Goal: Transaction & Acquisition: Book appointment/travel/reservation

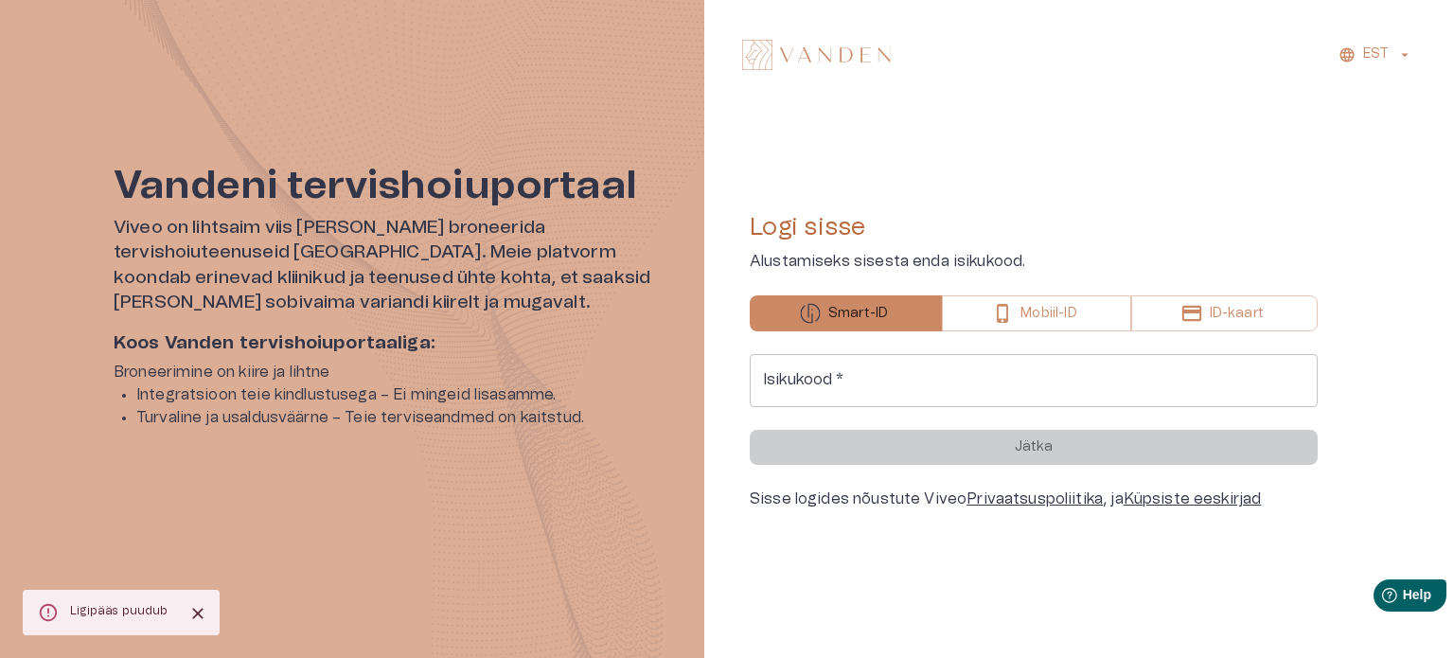
click at [1043, 318] on p "Mobiil-ID" at bounding box center [1048, 314] width 56 height 20
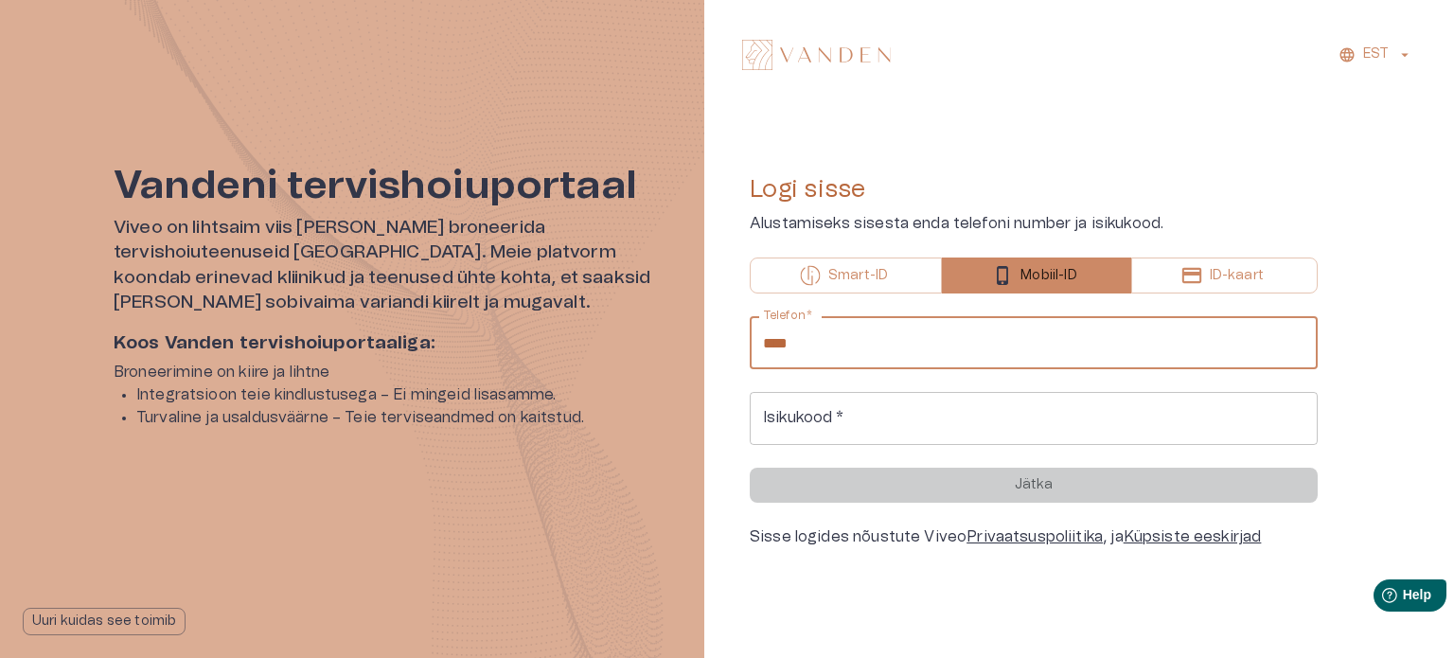
click at [940, 362] on input "****" at bounding box center [1034, 342] width 568 height 53
type input "**********"
click at [920, 414] on input "Isikukood   *" at bounding box center [1034, 418] width 568 height 53
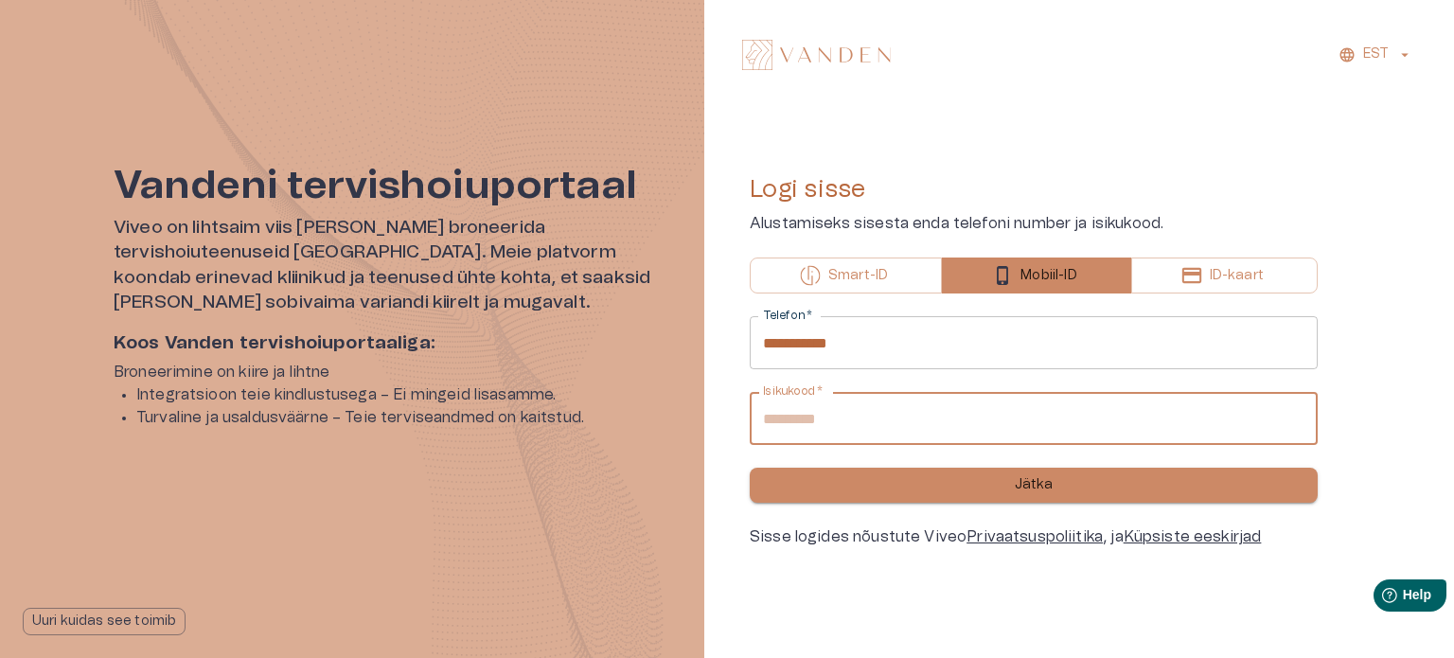
type input "**********"
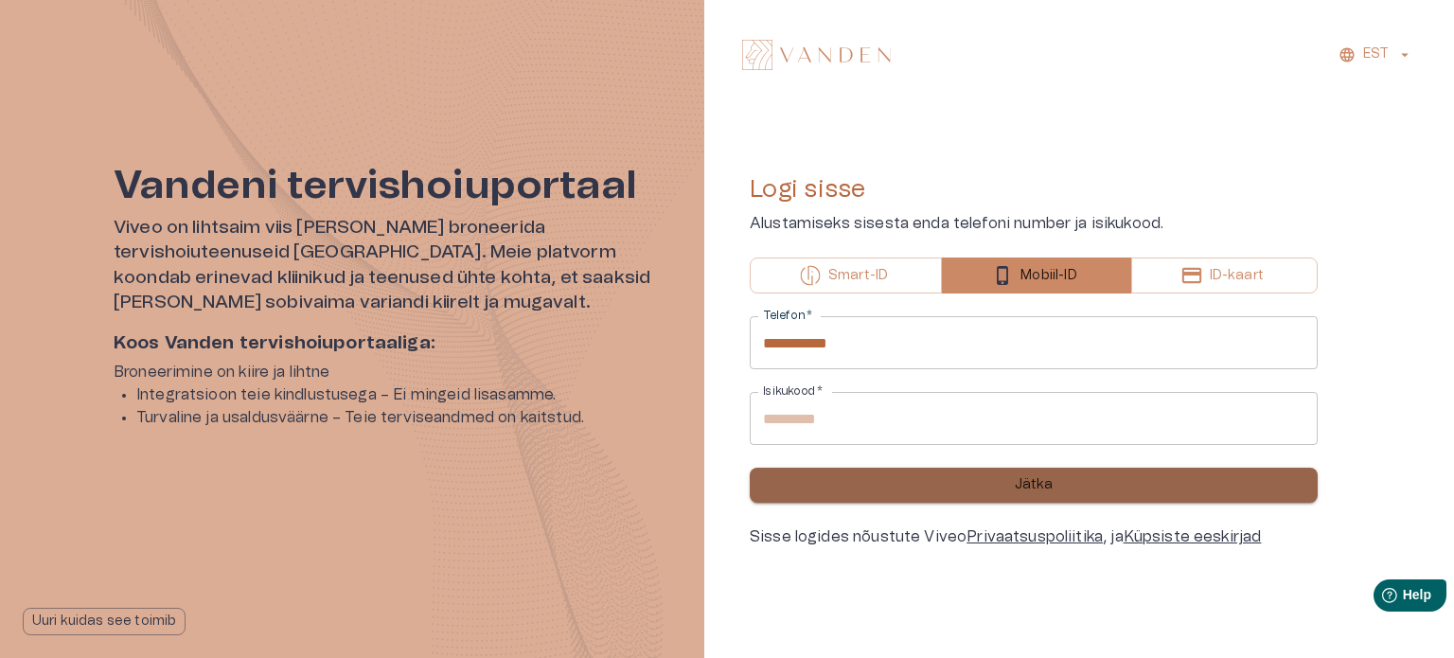
click at [1046, 489] on p "Jätka" at bounding box center [1034, 485] width 39 height 20
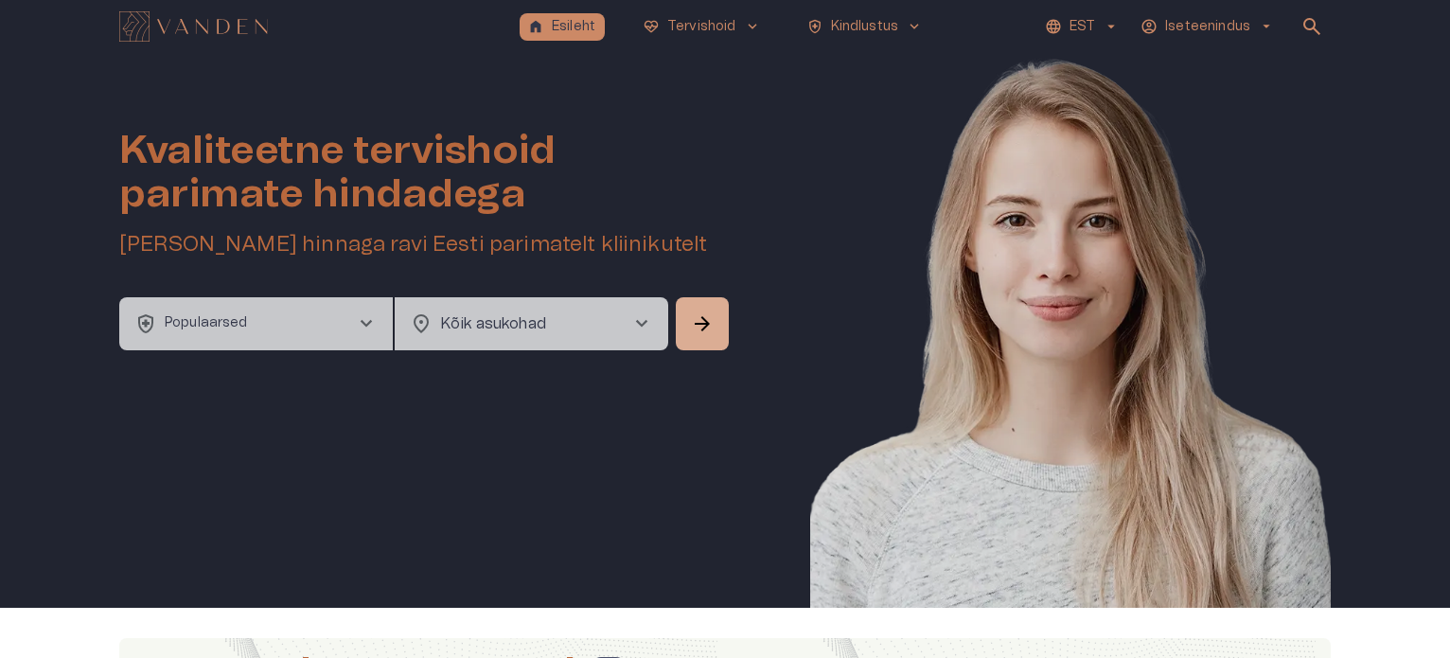
click at [230, 320] on p "Populaarsed" at bounding box center [206, 323] width 83 height 20
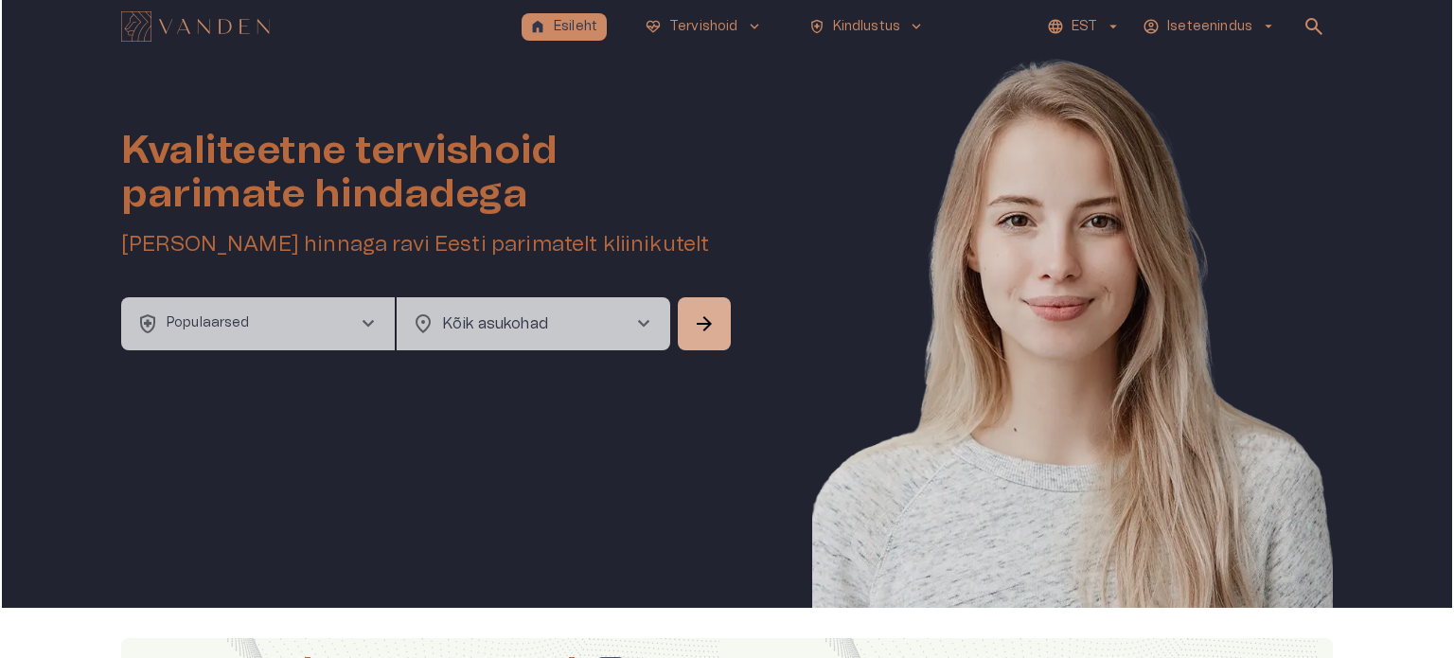
scroll to position [53, 0]
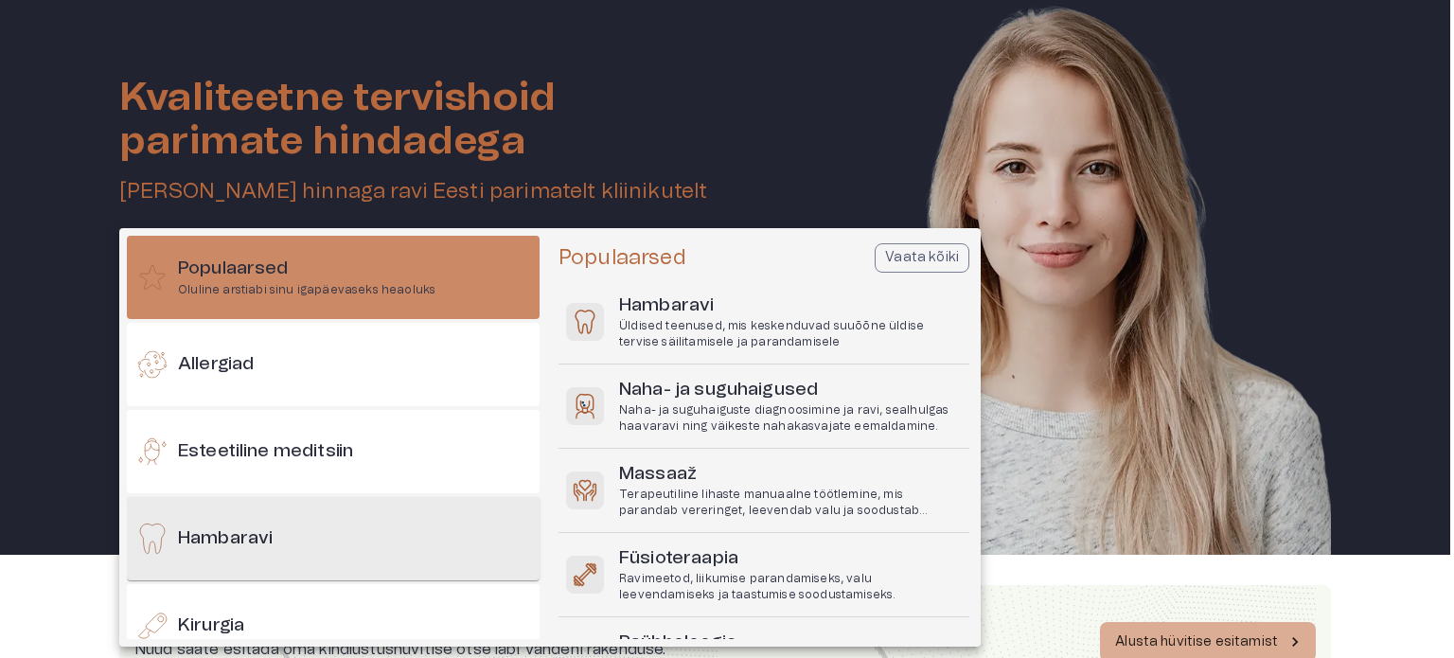
click at [252, 541] on h6 "Hambaravi" at bounding box center [225, 539] width 95 height 26
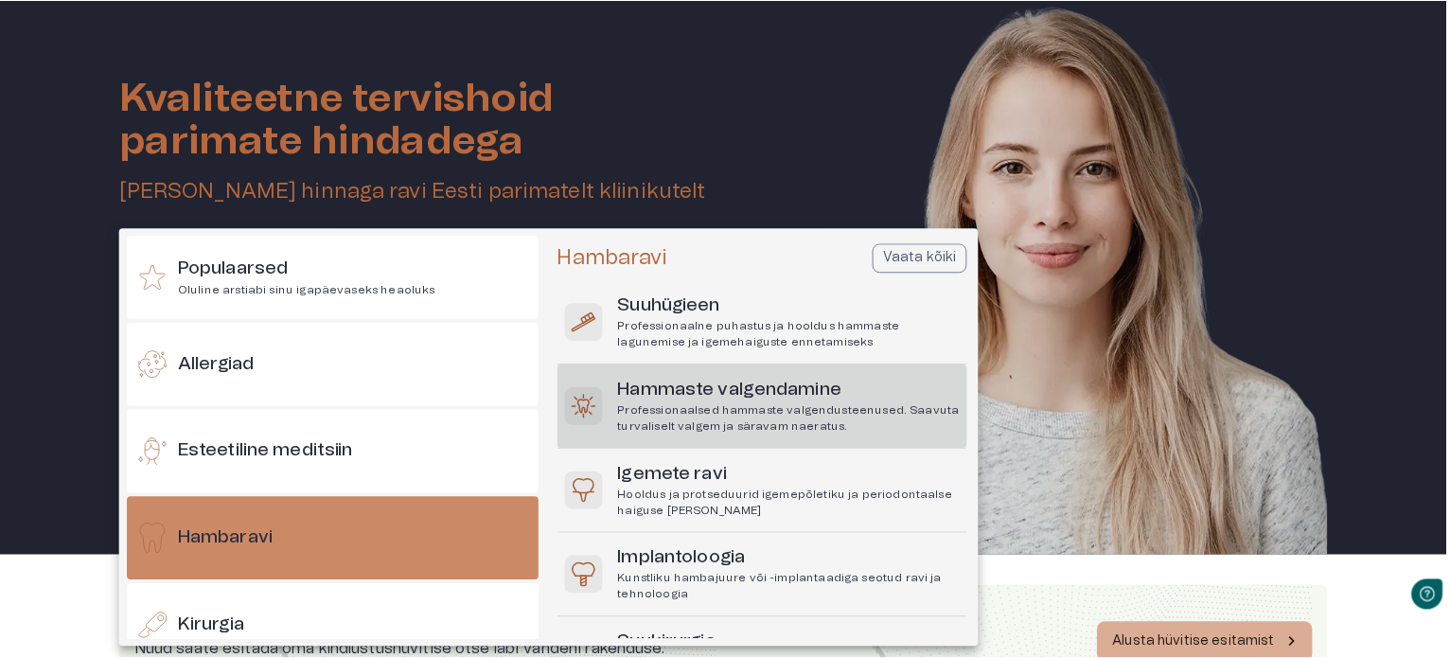
scroll to position [0, 0]
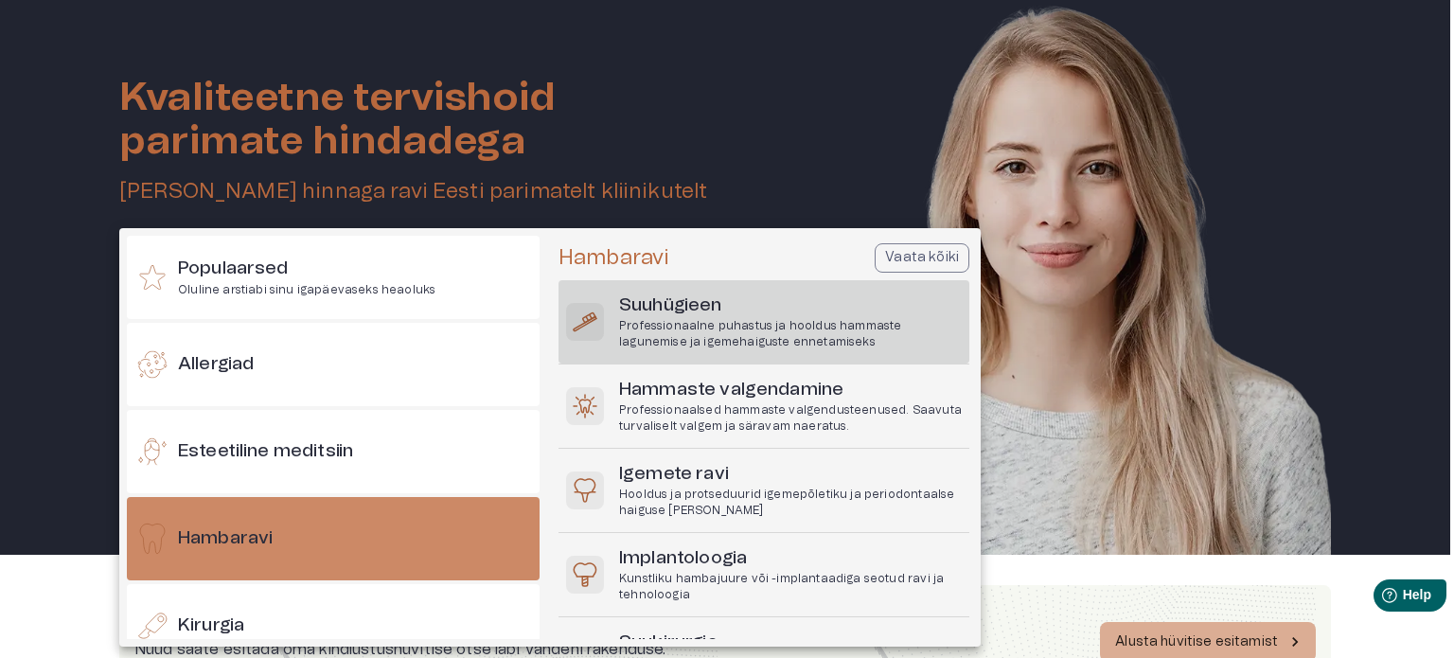
click at [704, 305] on h6 "Suuhügieen" at bounding box center [790, 306] width 343 height 26
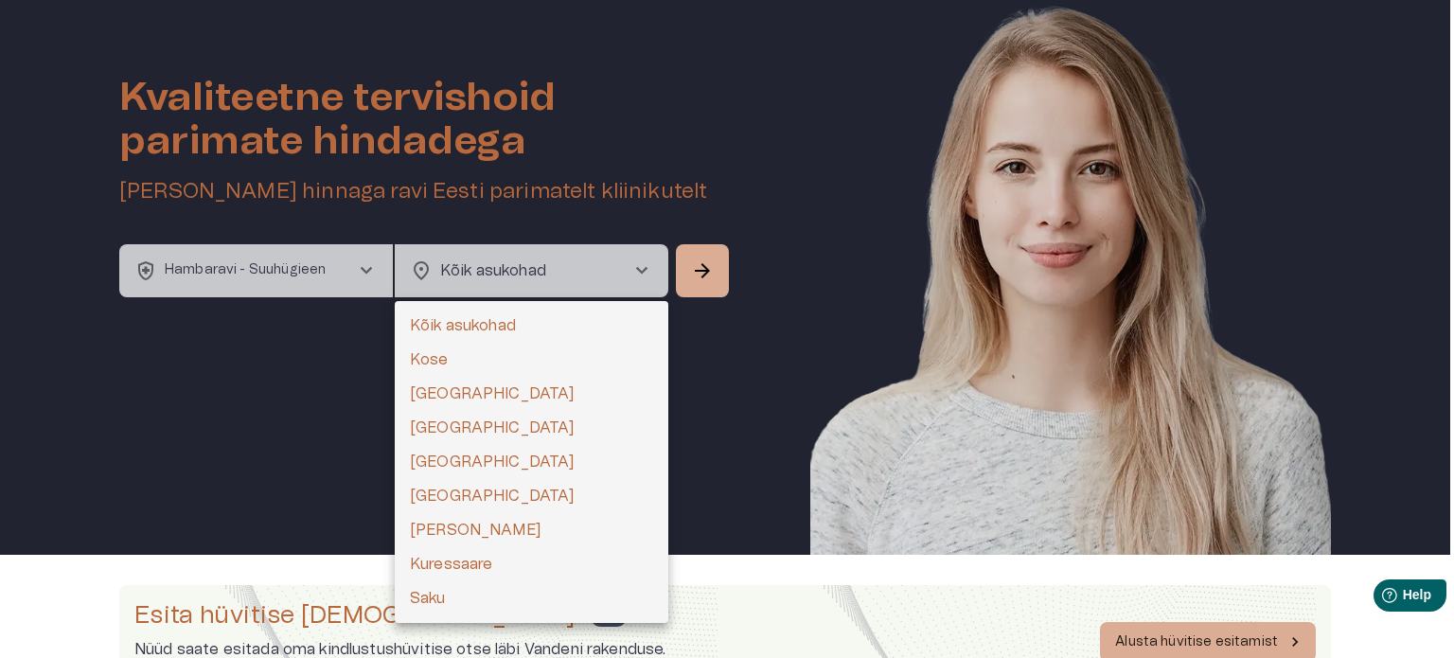
click at [534, 267] on body "home Esileht [MEDICAL_DATA]_heart Tervishoid keyboard_arrow_down health_and_saf…" at bounding box center [727, 276] width 1454 height 658
click at [432, 407] on li "[GEOGRAPHIC_DATA]" at bounding box center [532, 394] width 274 height 34
type input "**********"
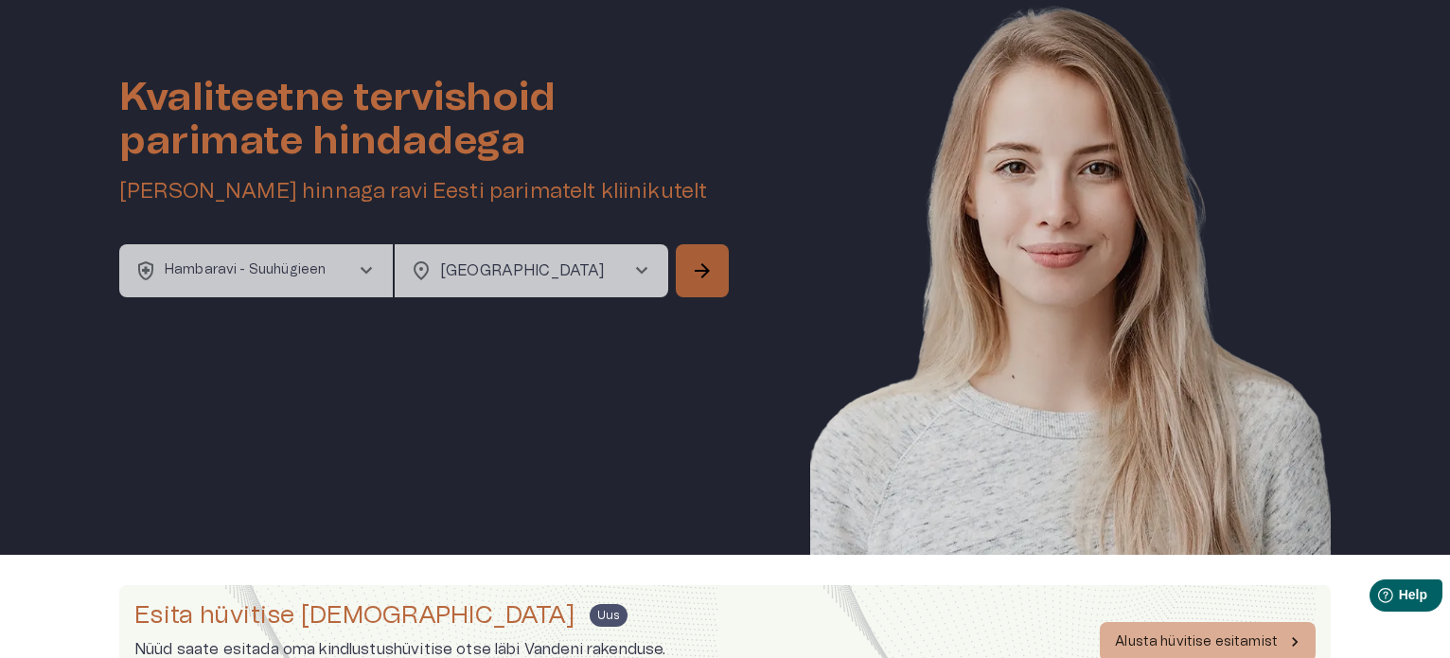
click at [713, 260] on span "arrow_forward" at bounding box center [702, 270] width 23 height 23
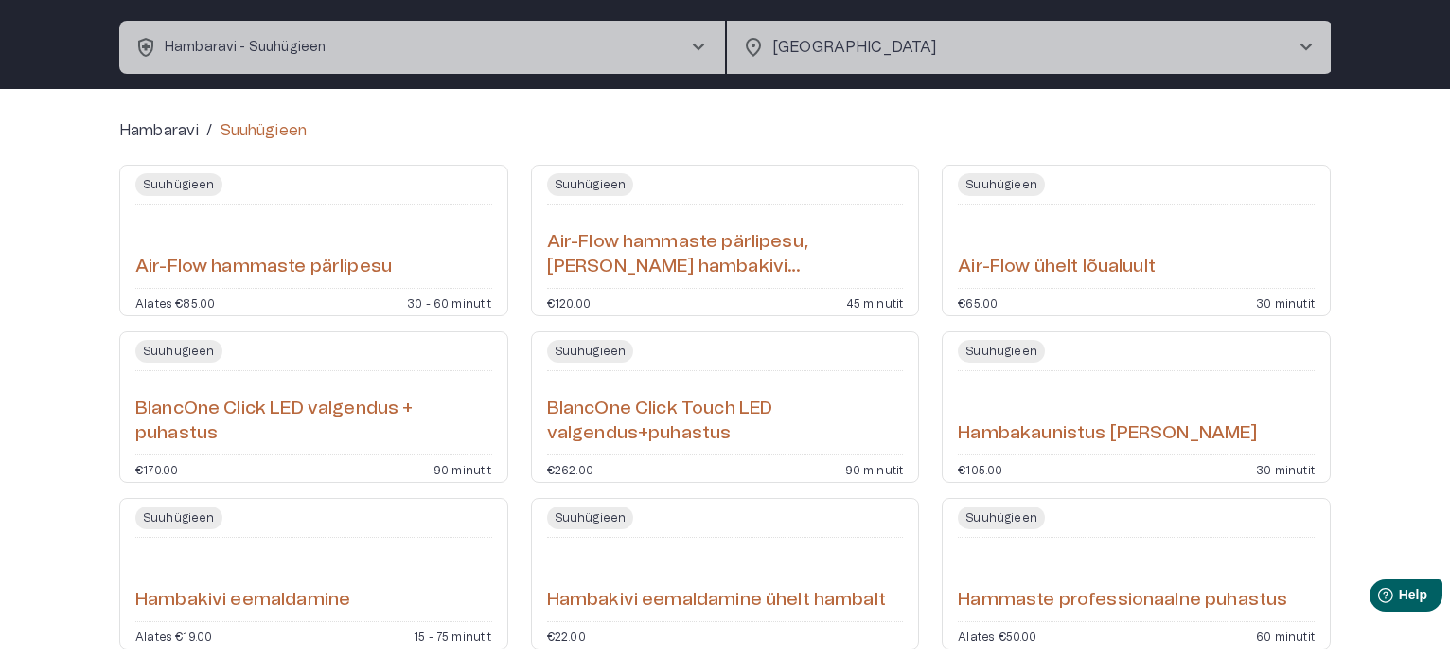
scroll to position [95, 0]
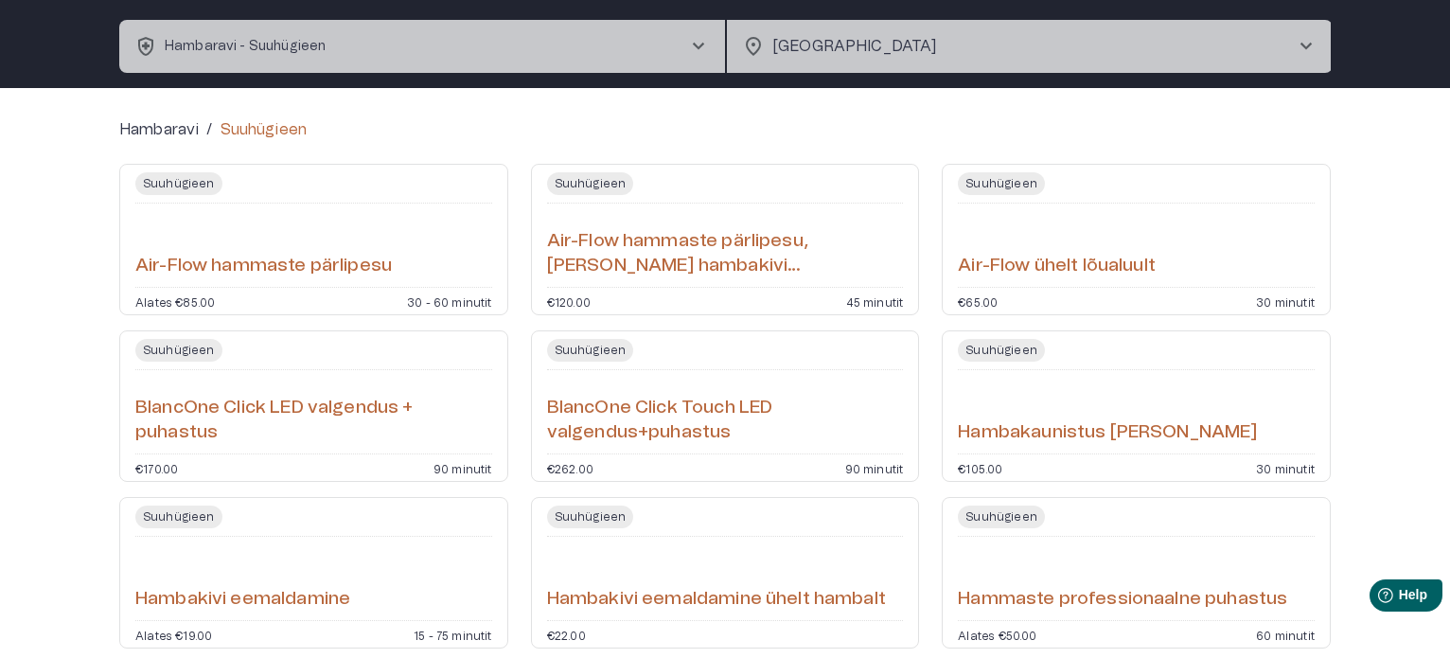
click at [575, 405] on h6 "BlancOne Click Touch LED valgendus+puhastus" at bounding box center [725, 421] width 357 height 50
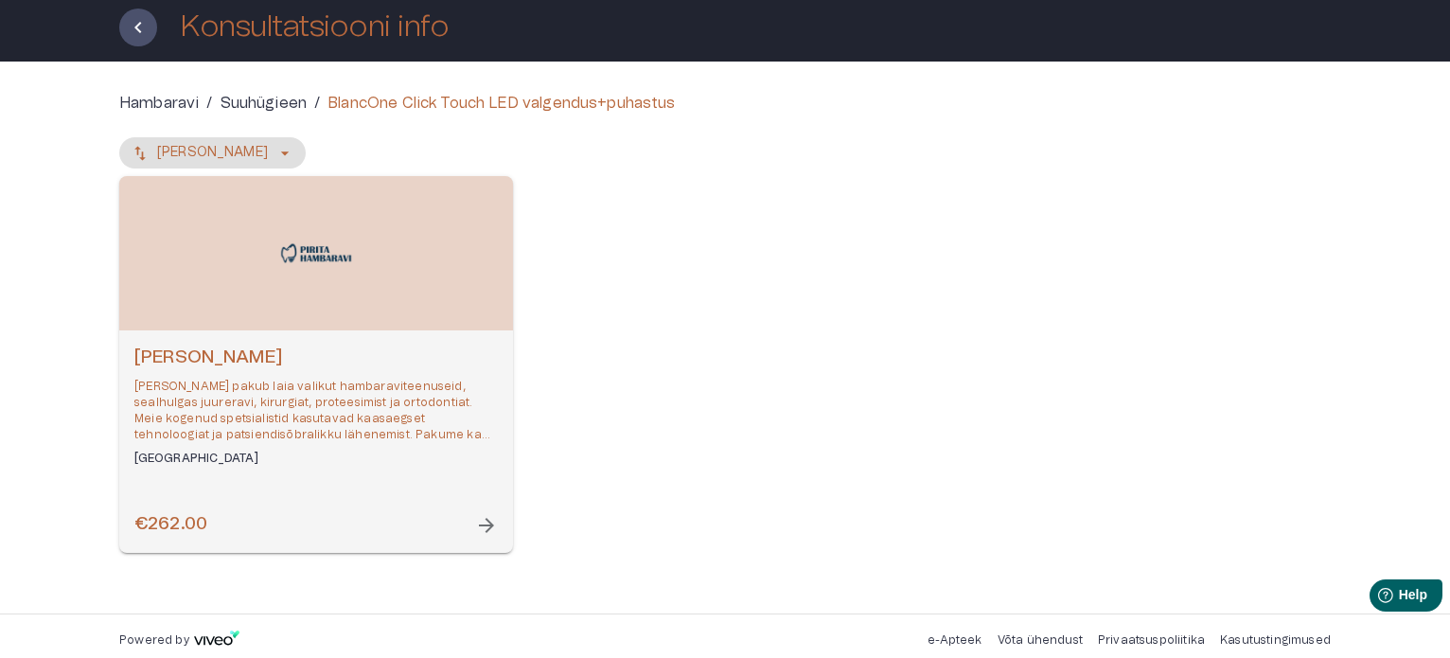
scroll to position [115, 0]
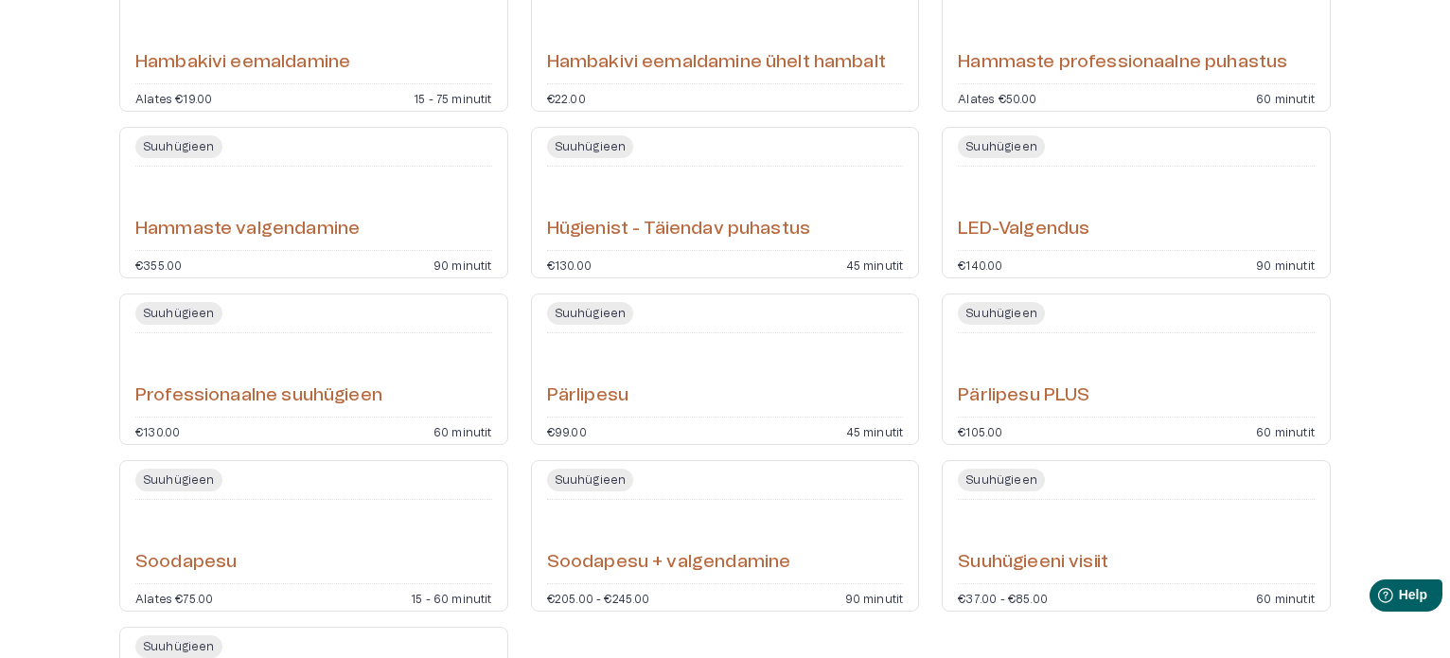
scroll to position [757, 0]
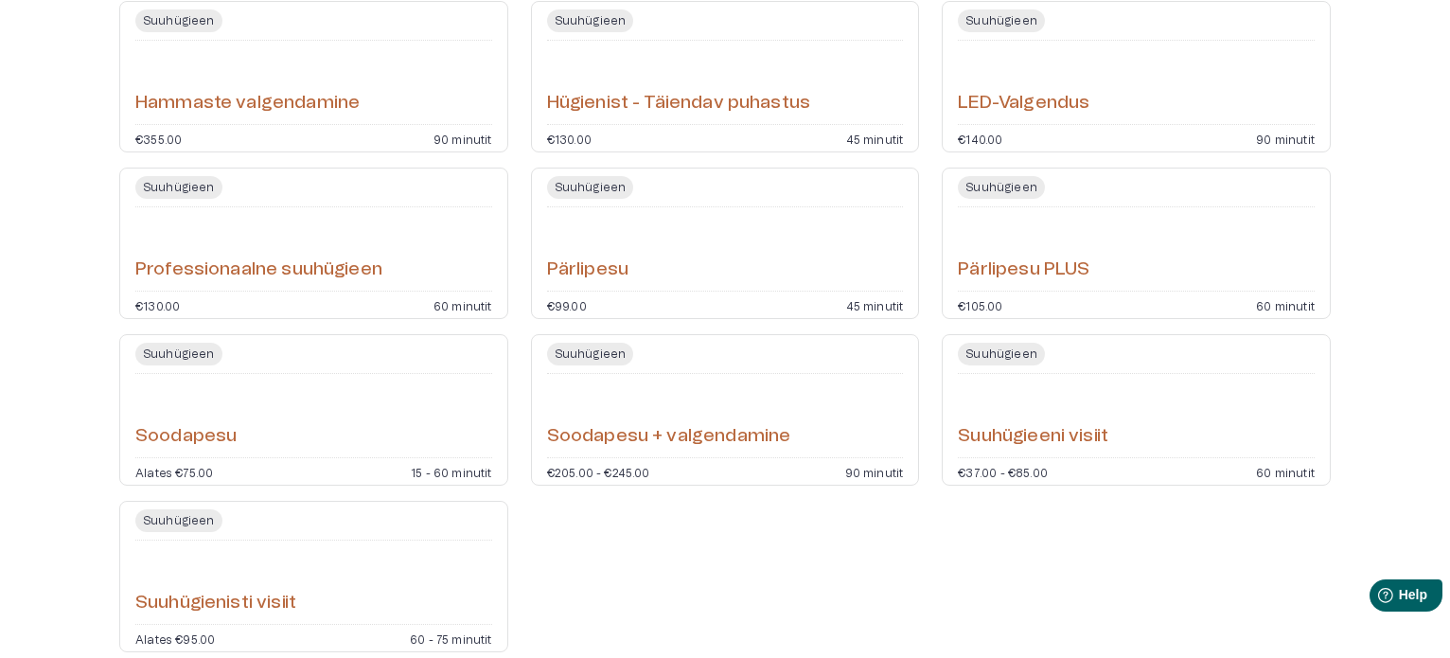
click at [725, 437] on h6 "Soodapesu + valgendamine" at bounding box center [669, 437] width 244 height 26
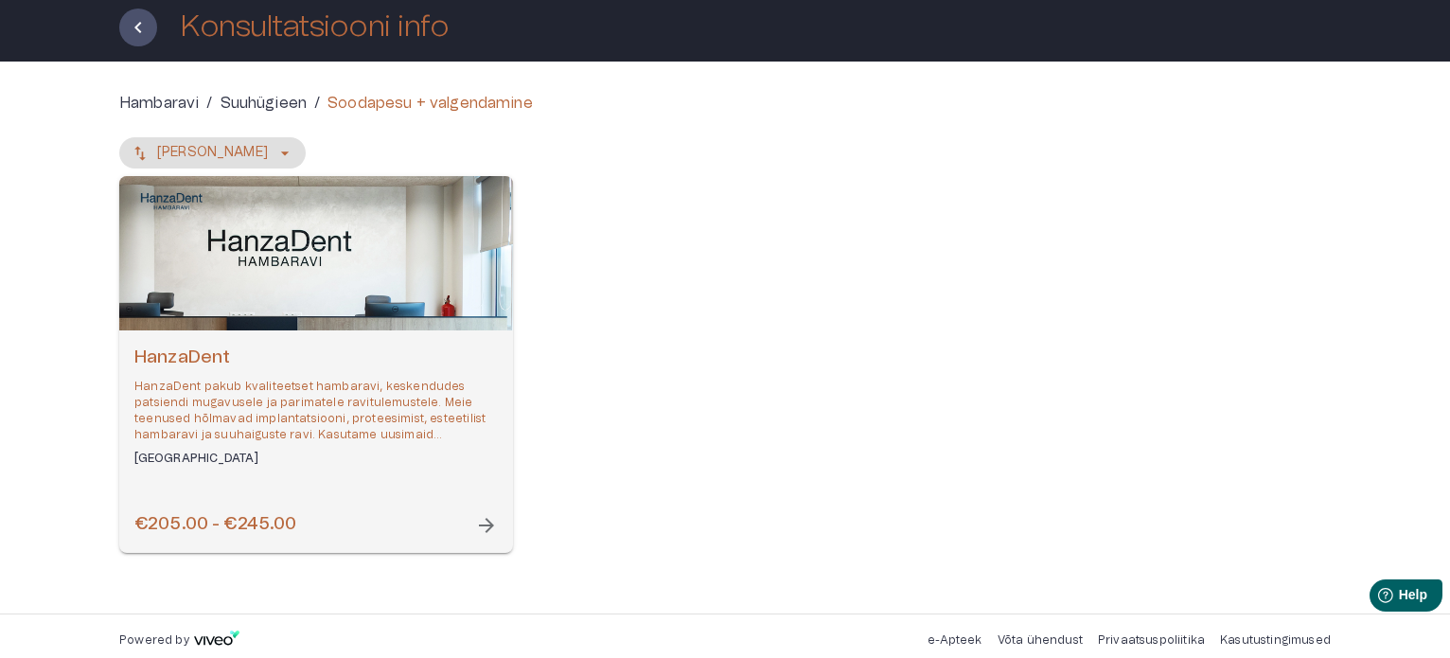
scroll to position [115, 0]
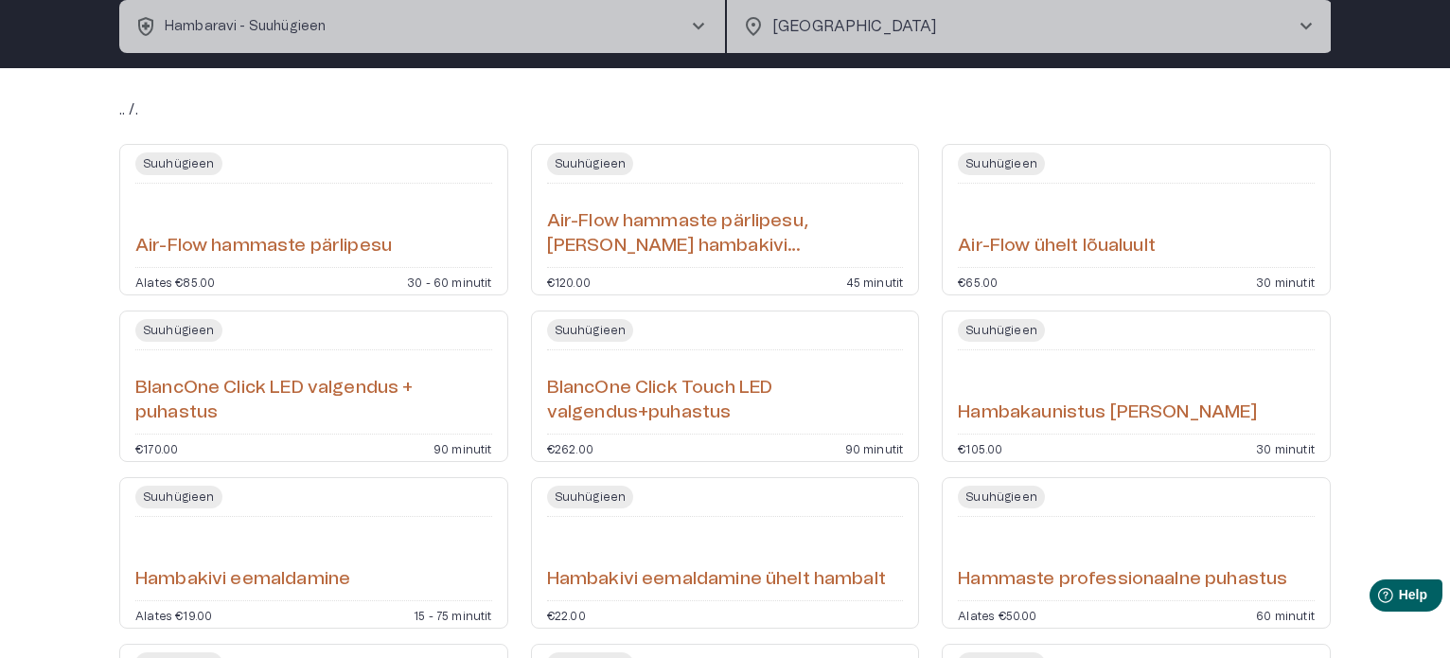
scroll to position [757, 0]
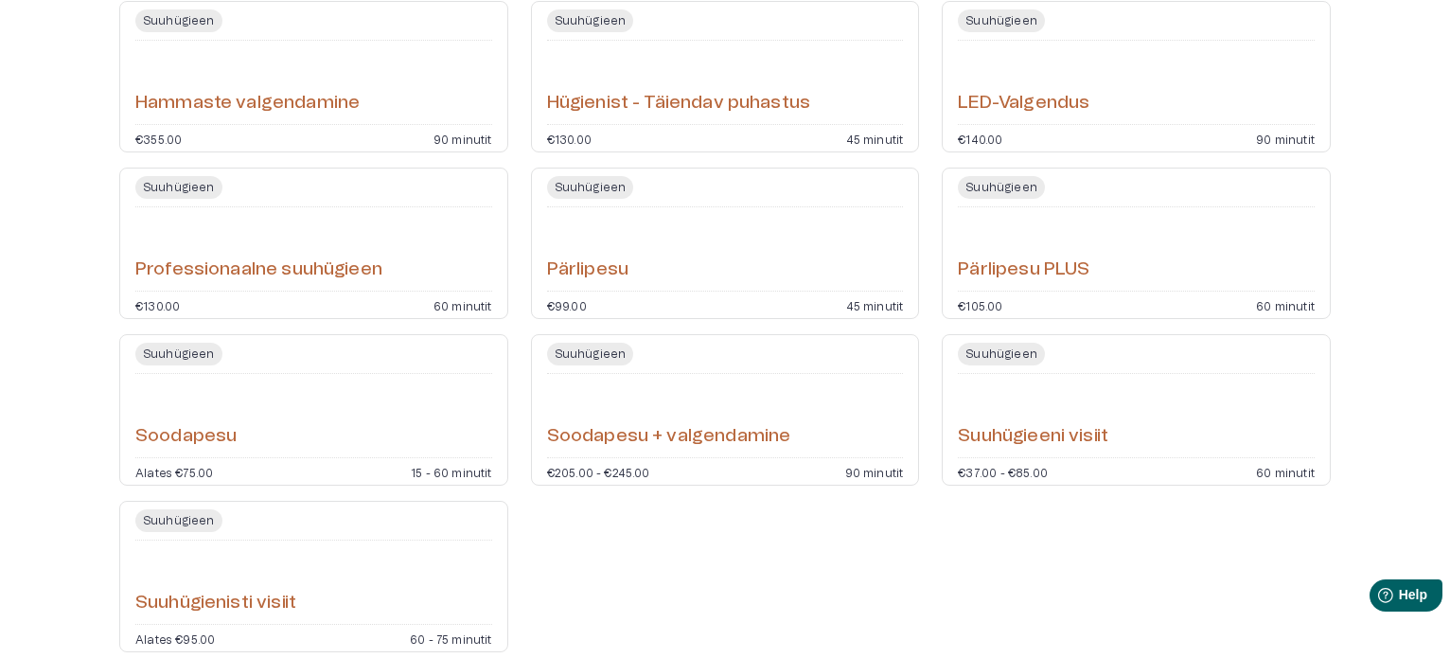
click at [1031, 434] on h6 "Suuhügieeni visiit" at bounding box center [1033, 437] width 150 height 26
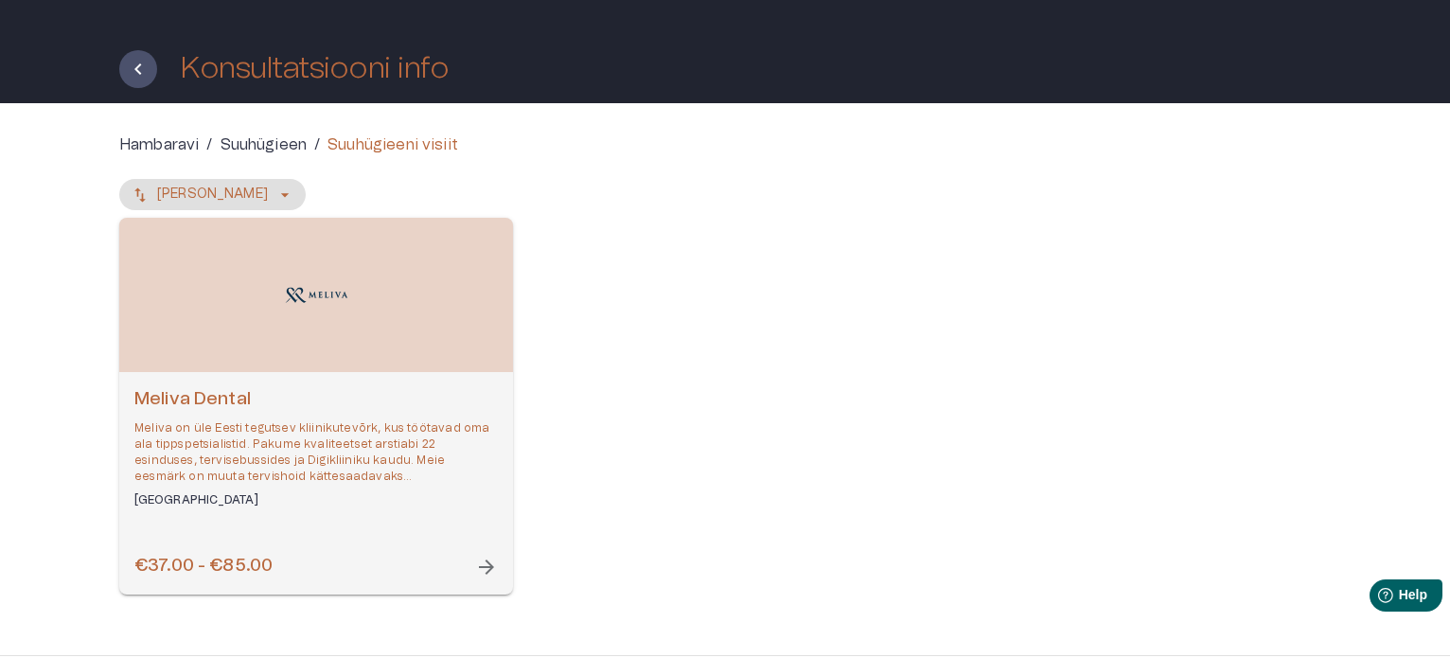
scroll to position [95, 0]
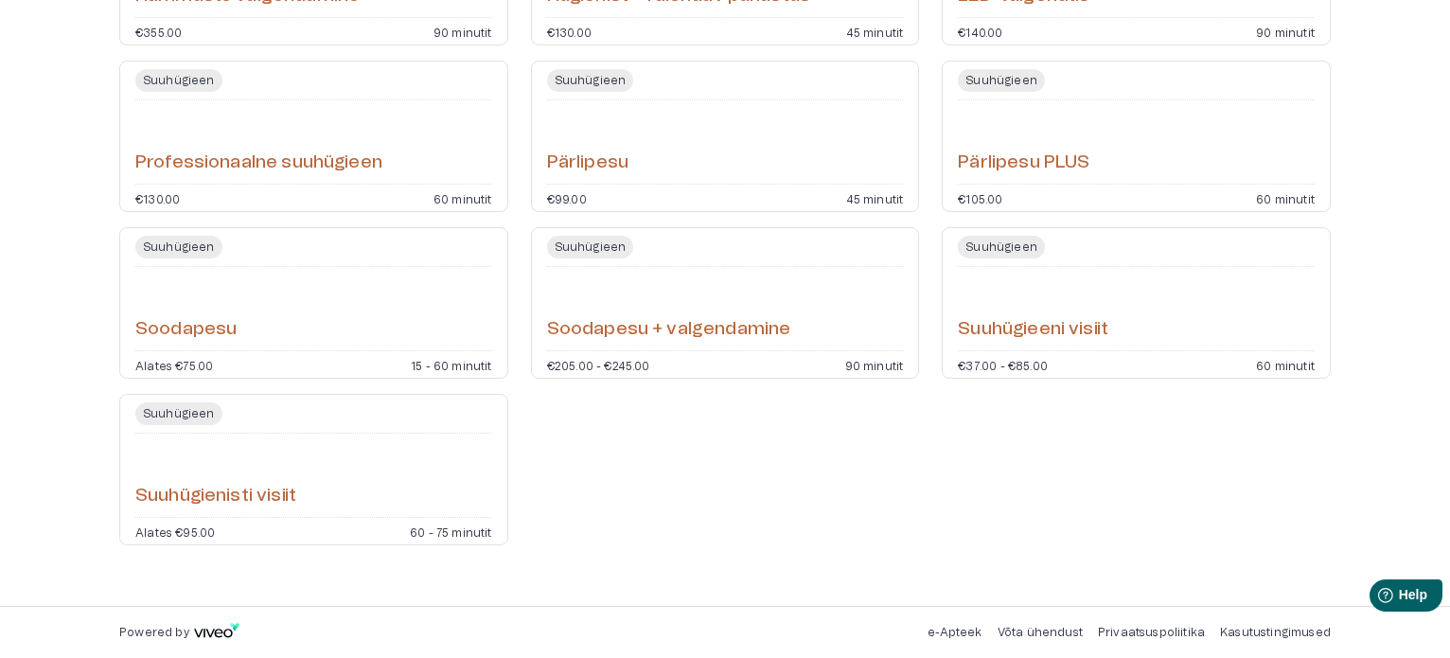
scroll to position [865, 0]
click at [270, 489] on h6 "Suuhügienisti visiit" at bounding box center [215, 496] width 161 height 26
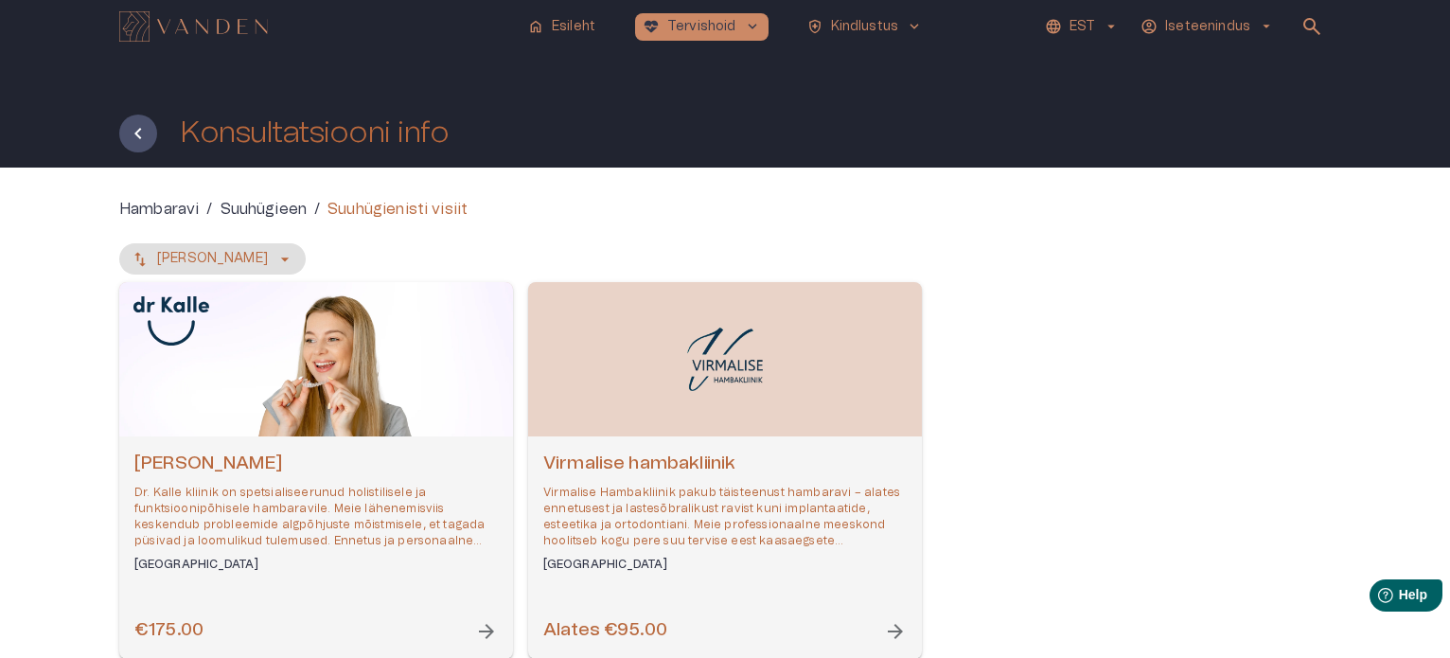
scroll to position [865, 0]
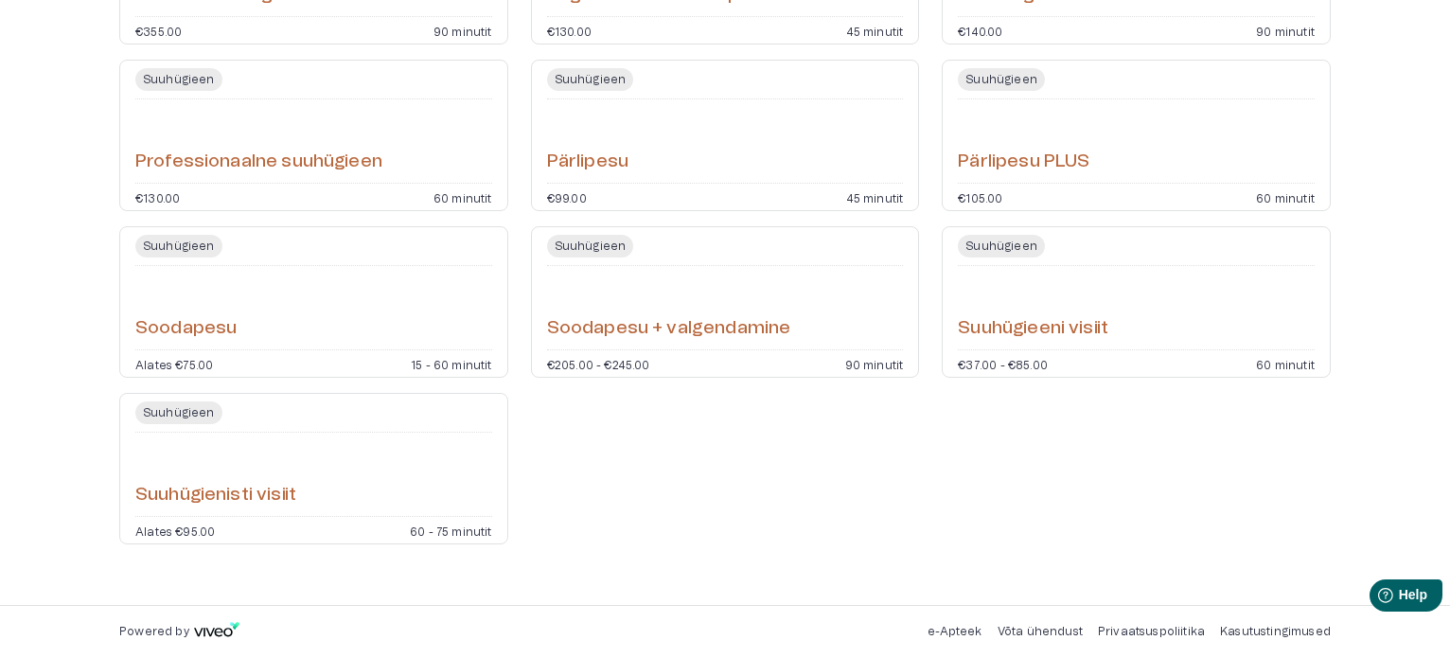
click at [211, 331] on h6 "Soodapesu" at bounding box center [185, 329] width 101 height 26
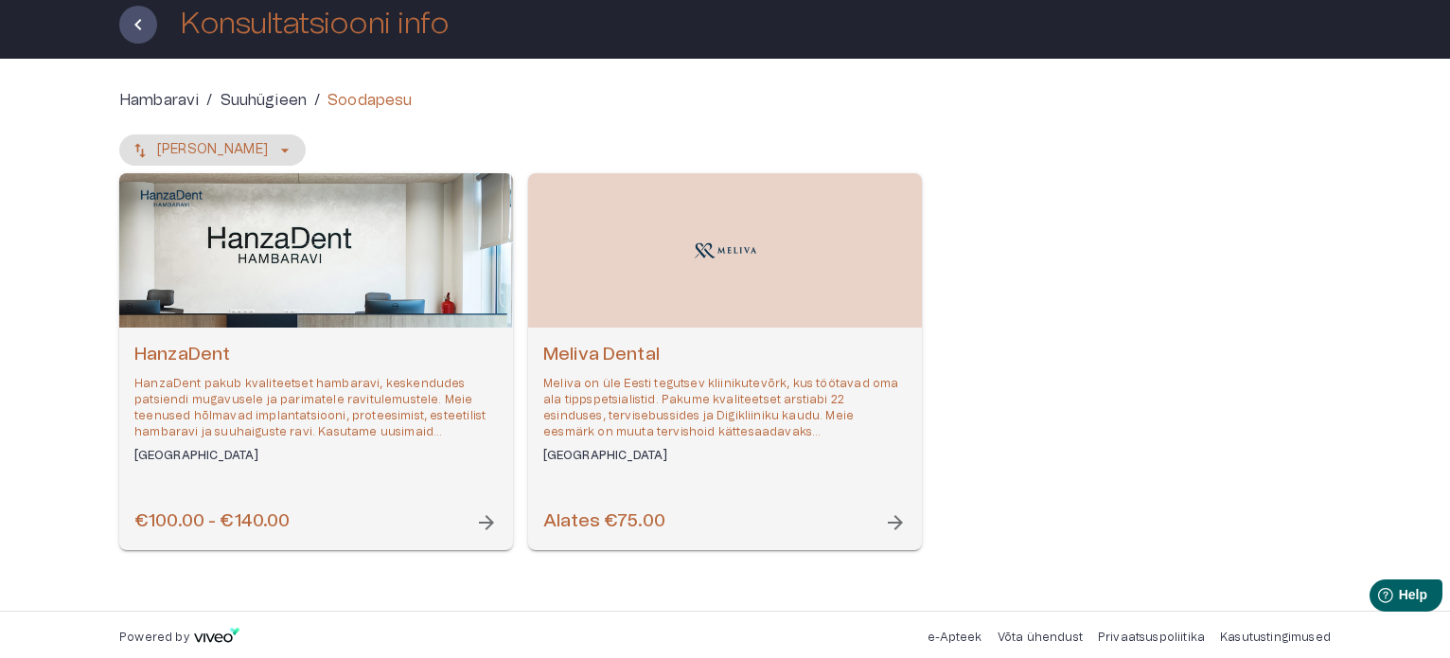
scroll to position [115, 0]
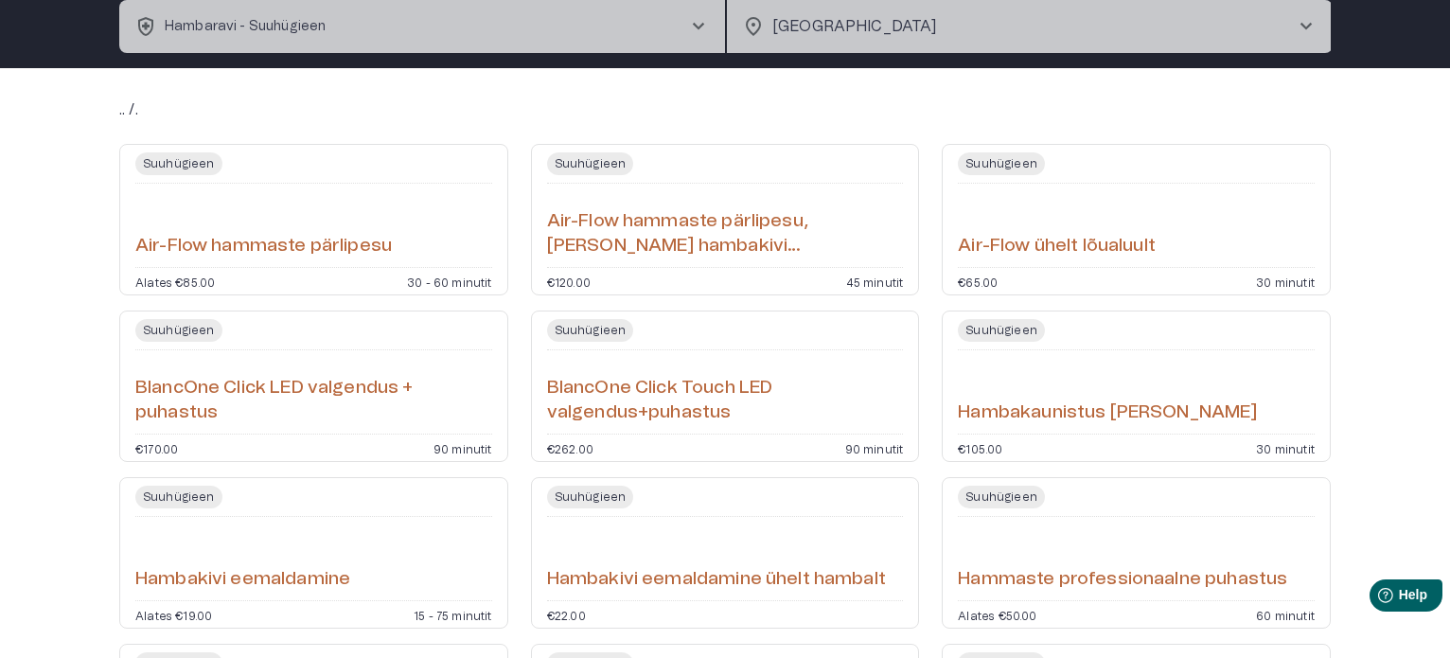
scroll to position [865, 0]
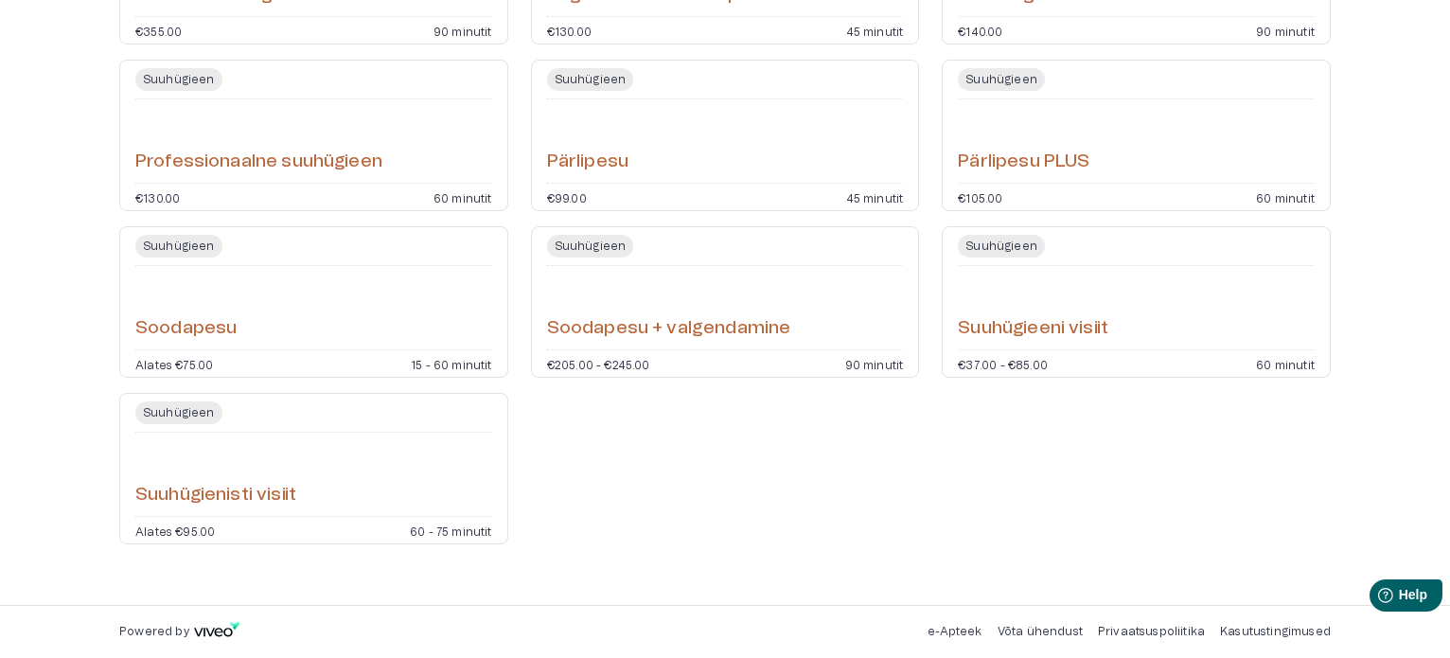
click at [1010, 162] on h6 "Pärlipesu PLUS" at bounding box center [1024, 163] width 132 height 26
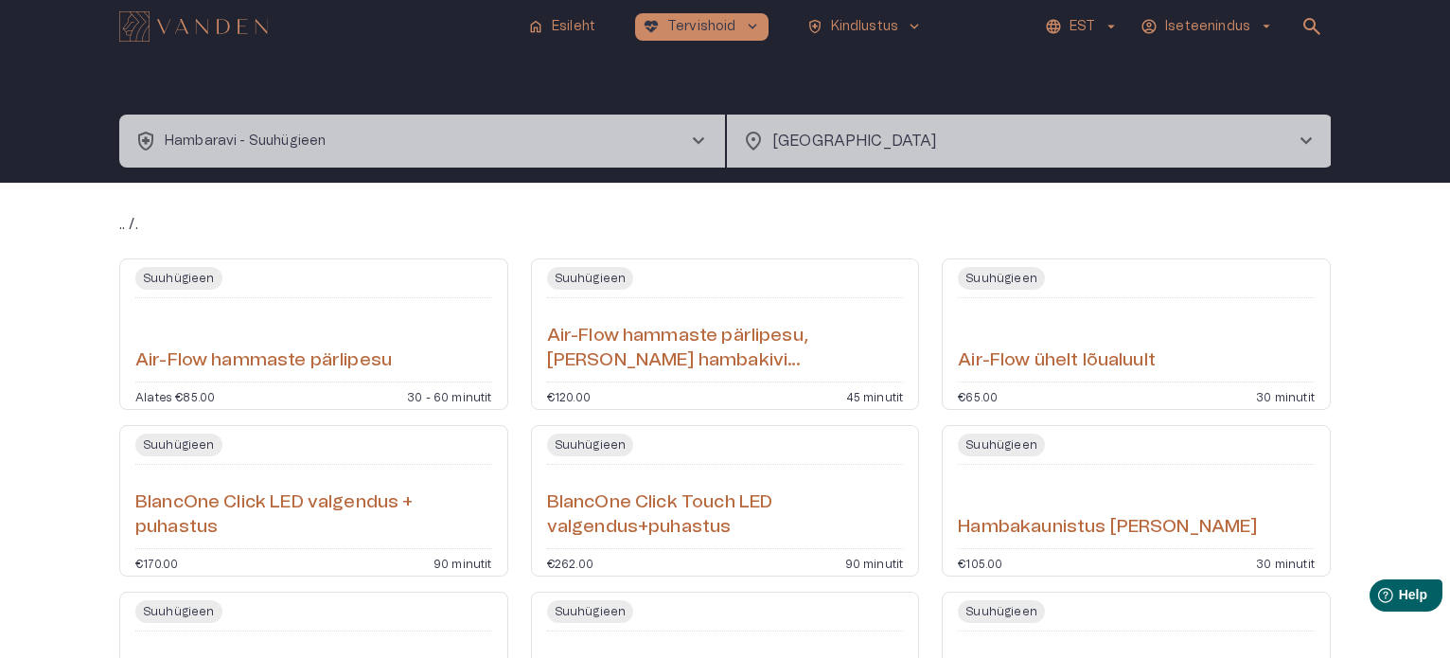
scroll to position [865, 0]
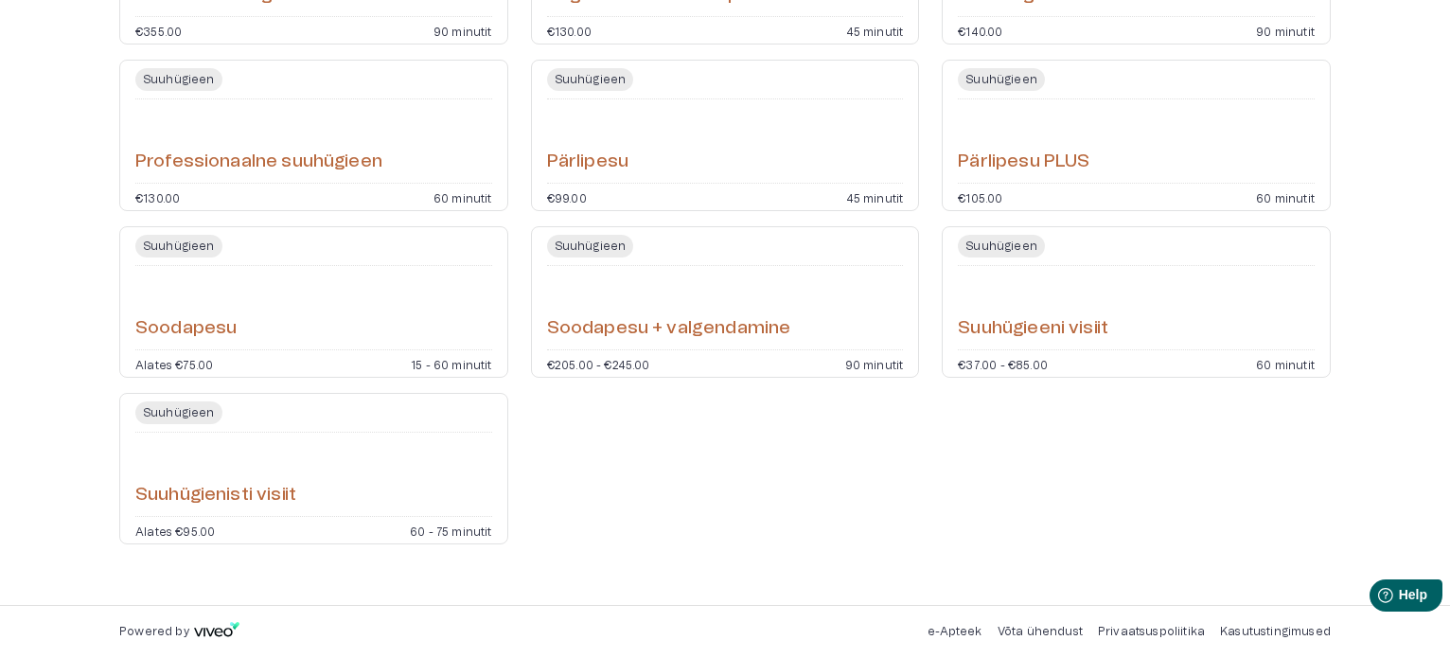
click at [579, 178] on div "Suuhügieen Pärlipesu €99.00 45 minutit" at bounding box center [725, 135] width 389 height 151
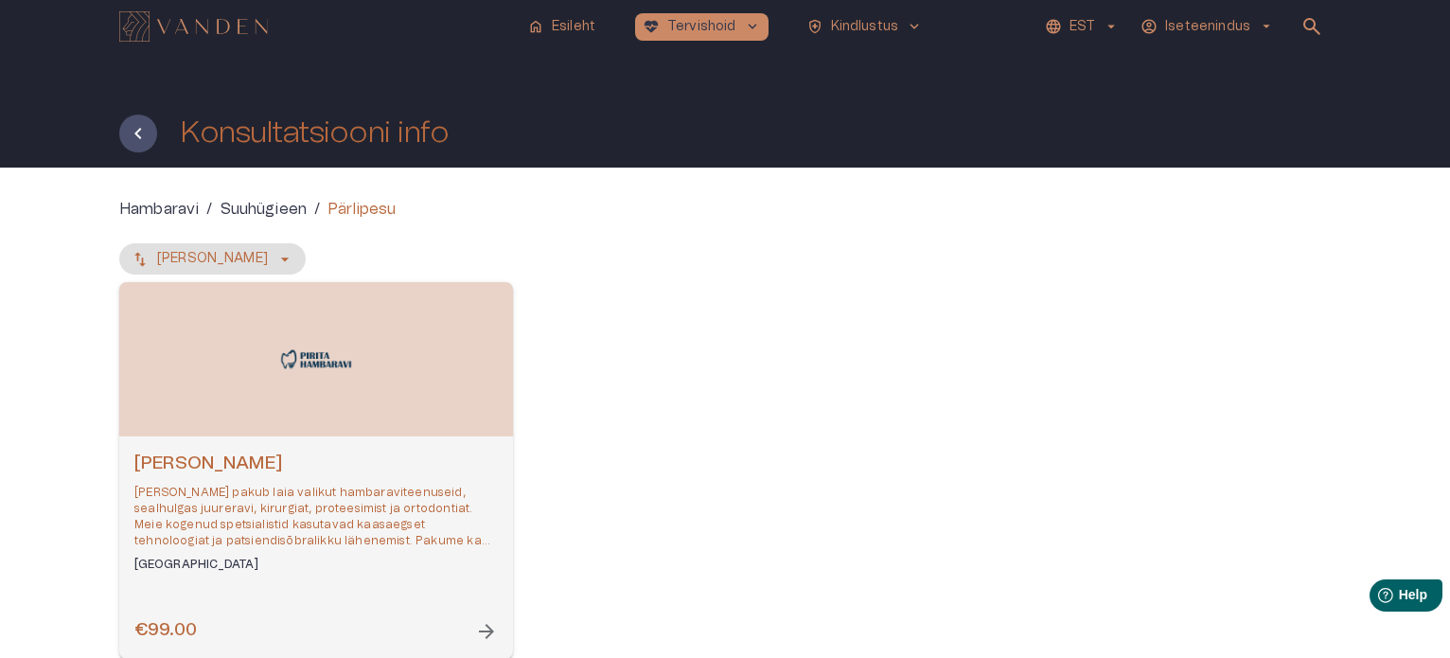
click at [486, 629] on span "arrow_forward" at bounding box center [486, 631] width 23 height 23
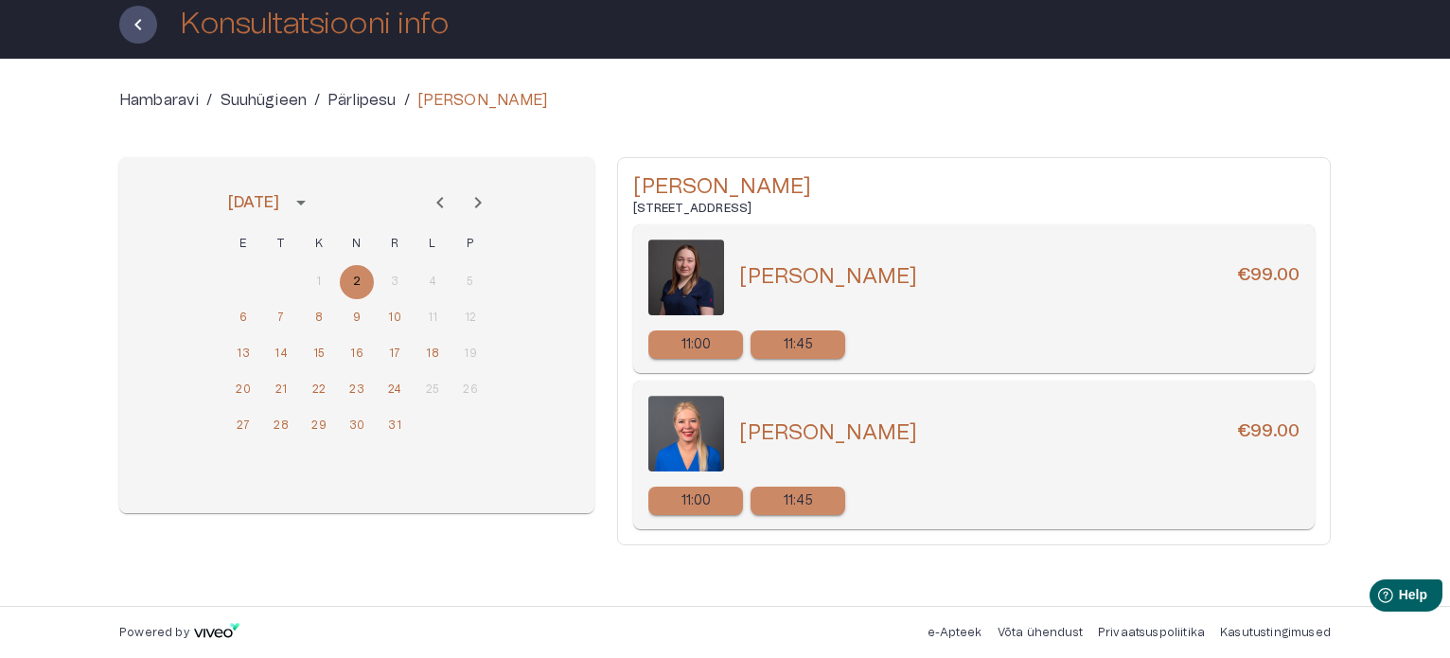
scroll to position [110, 0]
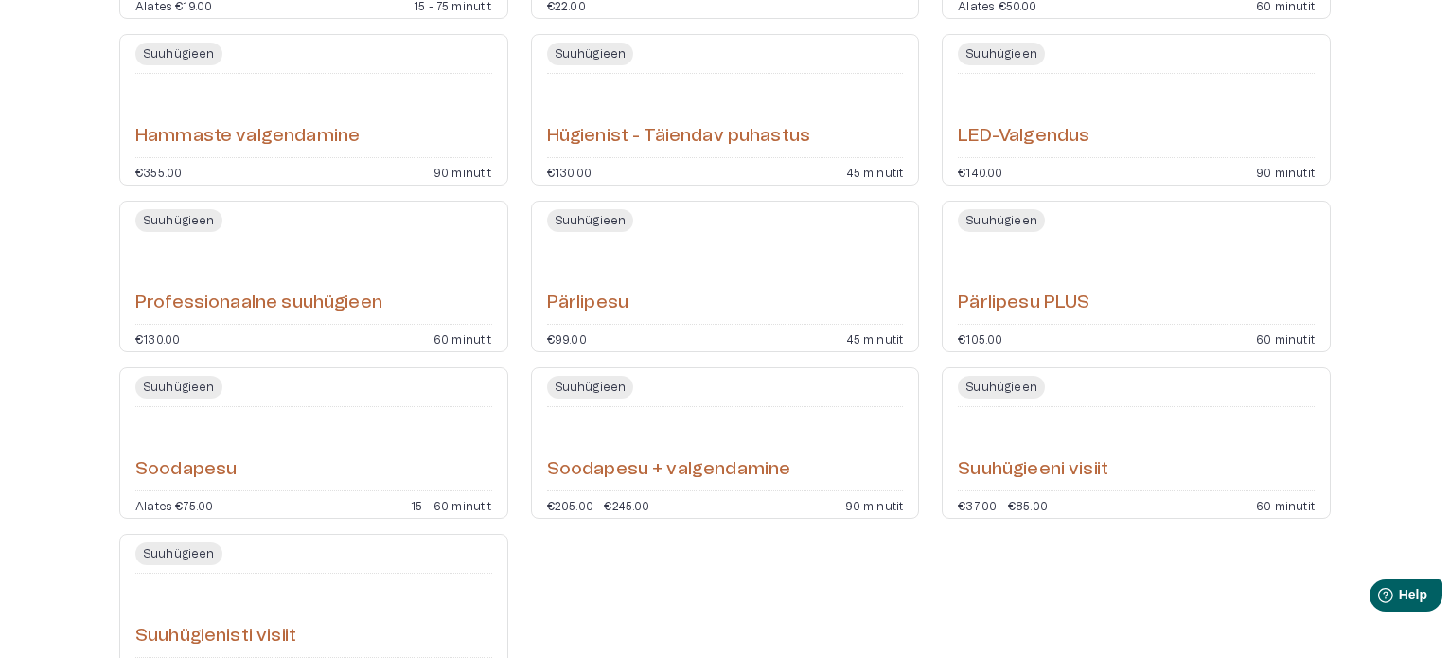
scroll to position [676, 0]
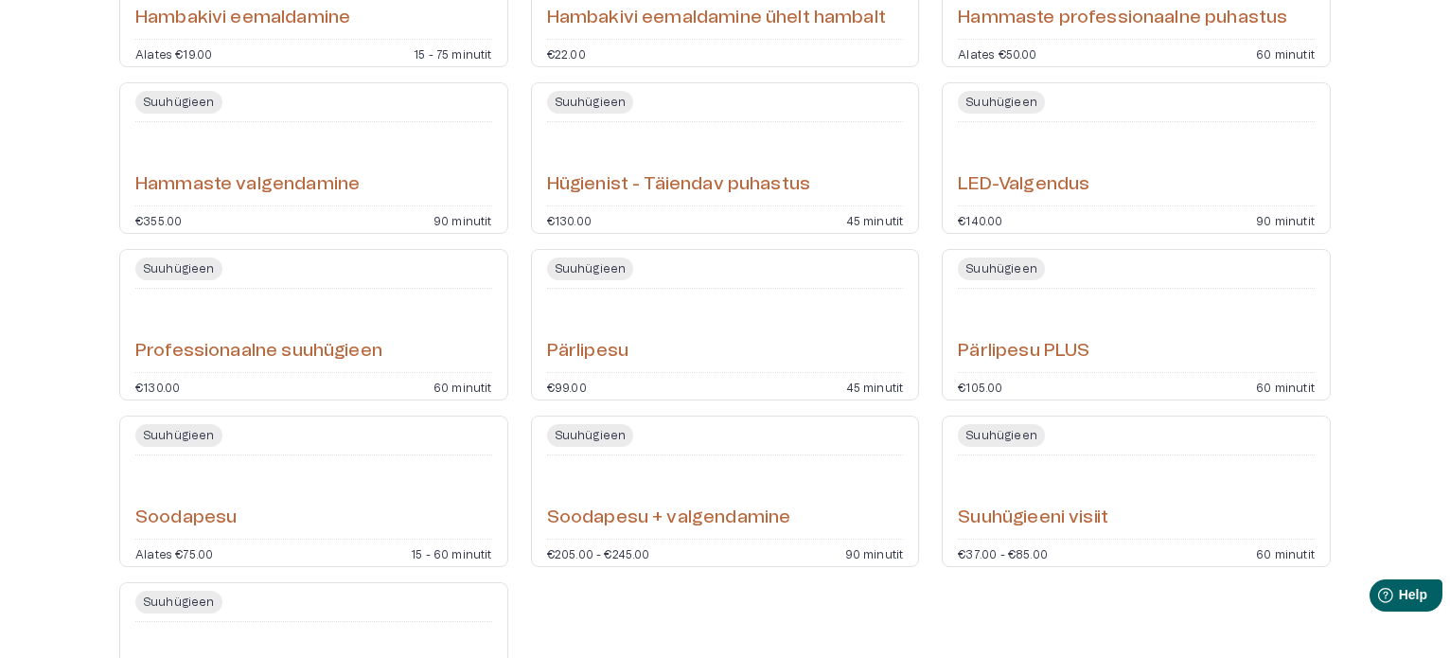
click at [348, 348] on h6 "Professionaalne suuhügieen" at bounding box center [258, 352] width 247 height 26
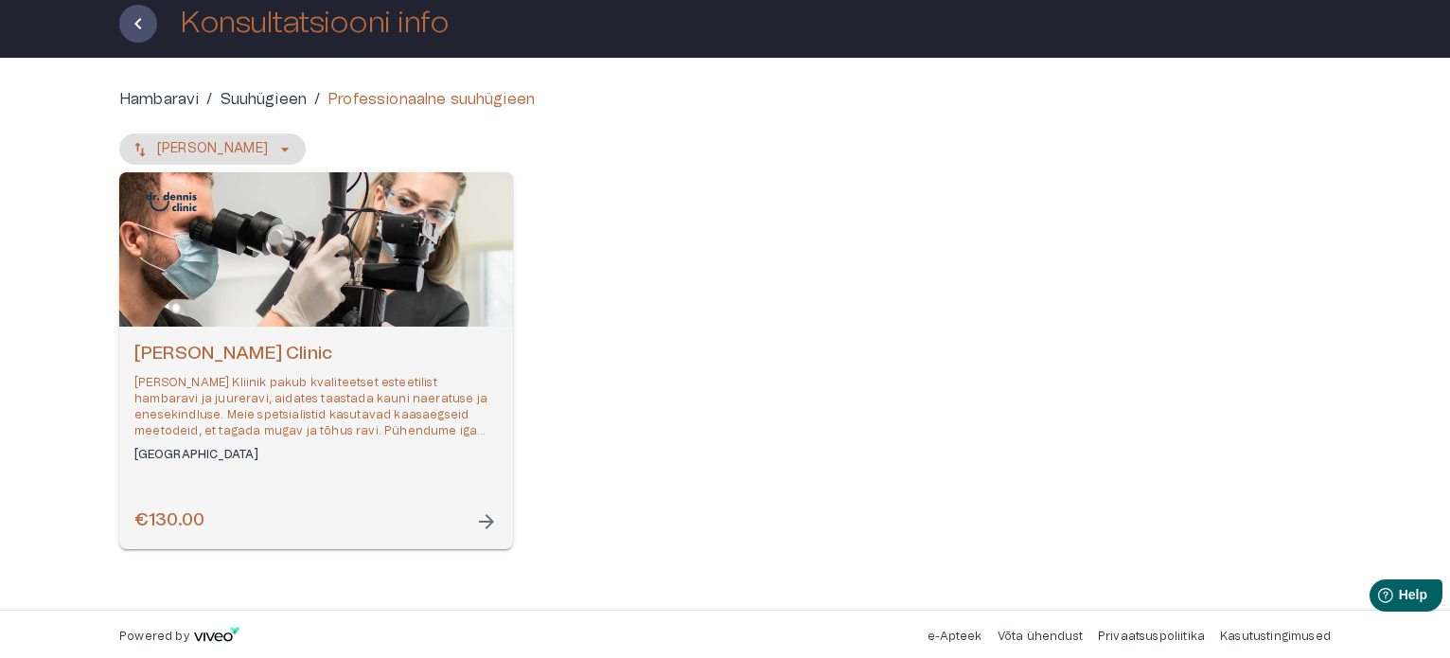
scroll to position [115, 0]
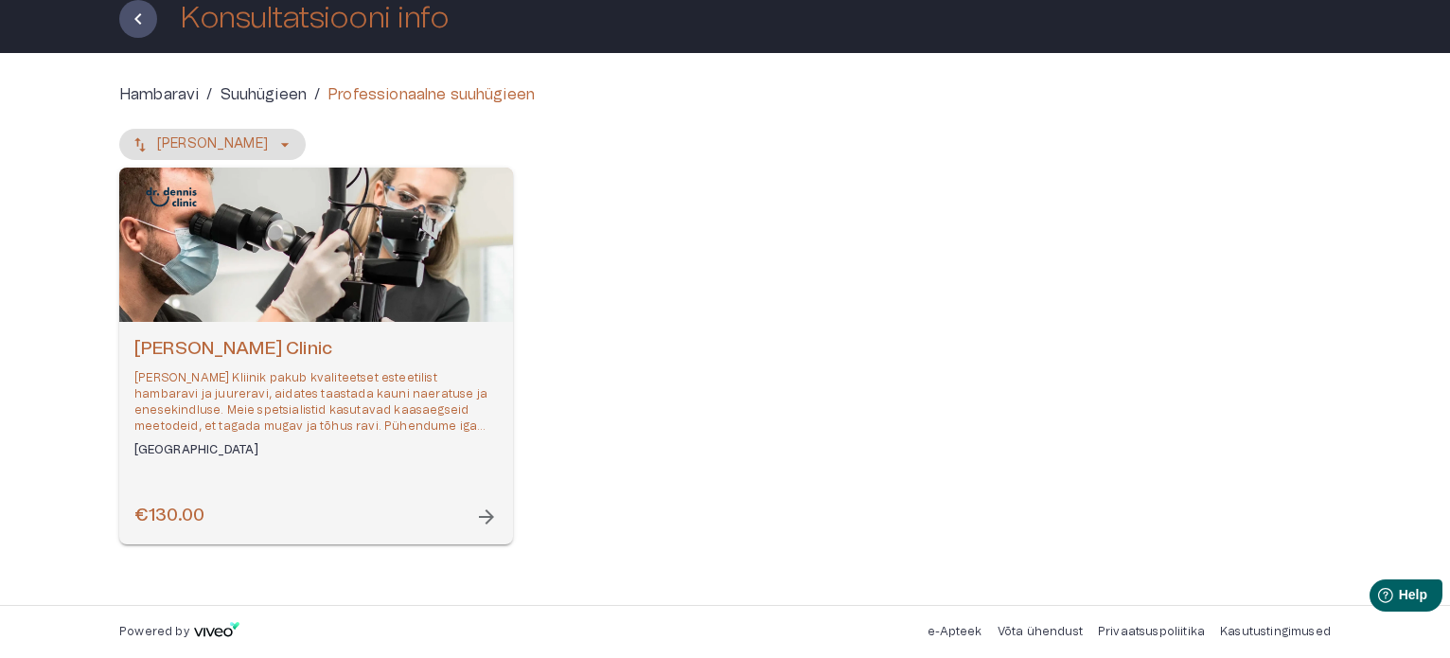
click at [486, 510] on span "arrow_forward" at bounding box center [486, 516] width 23 height 23
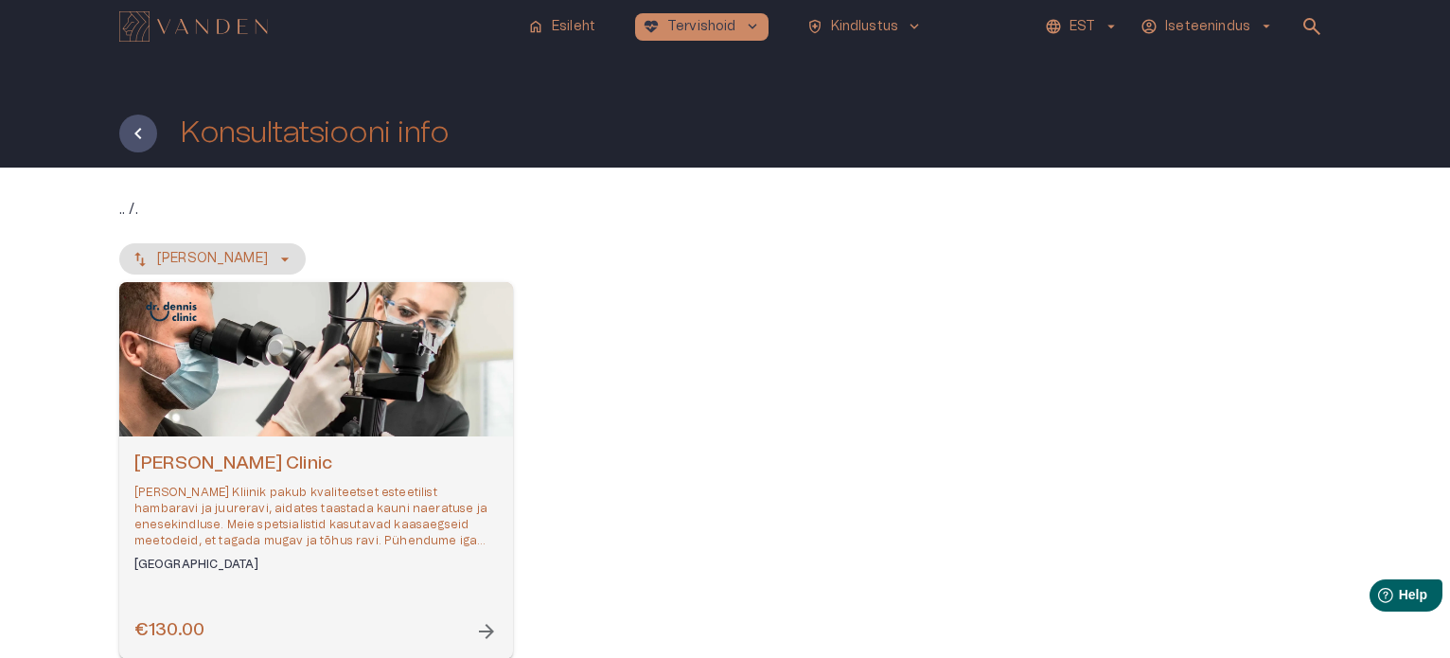
scroll to position [115, 0]
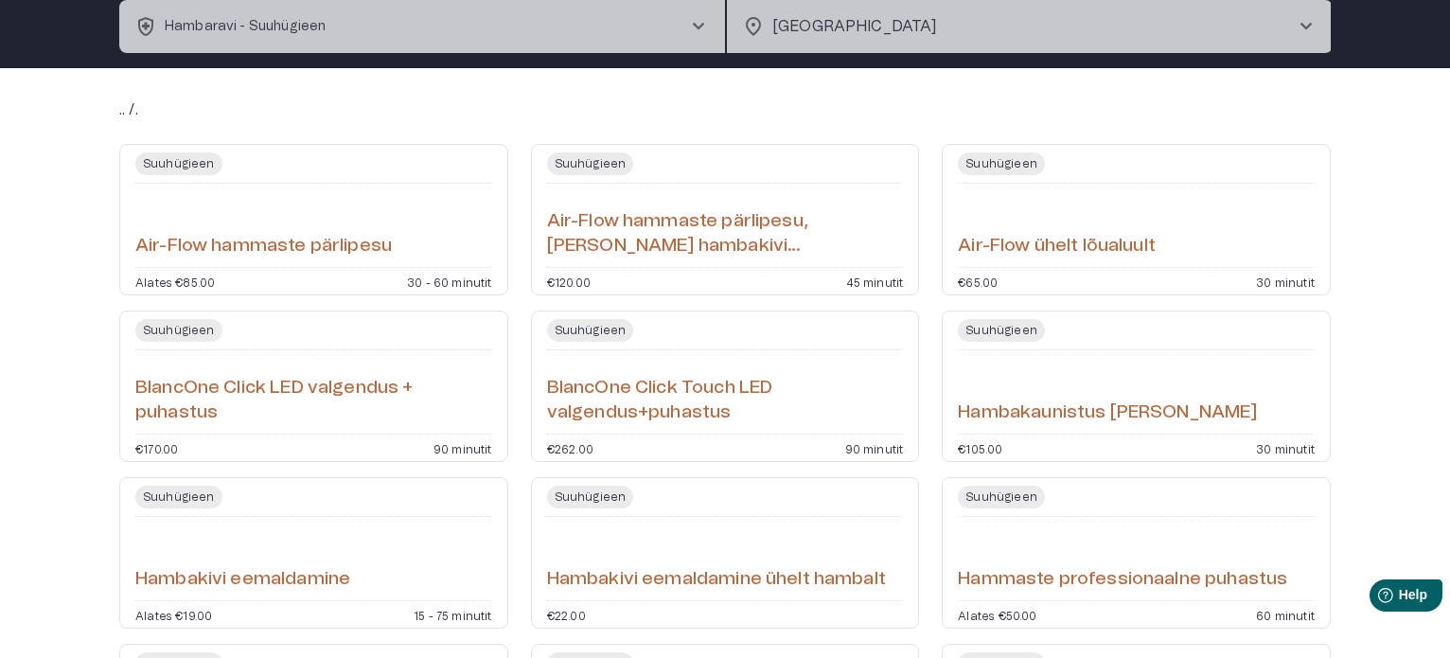
scroll to position [676, 0]
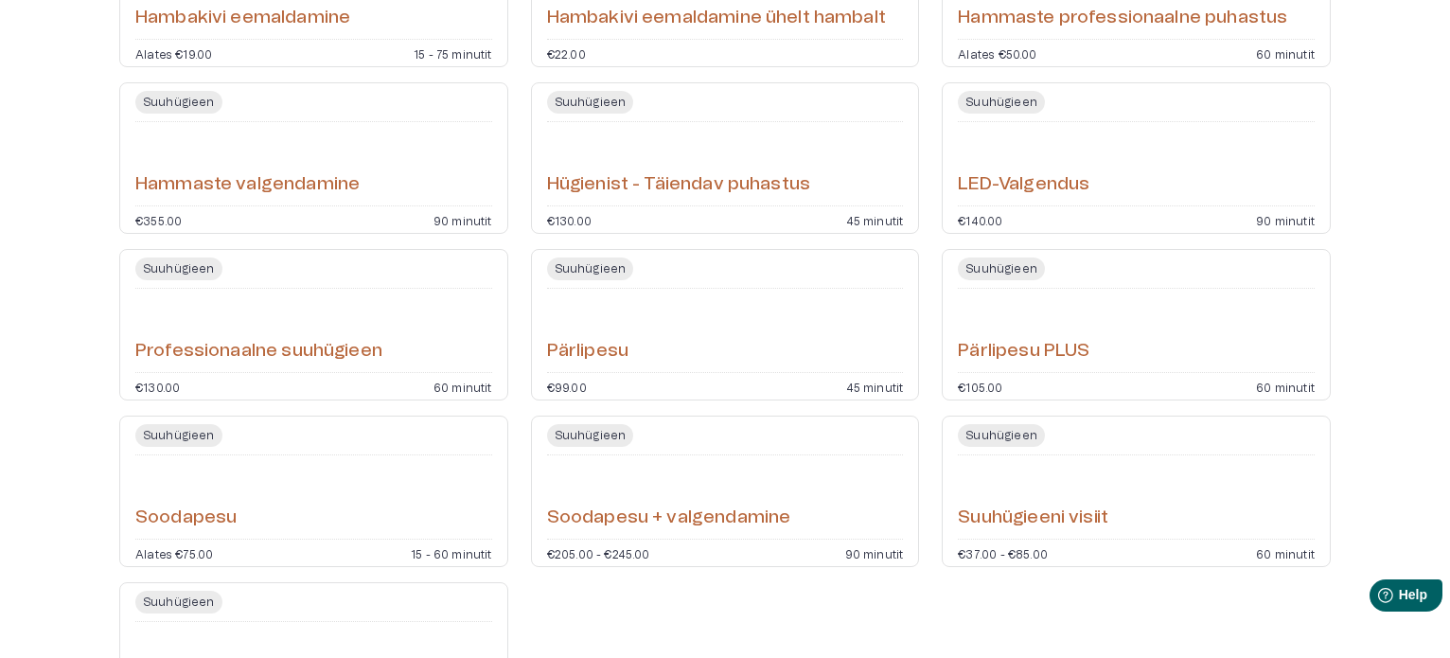
click at [1040, 521] on h6 "Suuhügieeni visiit" at bounding box center [1033, 518] width 150 height 26
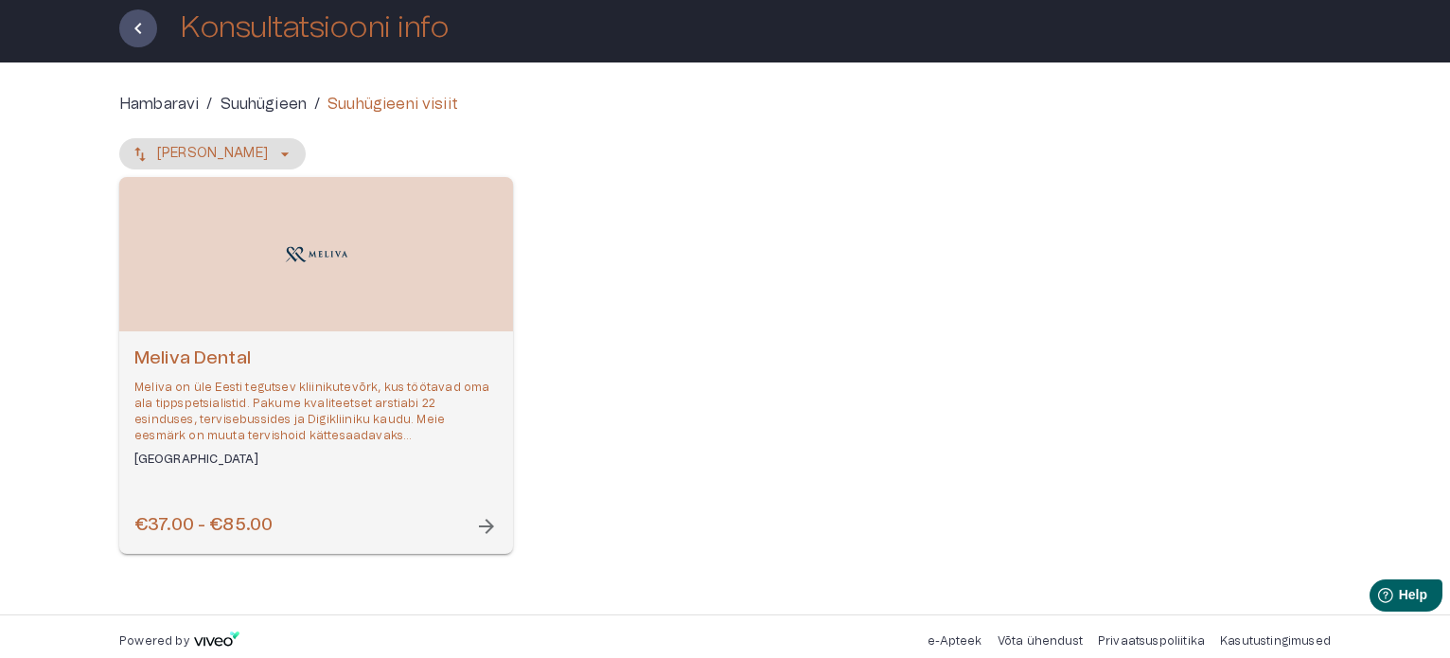
scroll to position [115, 0]
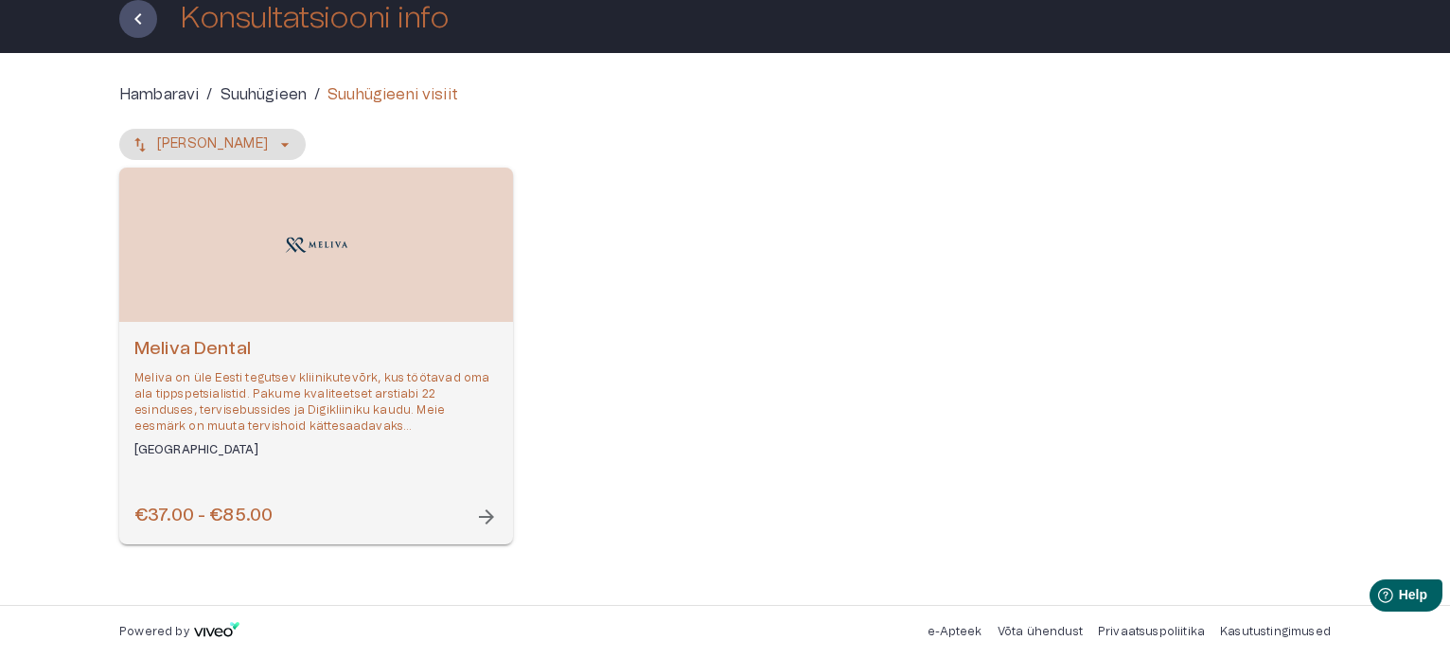
click at [315, 515] on div "€37.00 - €85.00 arrow_forward" at bounding box center [315, 516] width 363 height 26
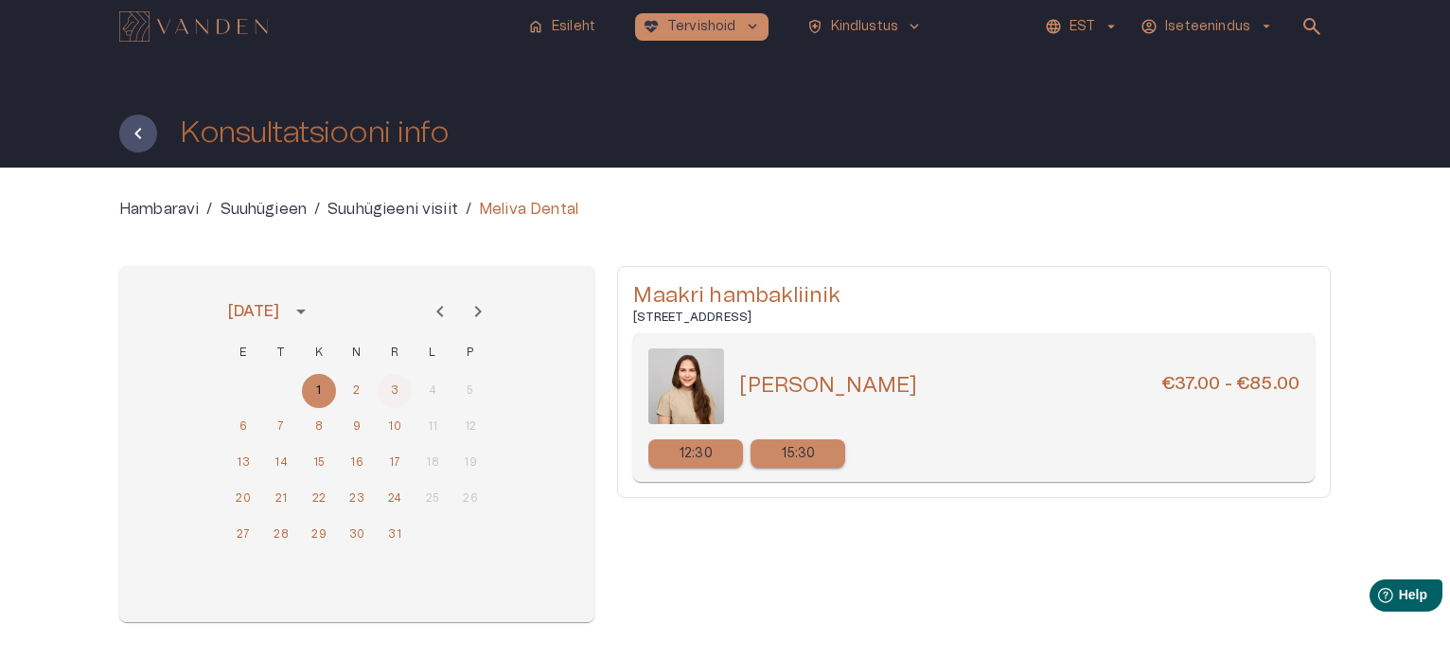
click at [396, 389] on button "3" at bounding box center [395, 391] width 34 height 34
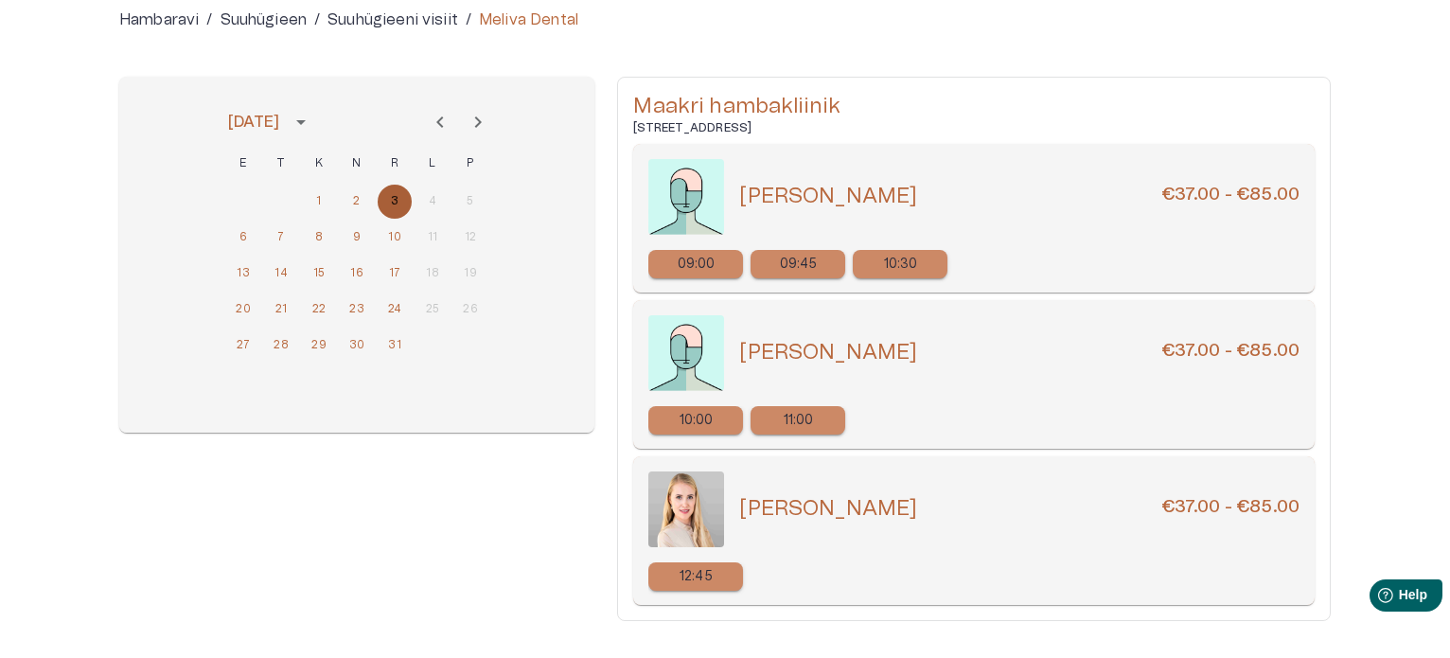
scroll to position [266, 0]
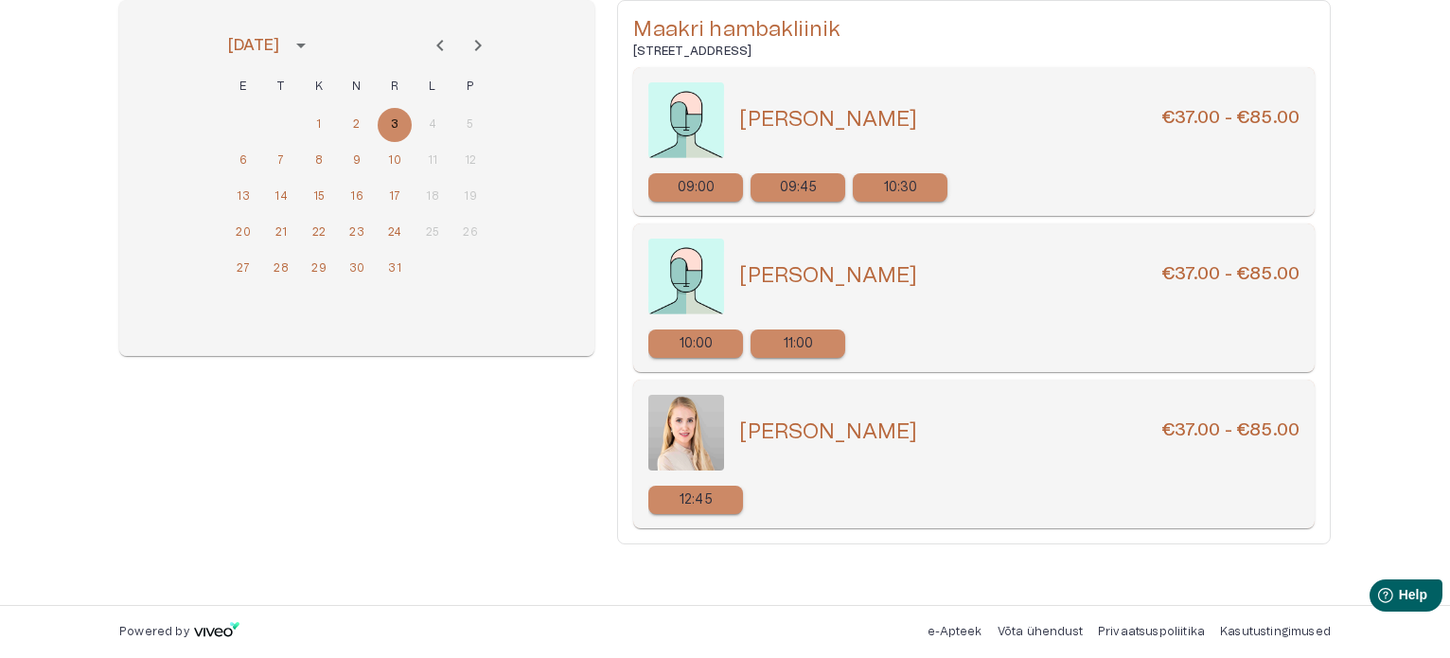
click at [433, 124] on div "1 2 3 4 5" at bounding box center [356, 125] width 303 height 34
click at [360, 120] on button "2" at bounding box center [357, 125] width 34 height 34
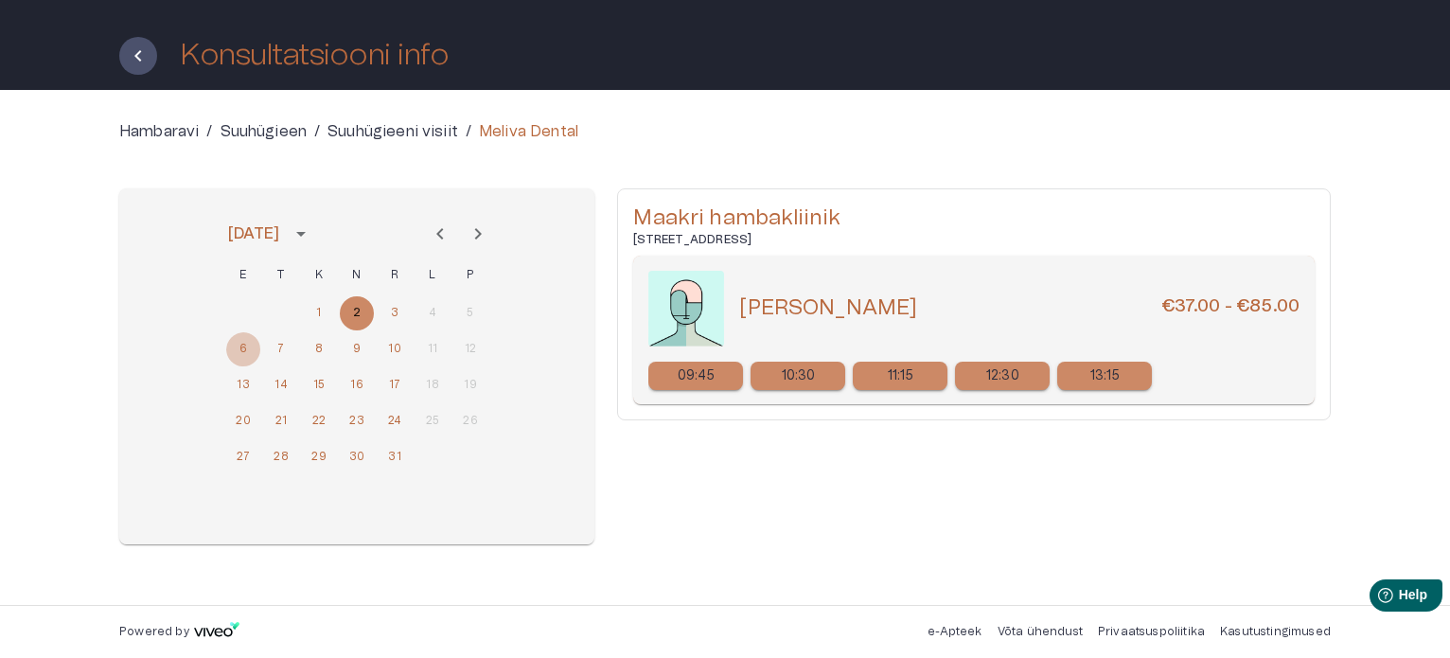
click at [242, 345] on button "6" at bounding box center [243, 349] width 34 height 34
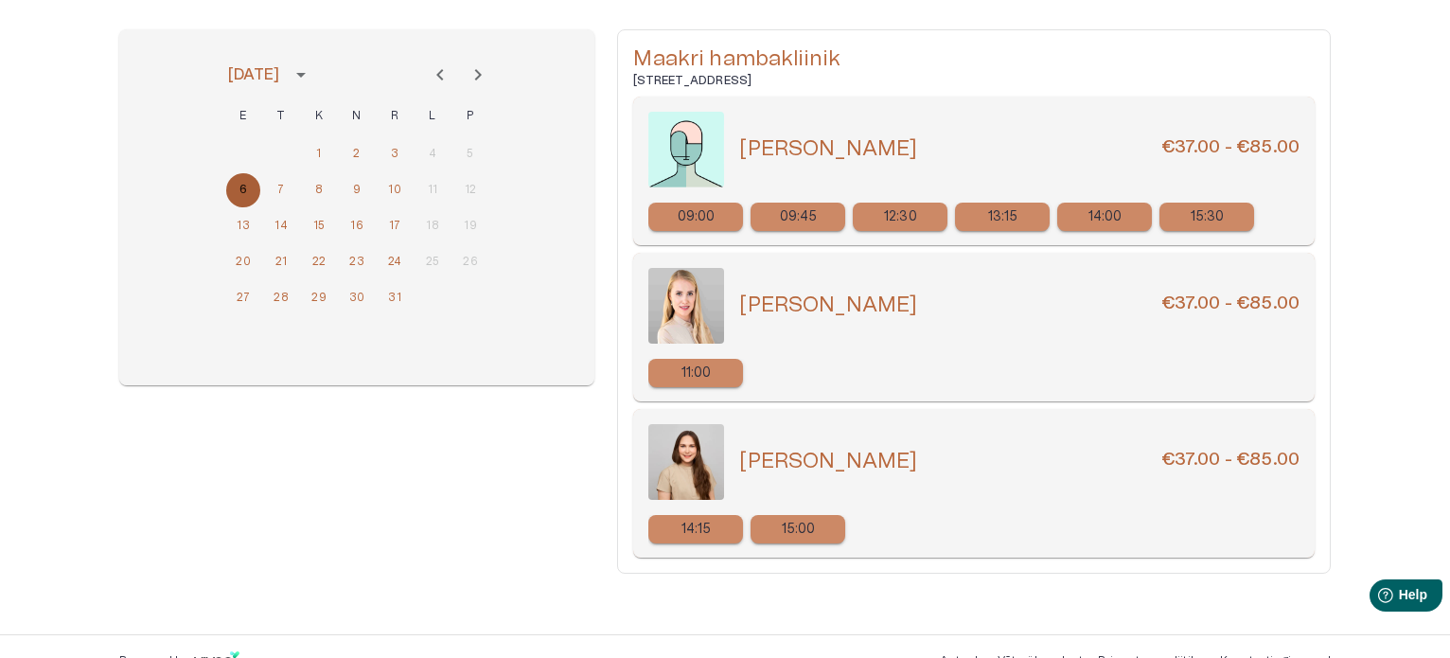
scroll to position [266, 0]
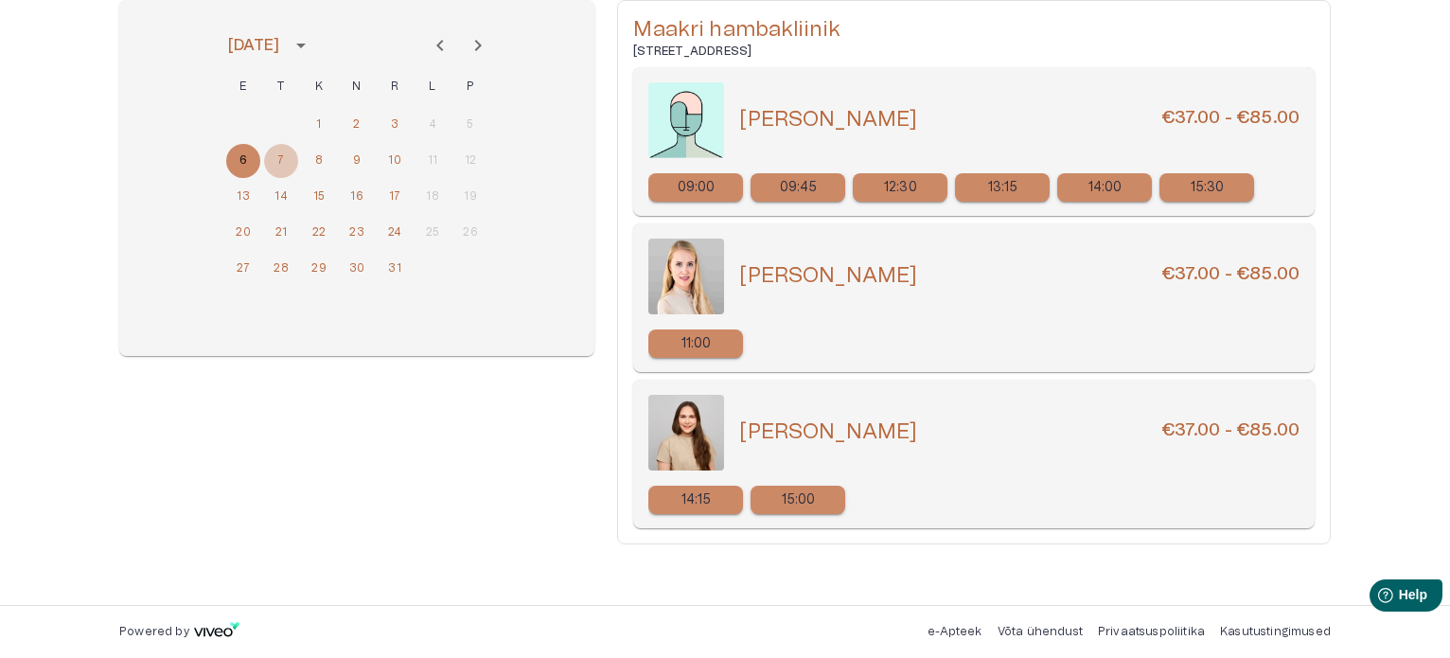
click at [287, 158] on button "7" at bounding box center [281, 161] width 34 height 34
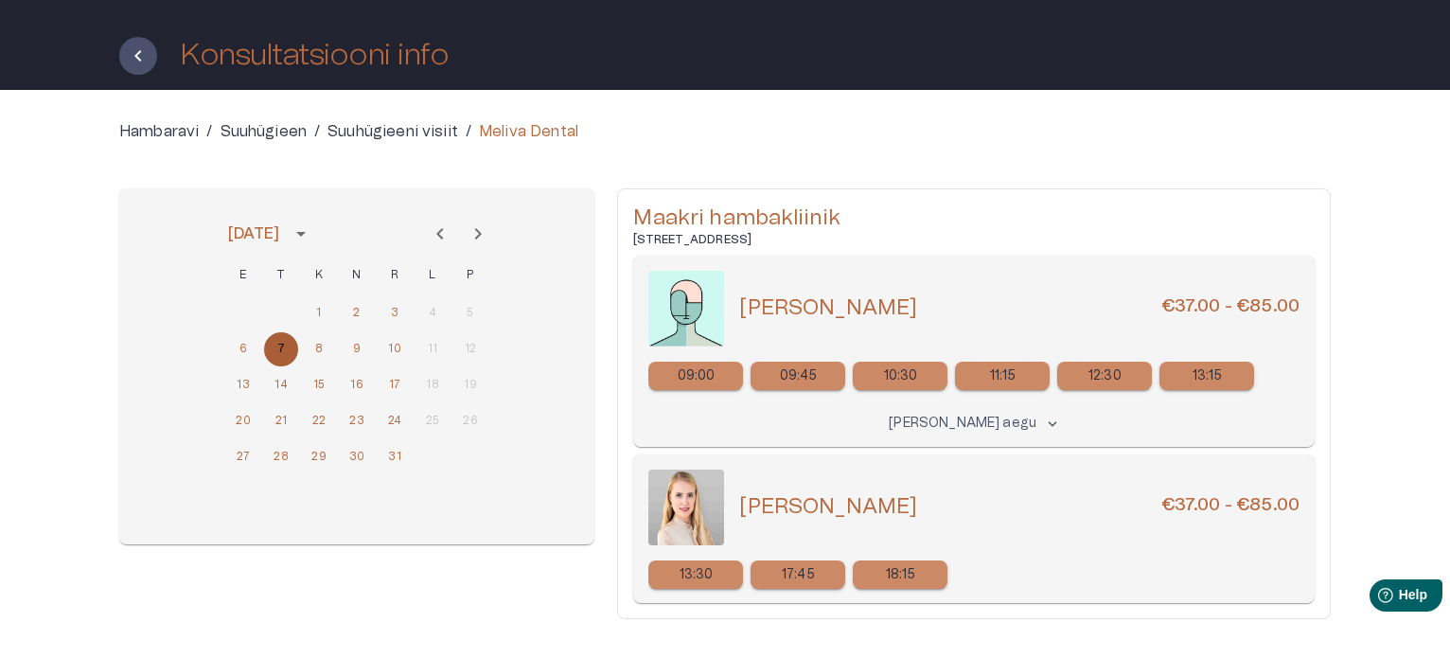
scroll to position [152, 0]
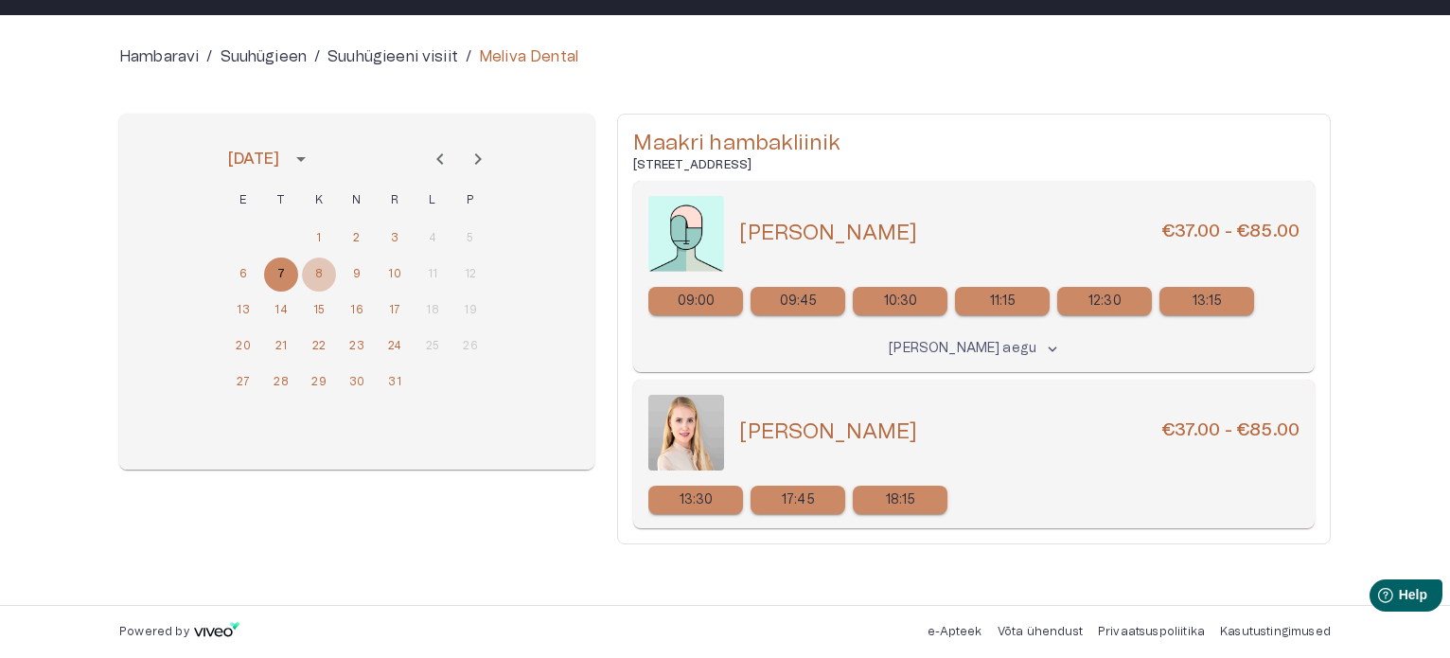
click at [318, 272] on button "8" at bounding box center [319, 274] width 34 height 34
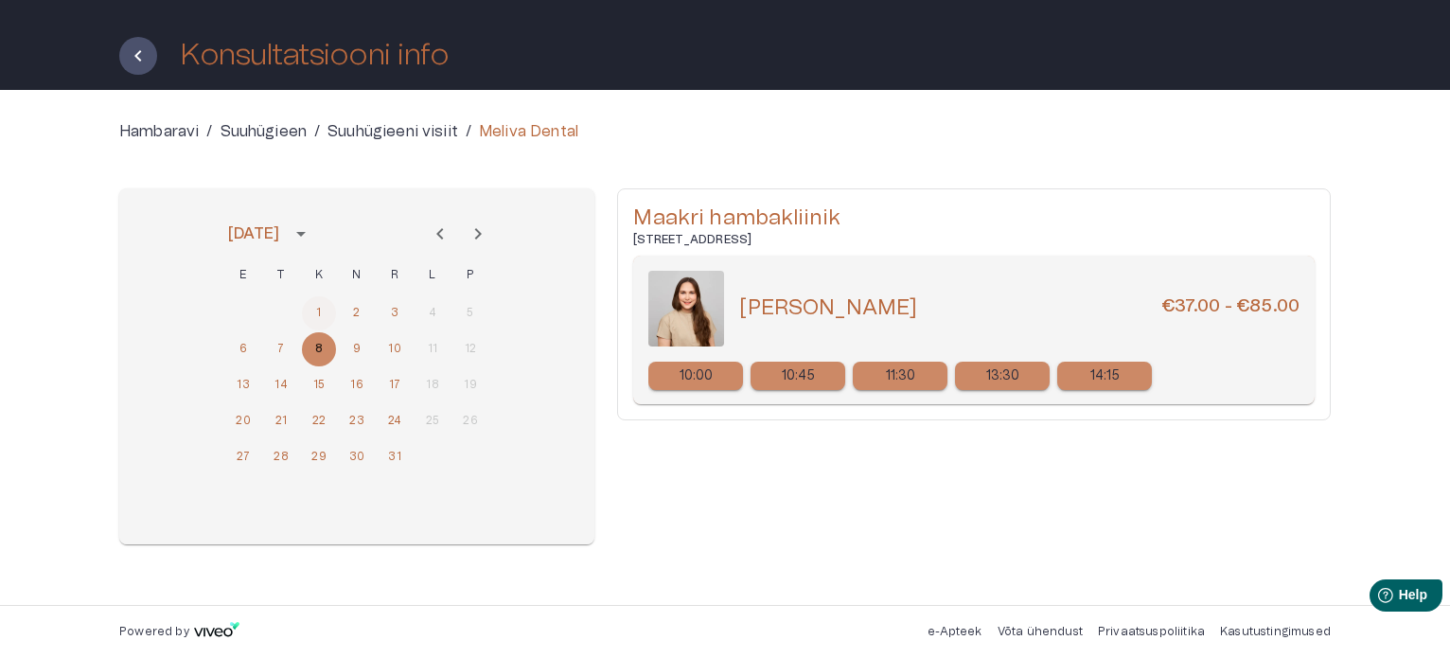
click at [322, 310] on button "1" at bounding box center [319, 313] width 34 height 34
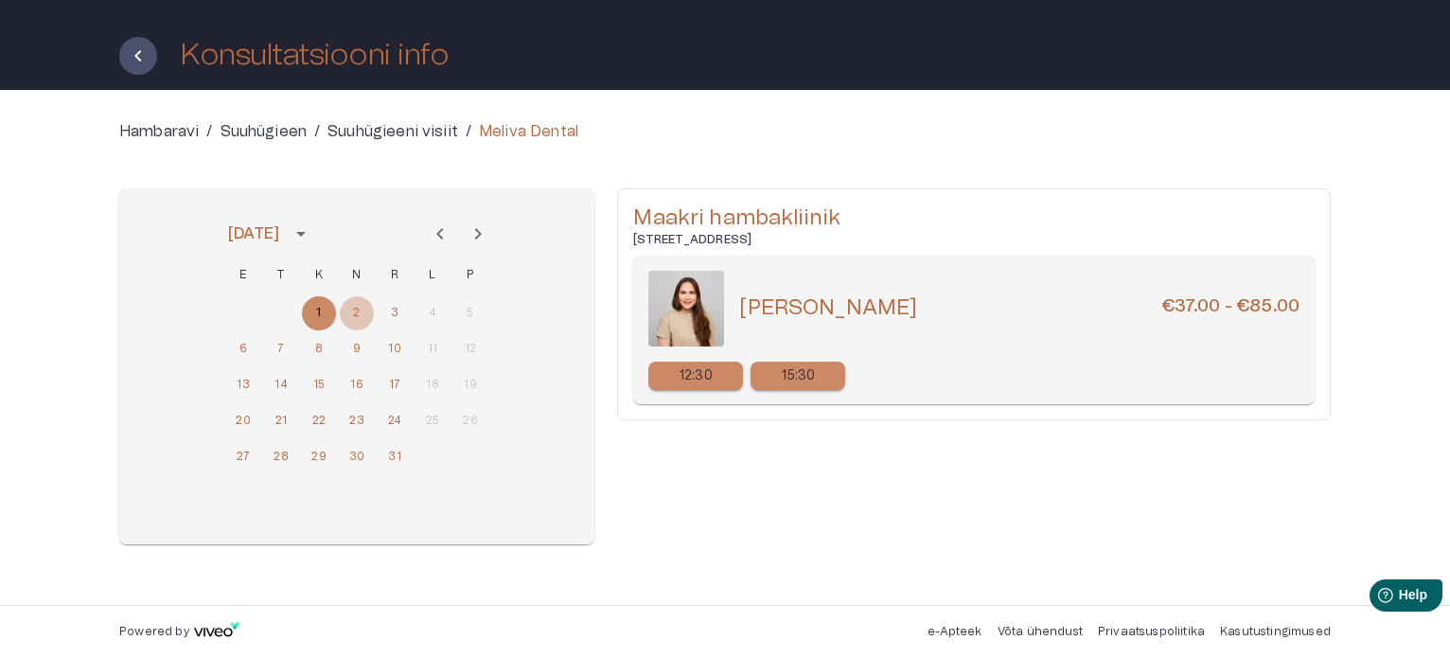
click at [354, 313] on button "2" at bounding box center [357, 313] width 34 height 34
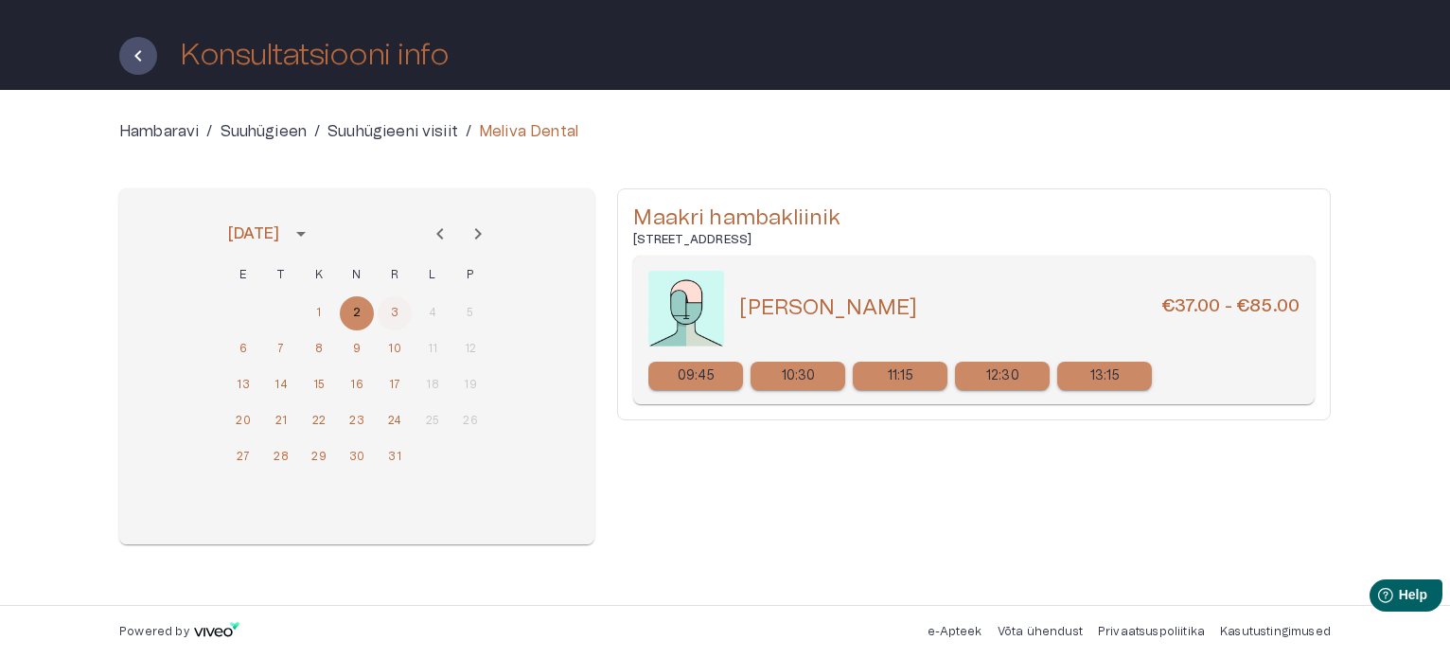
click at [395, 308] on button "3" at bounding box center [395, 313] width 34 height 34
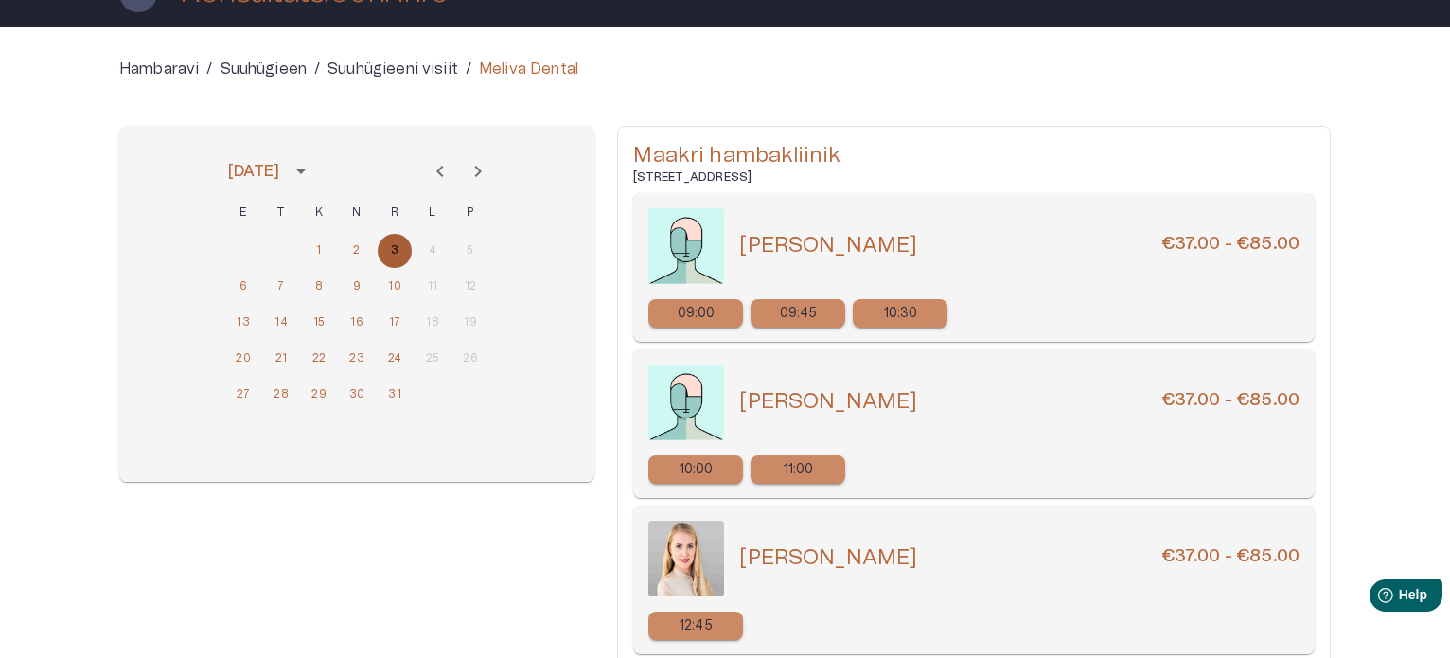
scroll to position [266, 0]
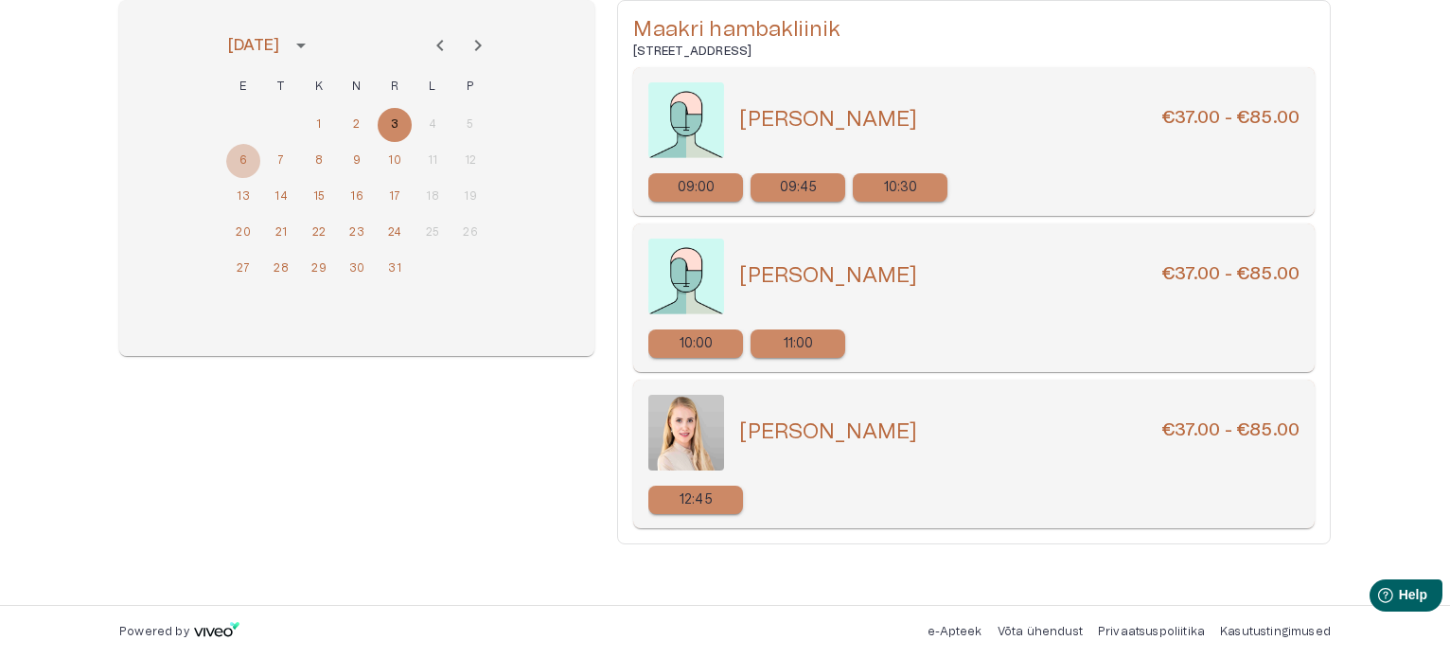
click at [245, 167] on button "6" at bounding box center [243, 161] width 34 height 34
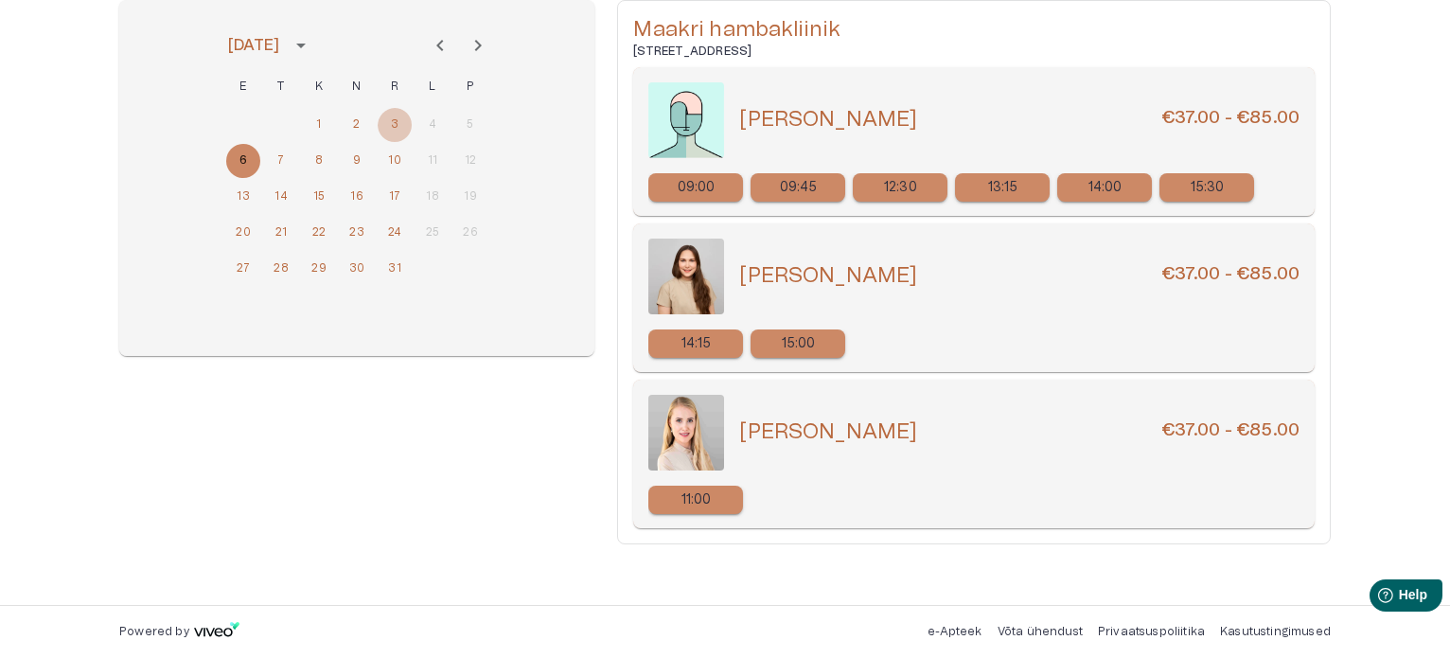
click at [394, 115] on button "3" at bounding box center [395, 125] width 34 height 34
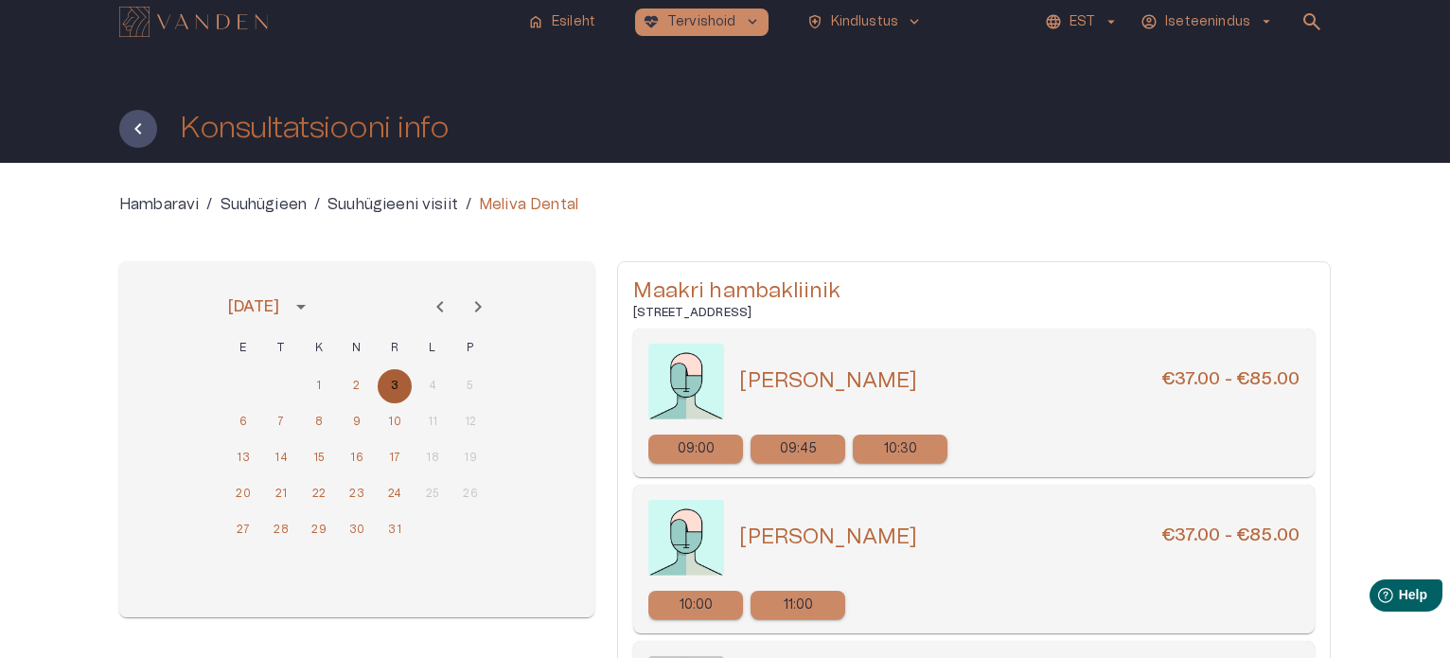
scroll to position [0, 0]
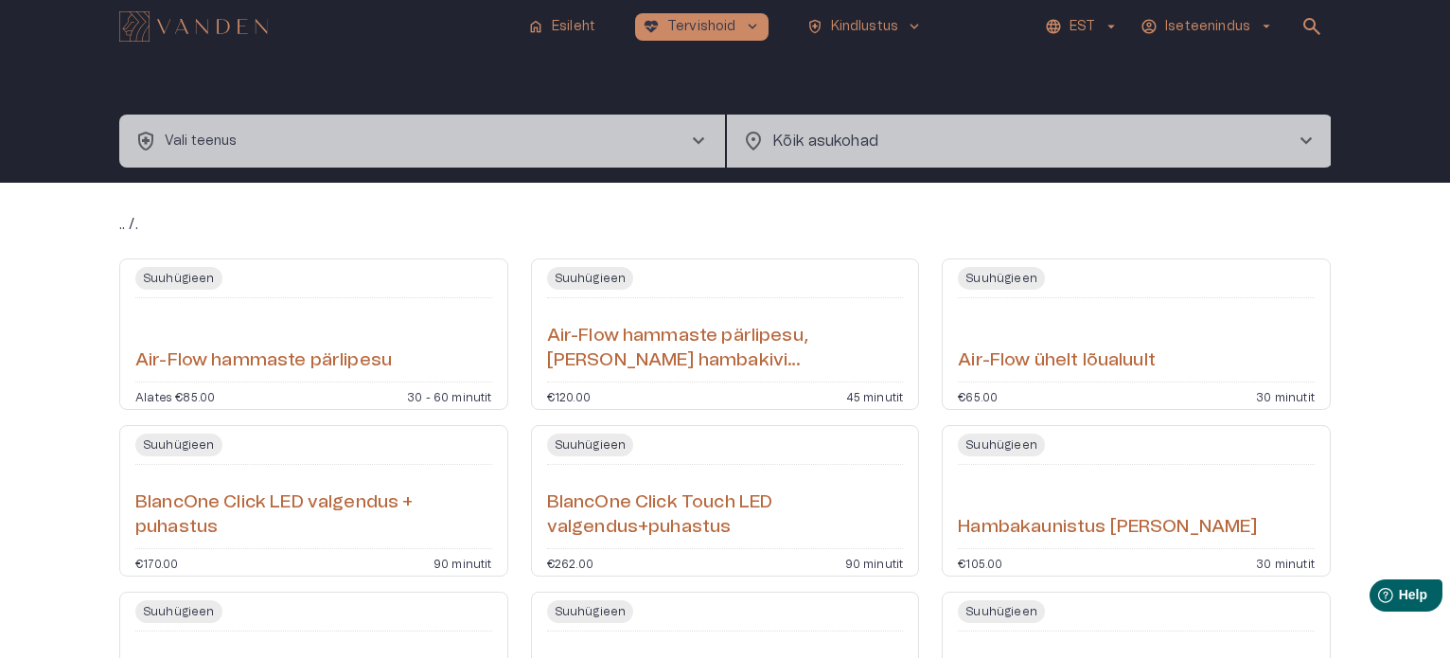
type input "**********"
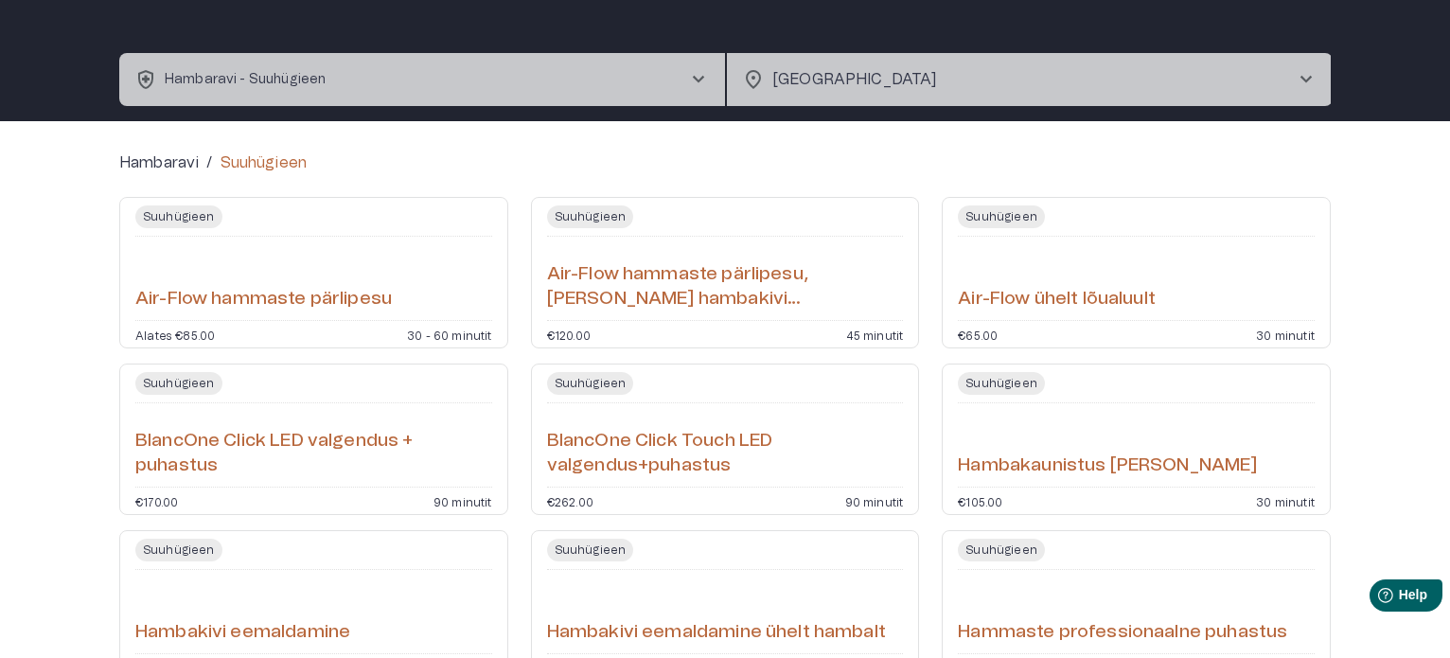
scroll to position [95, 0]
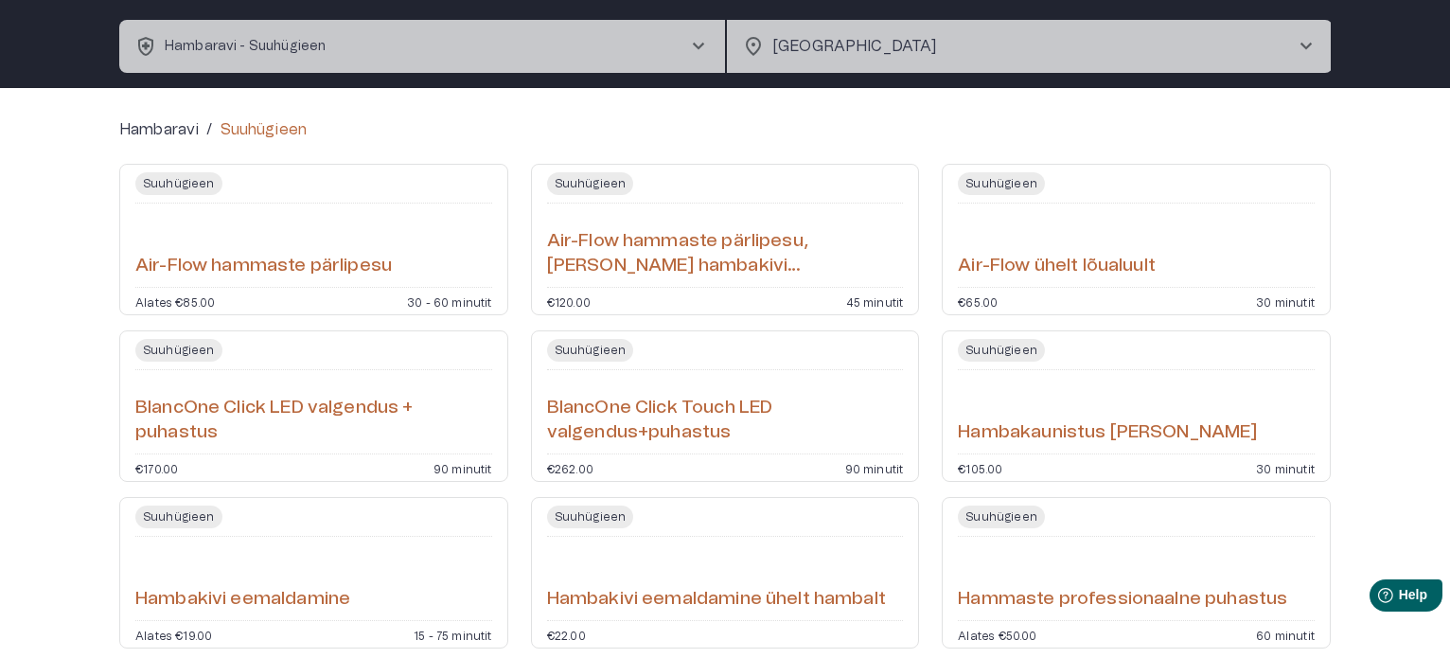
click at [254, 256] on h6 "Air-Flow hammaste pärlipesu" at bounding box center [263, 267] width 256 height 26
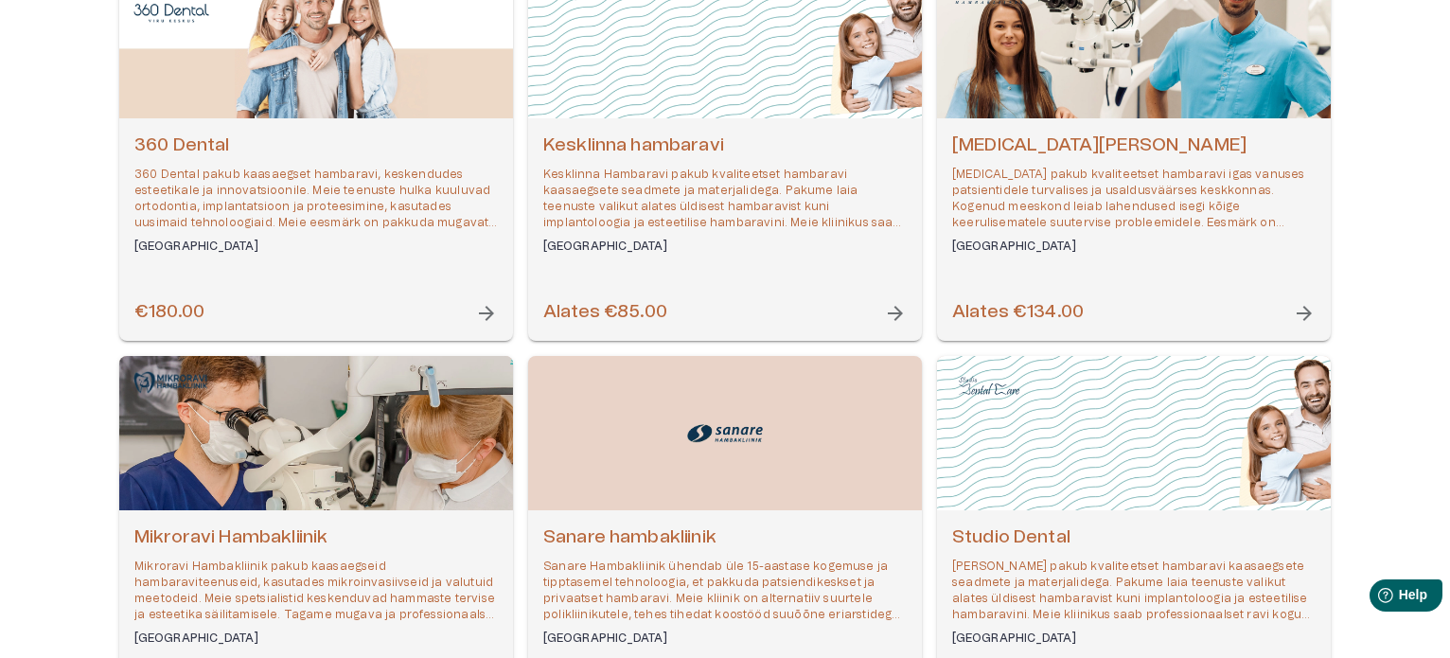
scroll to position [223, 0]
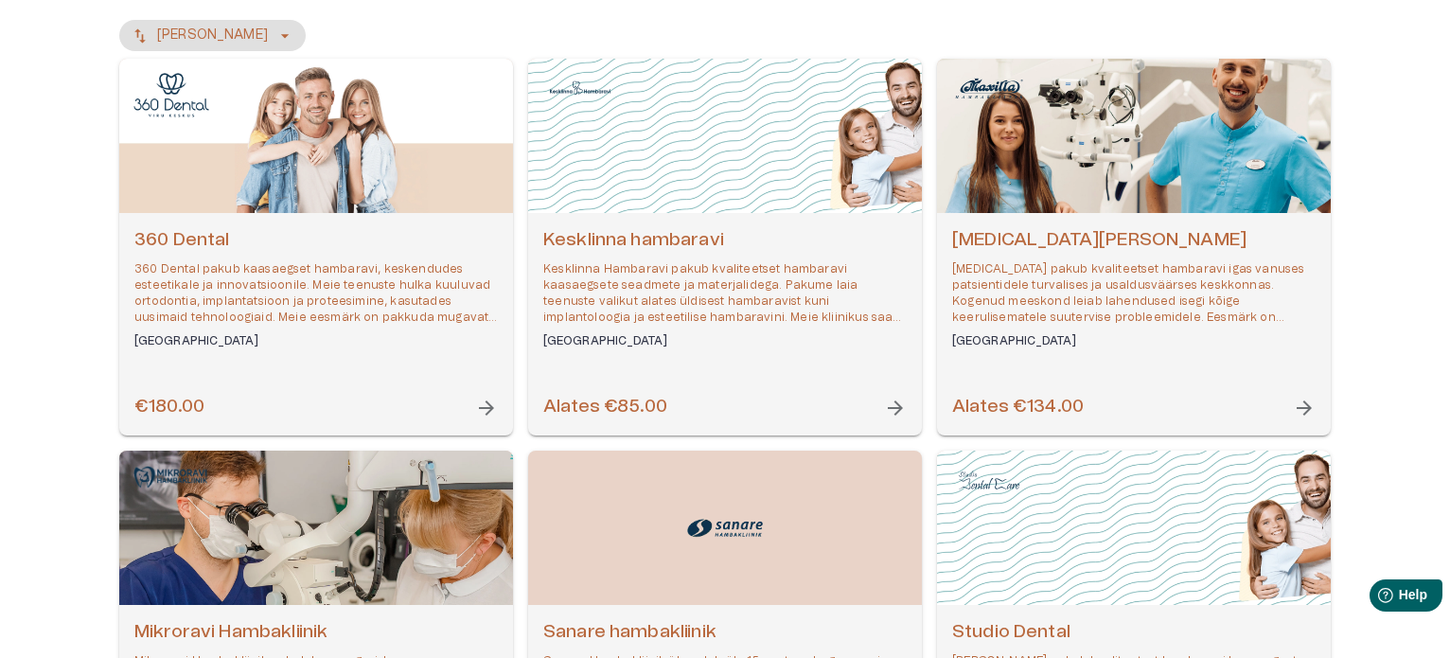
click at [647, 408] on h6 "Alates €85.00" at bounding box center [605, 408] width 124 height 26
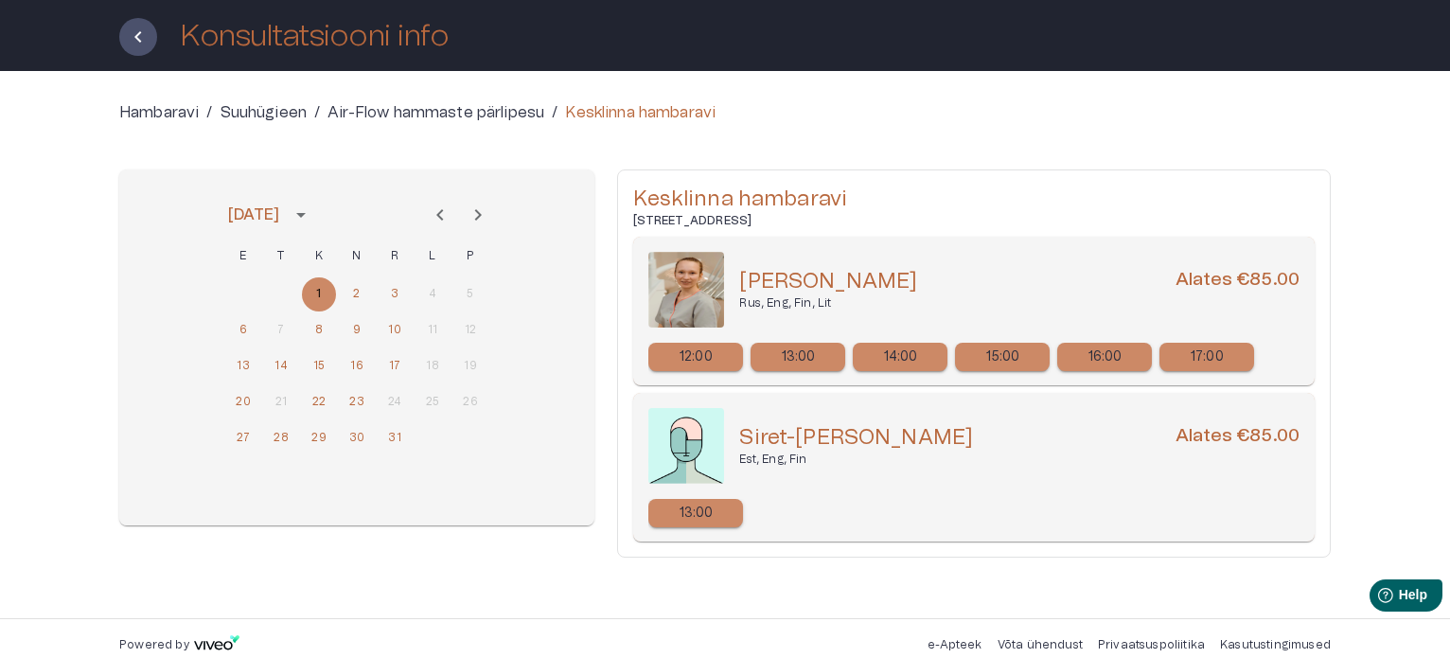
scroll to position [110, 0]
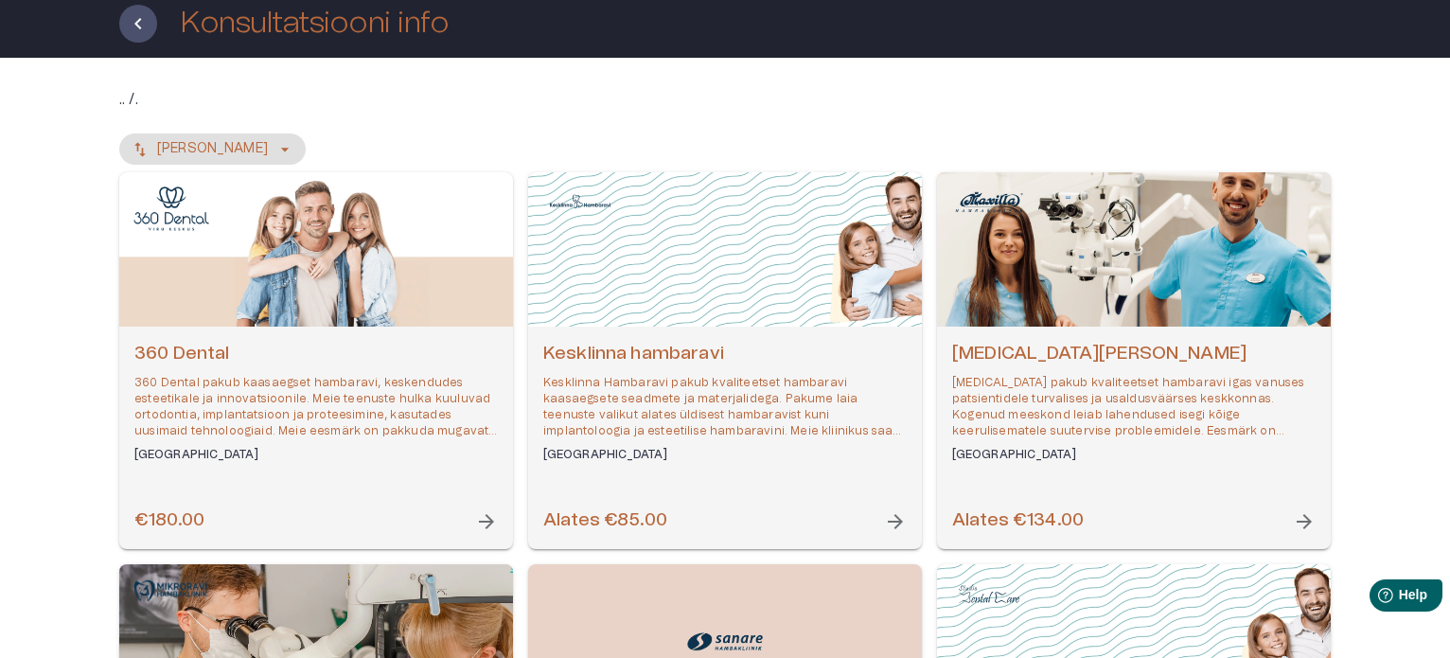
scroll to position [223, 0]
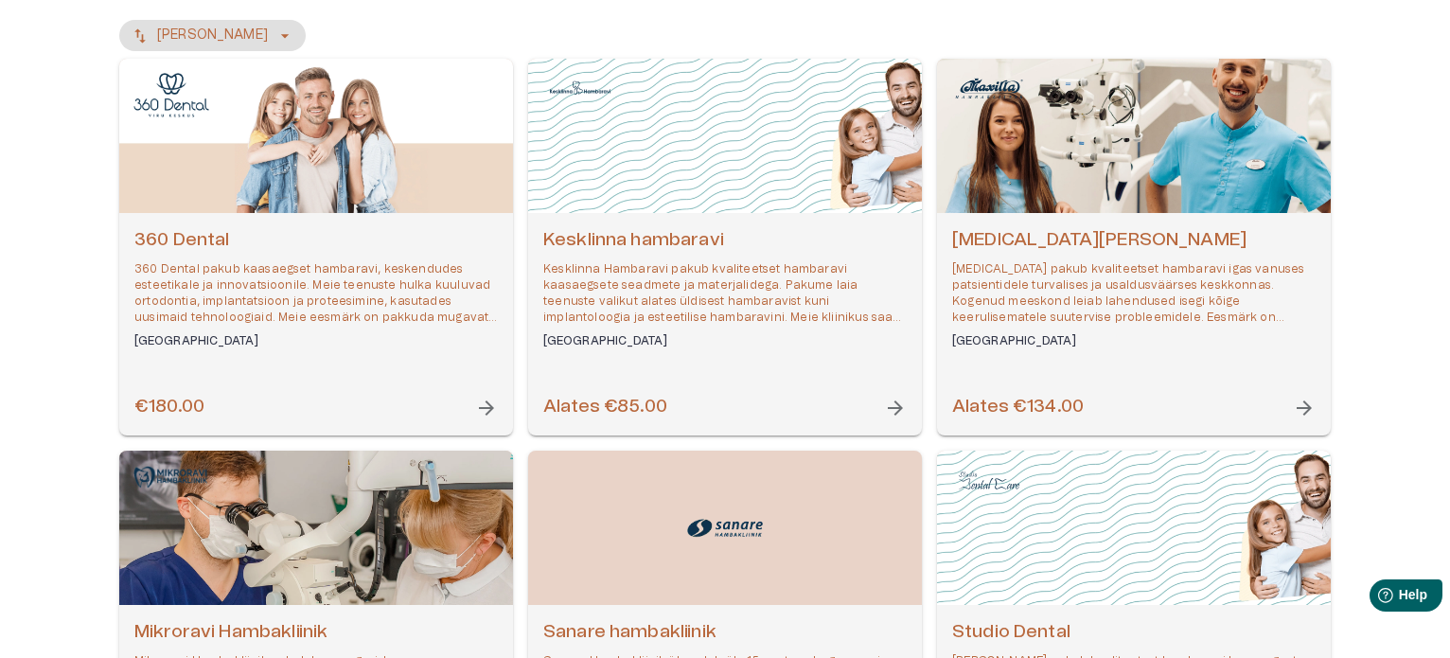
click at [1055, 238] on h6 "[MEDICAL_DATA][PERSON_NAME]" at bounding box center [1133, 241] width 363 height 26
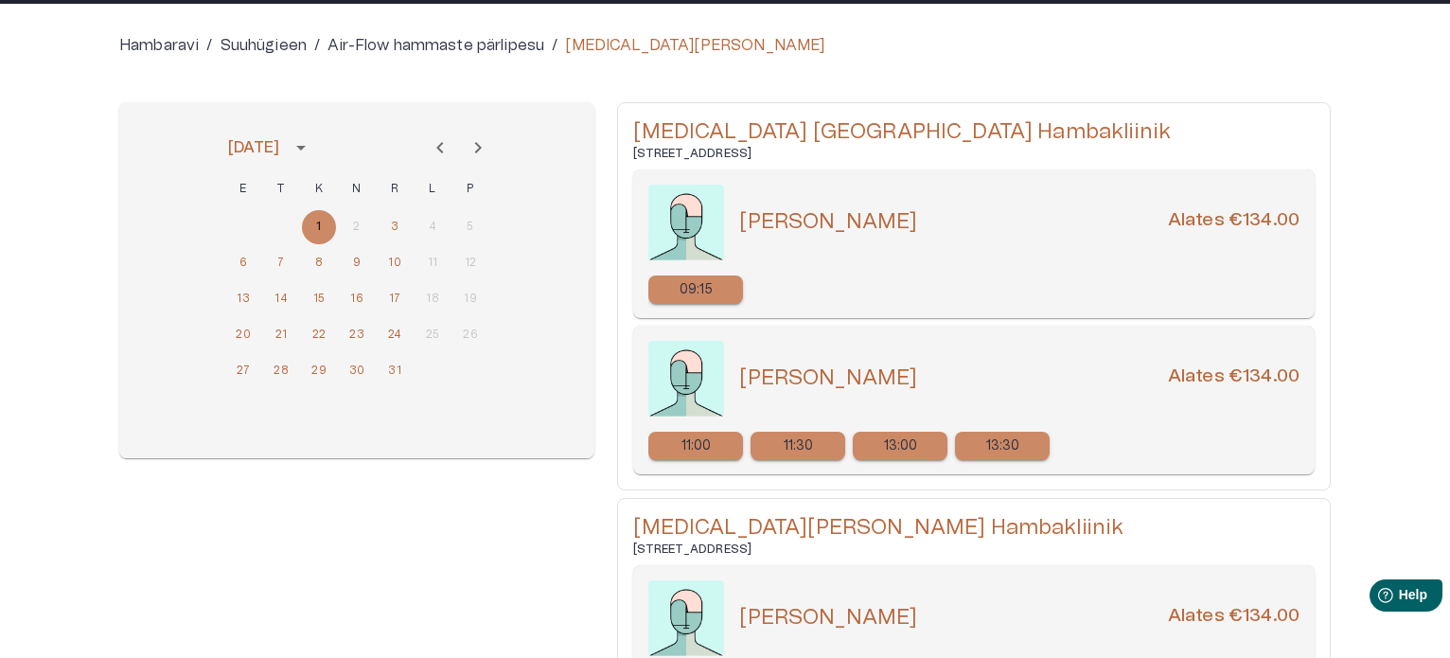
scroll to position [254, 0]
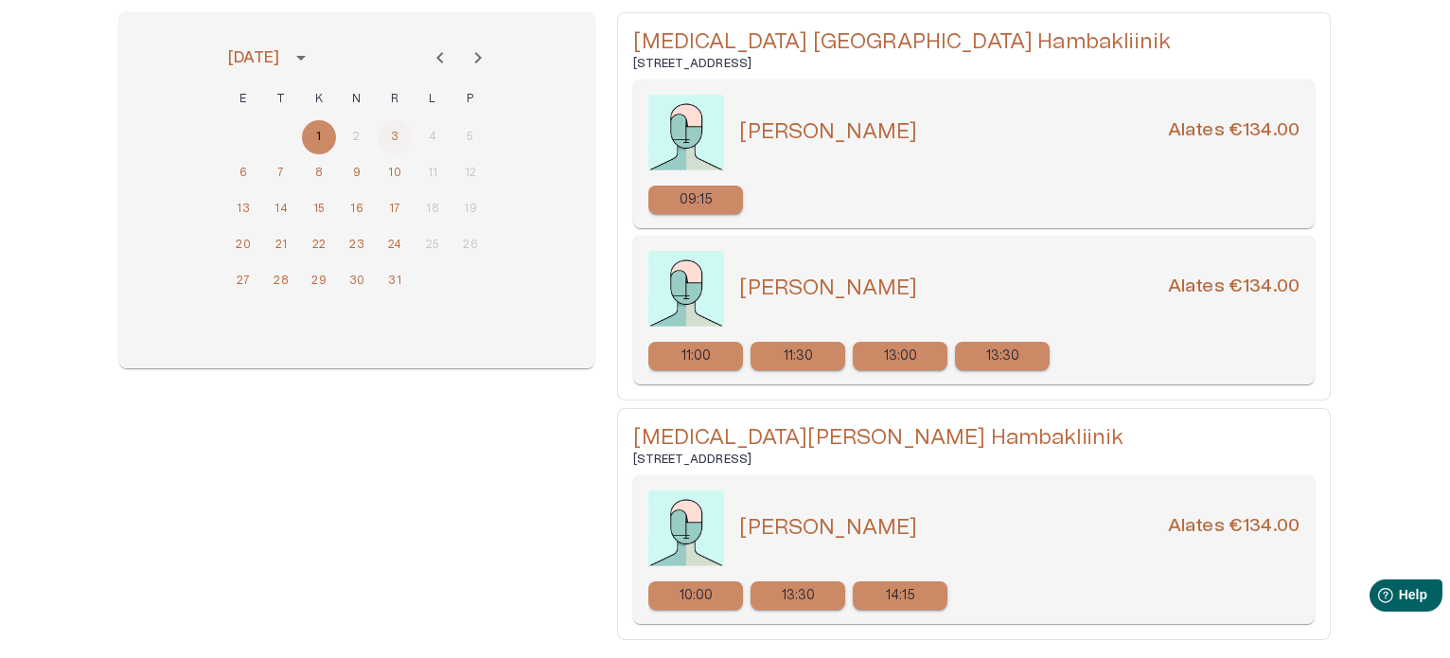
click at [401, 135] on button "3" at bounding box center [395, 137] width 34 height 34
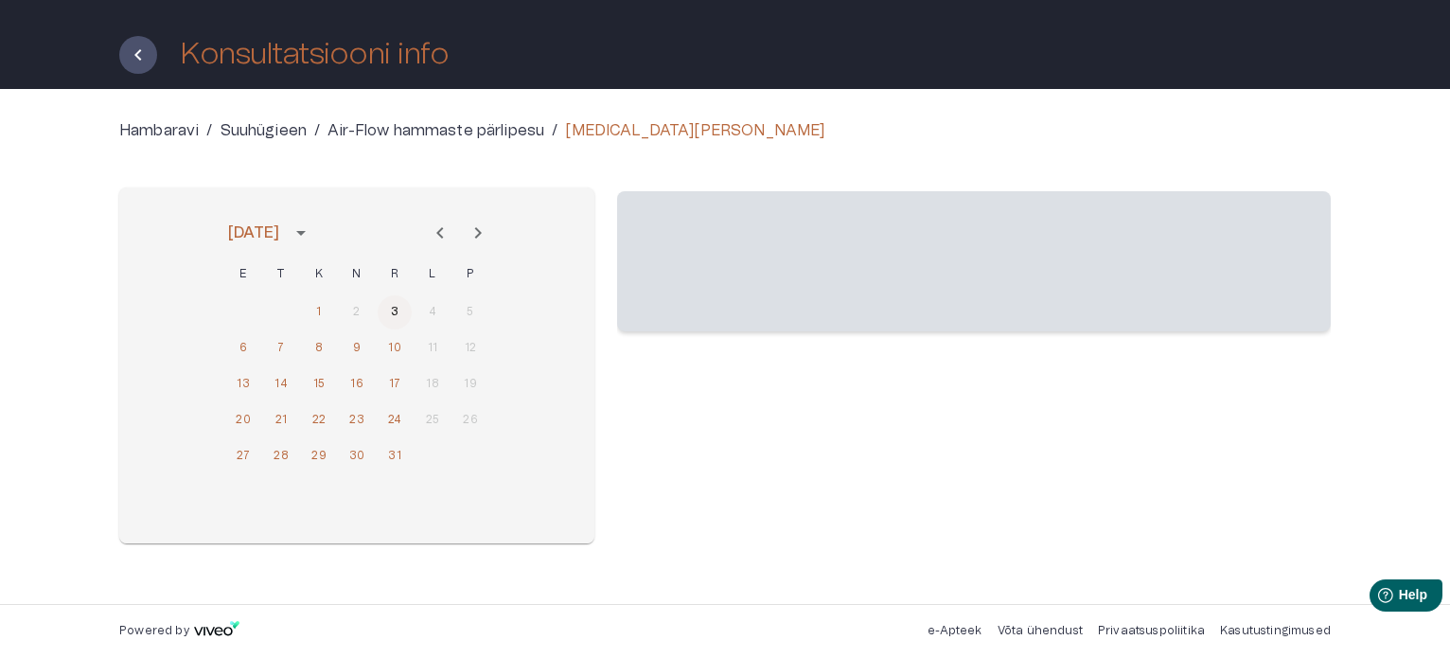
scroll to position [78, 0]
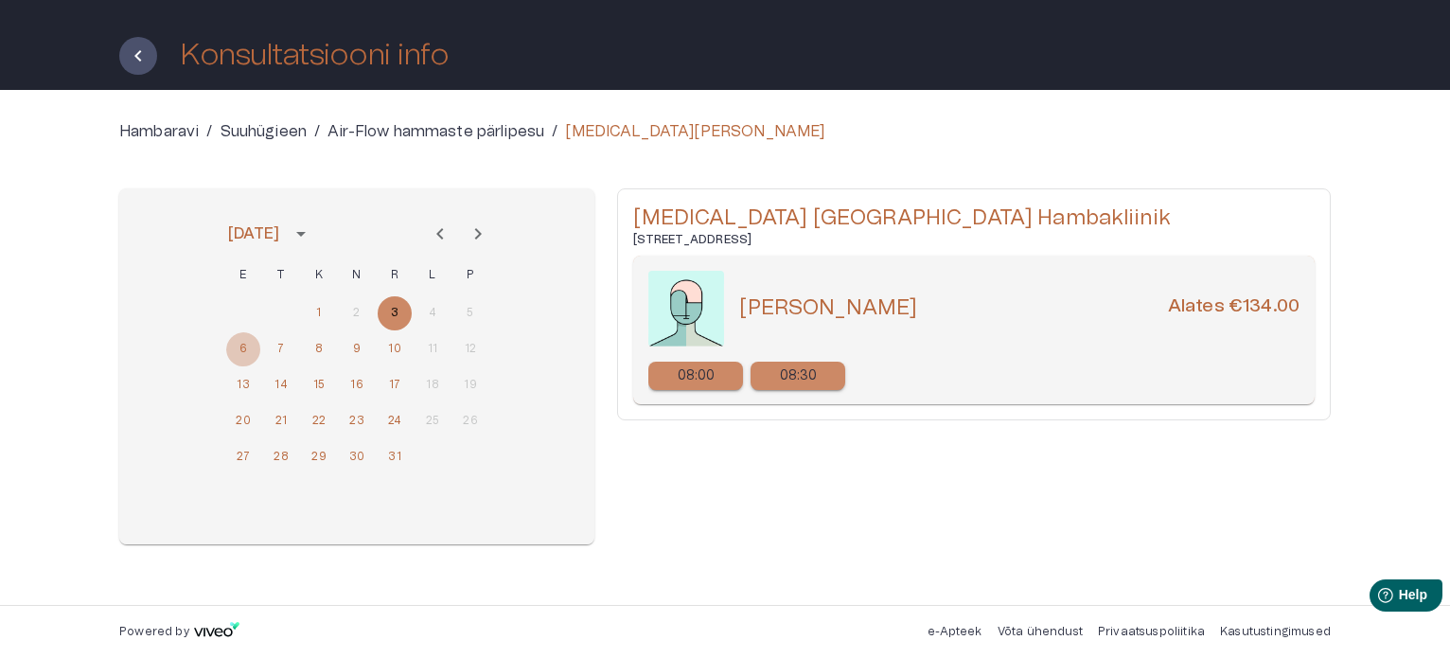
click at [246, 344] on button "6" at bounding box center [243, 349] width 34 height 34
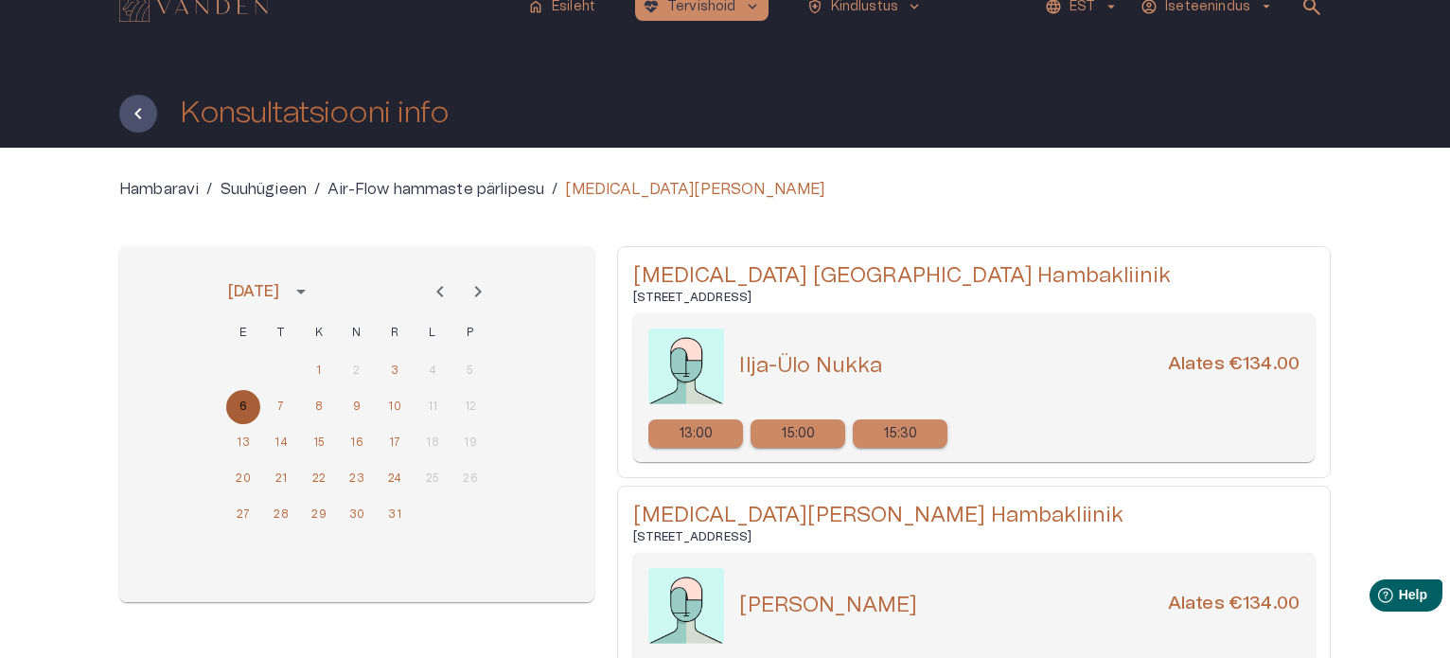
scroll to position [0, 0]
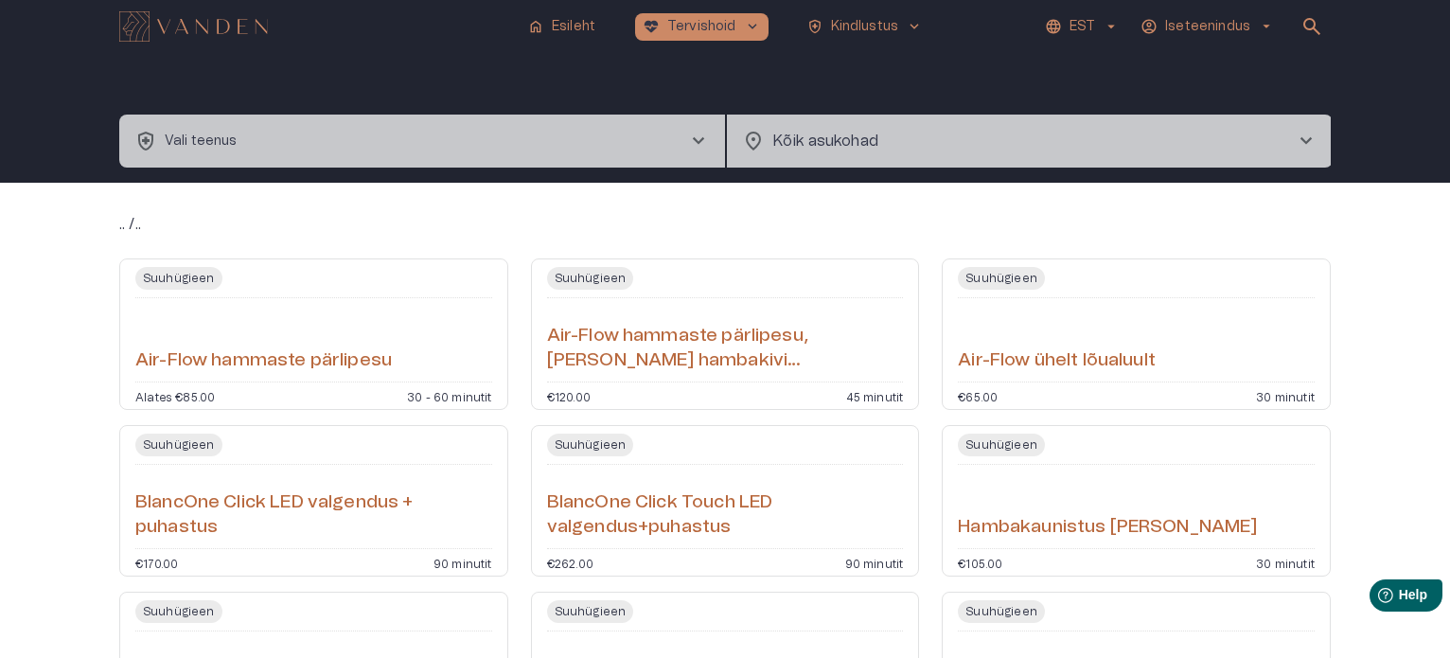
type input "**********"
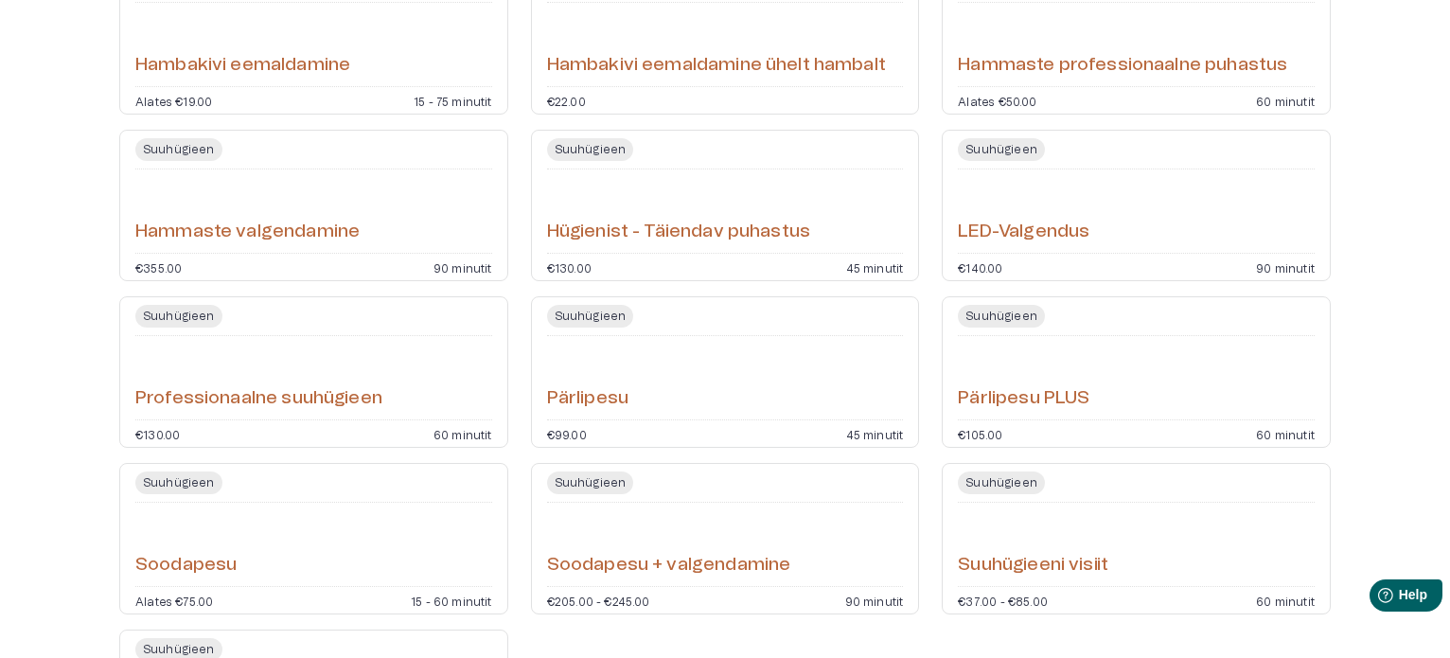
scroll to position [662, 0]
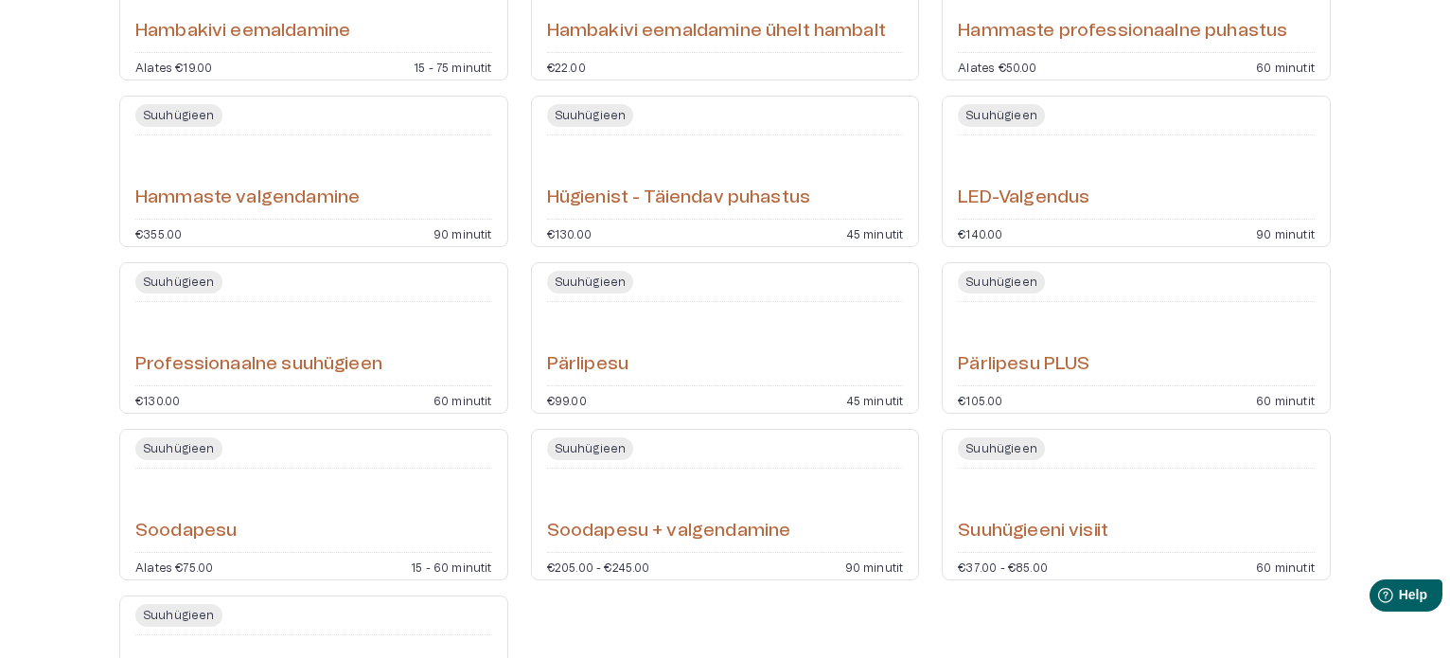
click at [333, 366] on h6 "Professionaalne suuhügieen" at bounding box center [258, 365] width 247 height 26
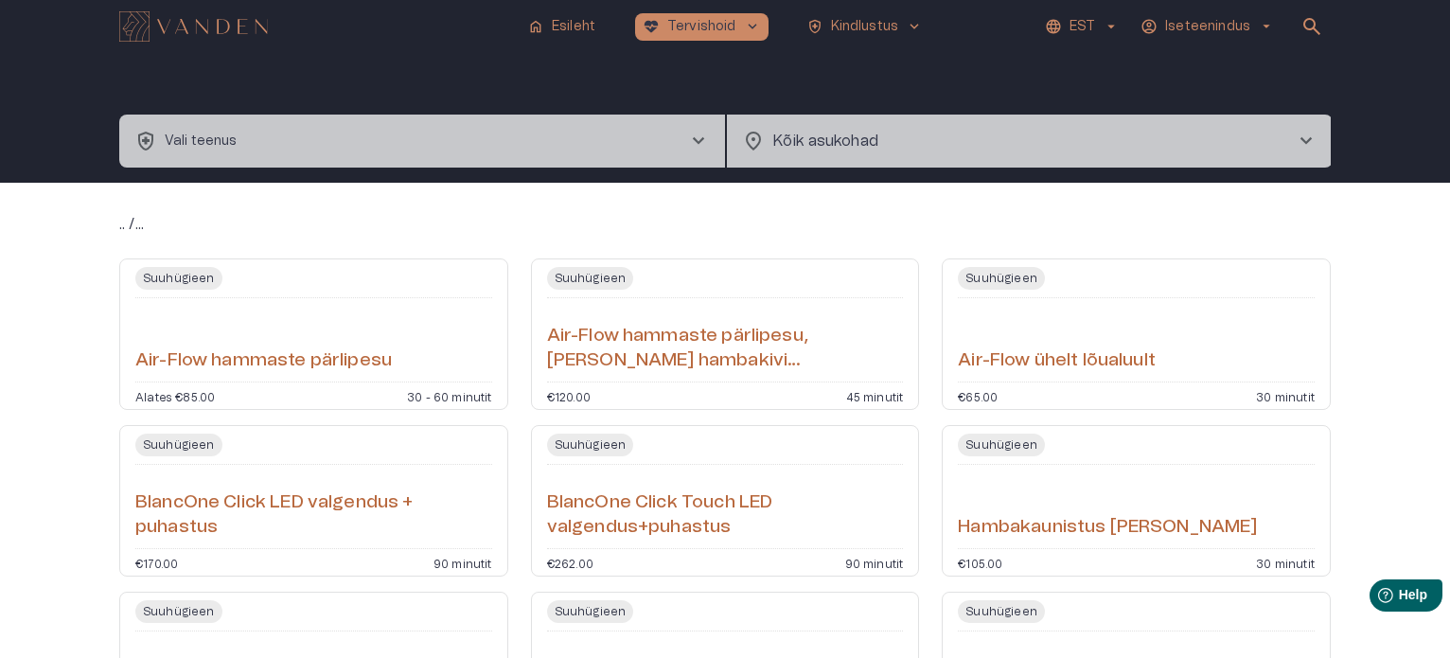
type input "**********"
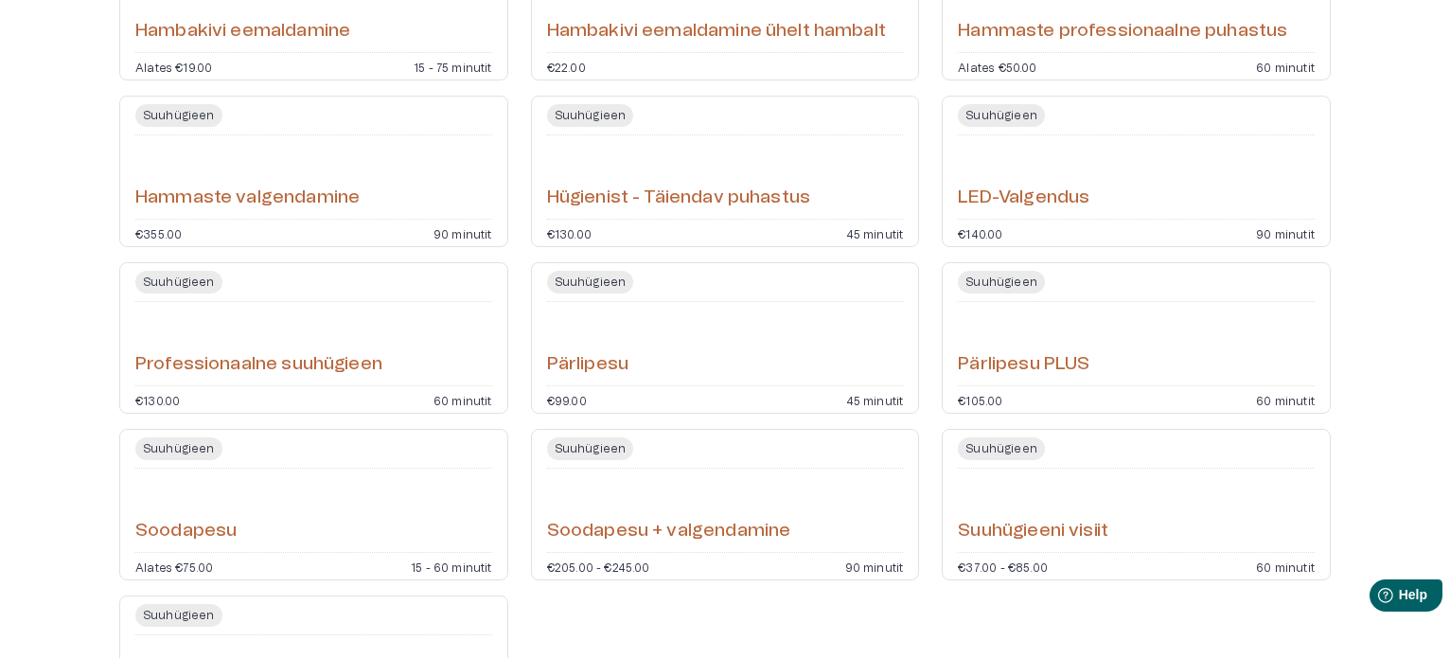
scroll to position [757, 0]
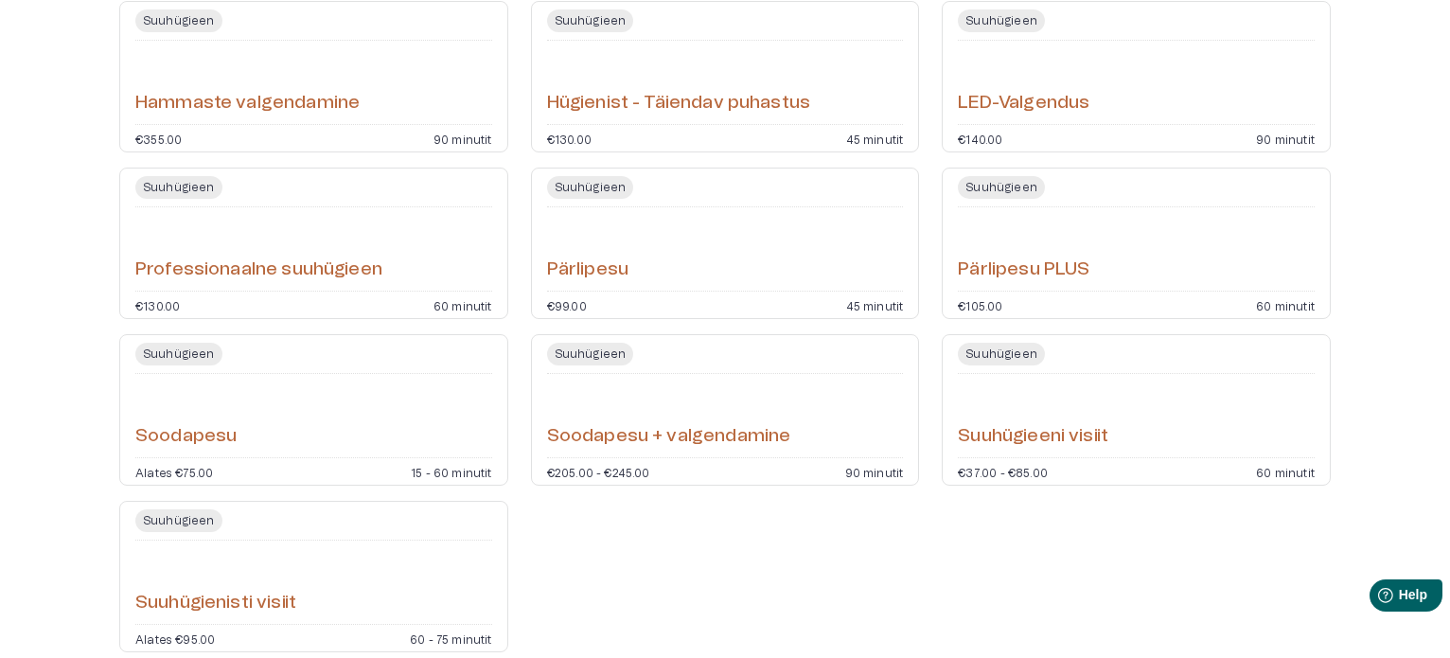
click at [221, 277] on h6 "Professionaalne suuhügieen" at bounding box center [258, 270] width 247 height 26
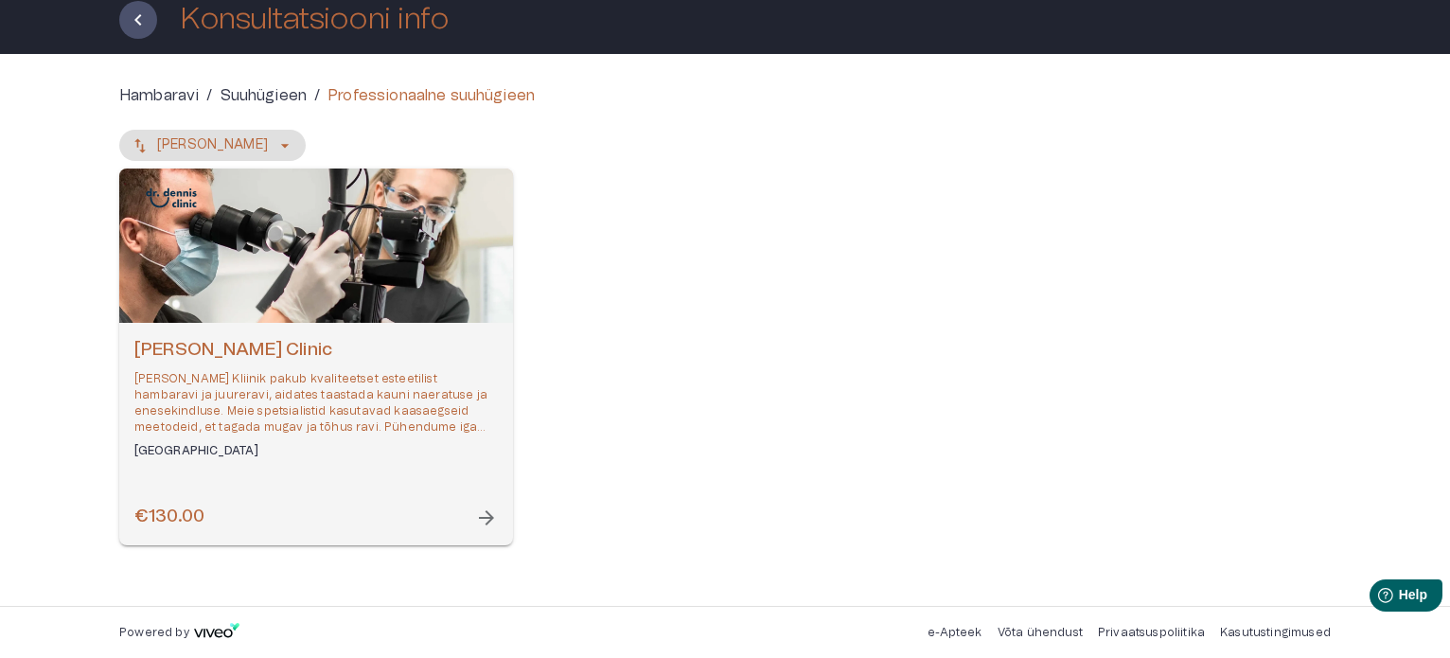
scroll to position [115, 0]
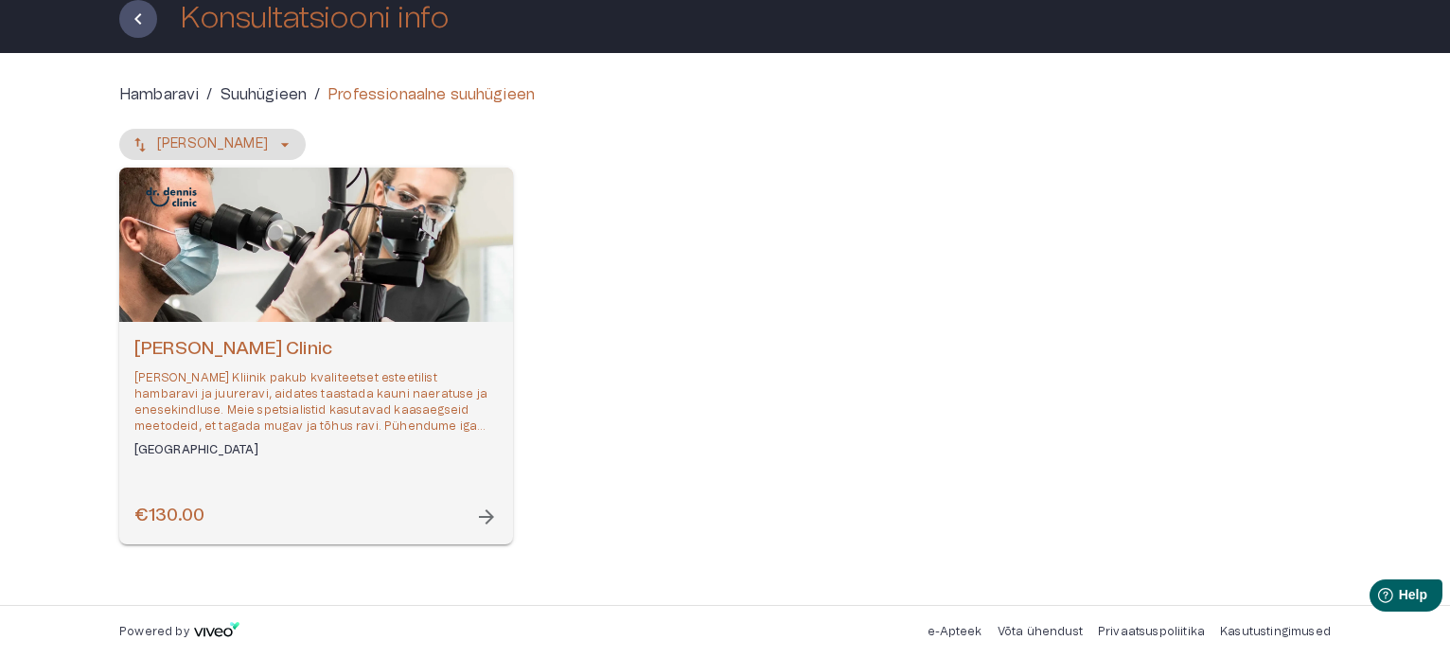
click at [224, 514] on div "€130.00 arrow_forward" at bounding box center [315, 516] width 363 height 26
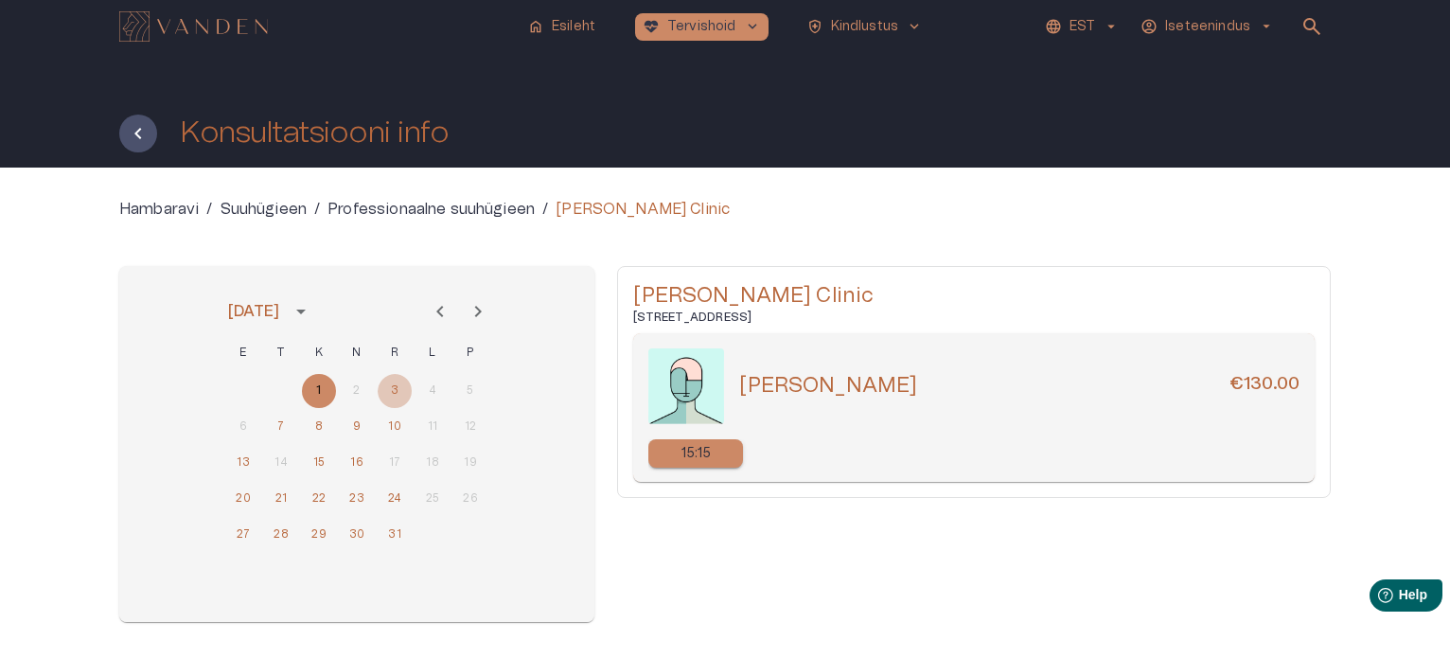
click at [397, 385] on button "3" at bounding box center [395, 391] width 34 height 34
click at [278, 423] on button "7" at bounding box center [281, 427] width 34 height 34
click at [322, 423] on button "8" at bounding box center [319, 427] width 34 height 34
click at [393, 389] on button "3" at bounding box center [395, 391] width 34 height 34
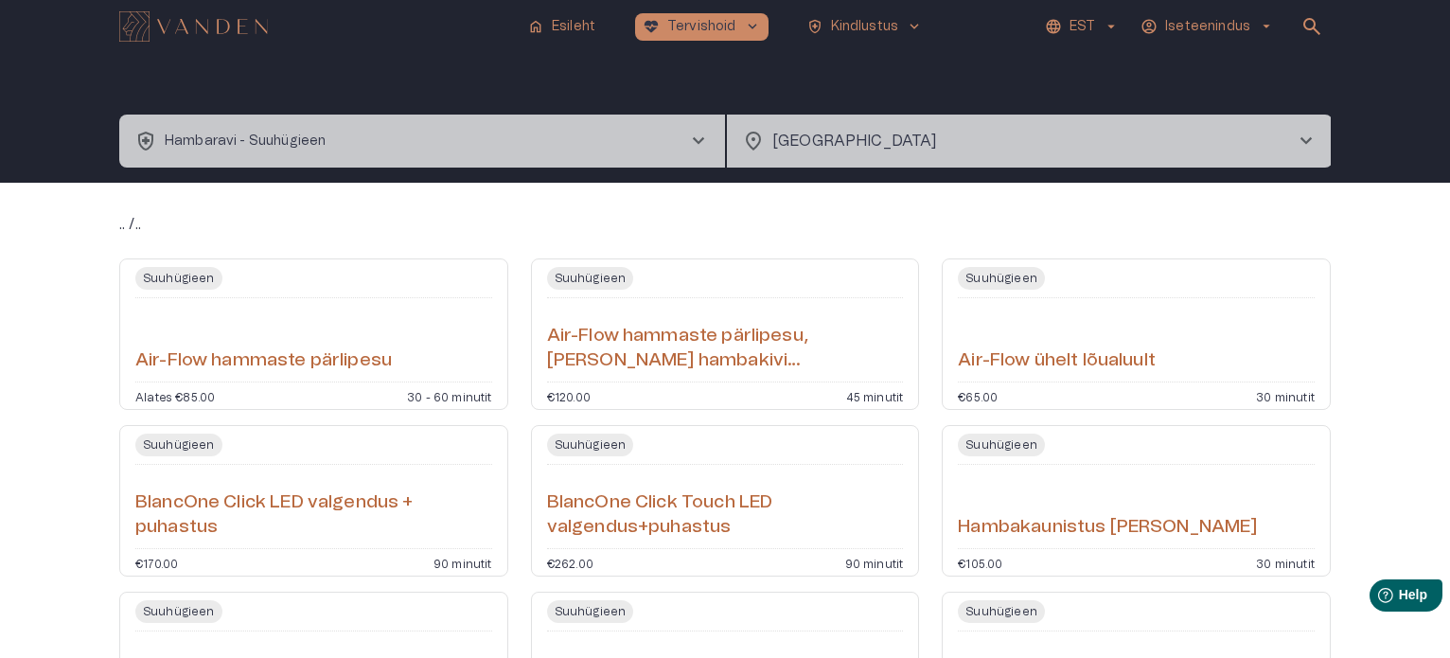
type input "**********"
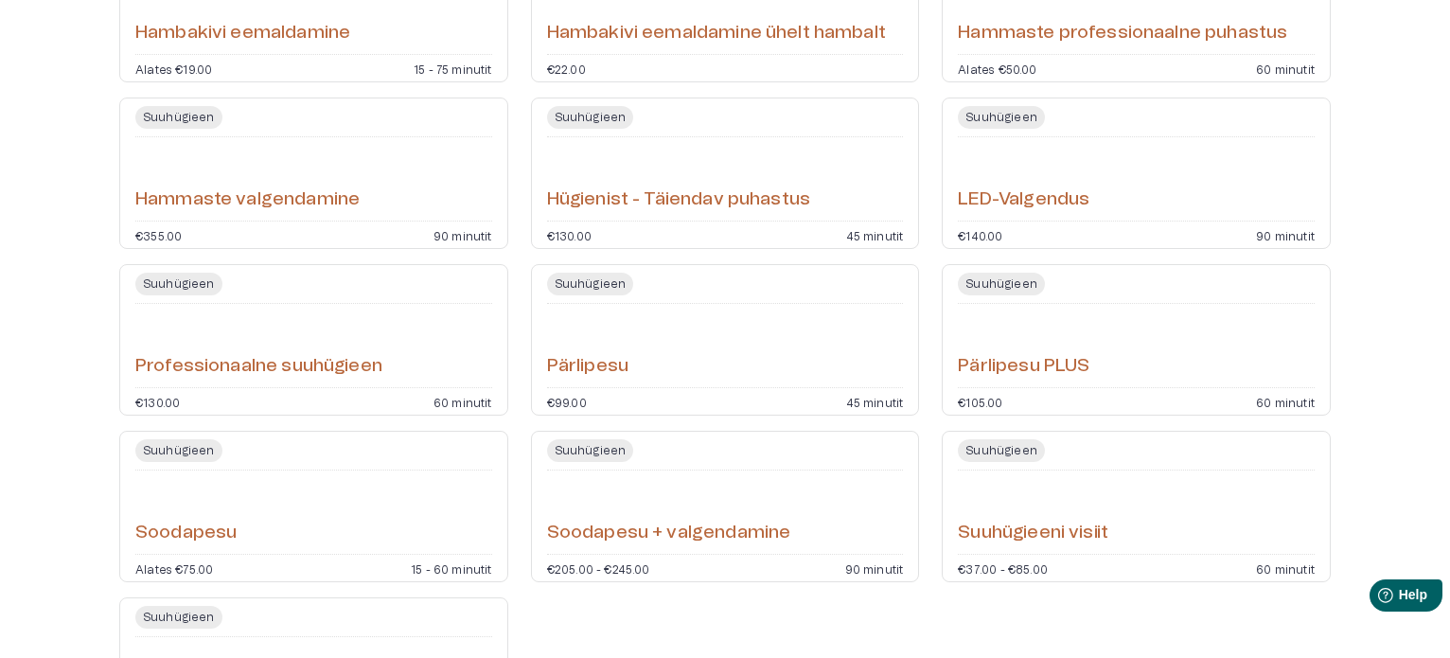
scroll to position [662, 0]
click at [1033, 364] on h6 "Pärlipesu PLUS" at bounding box center [1024, 365] width 132 height 26
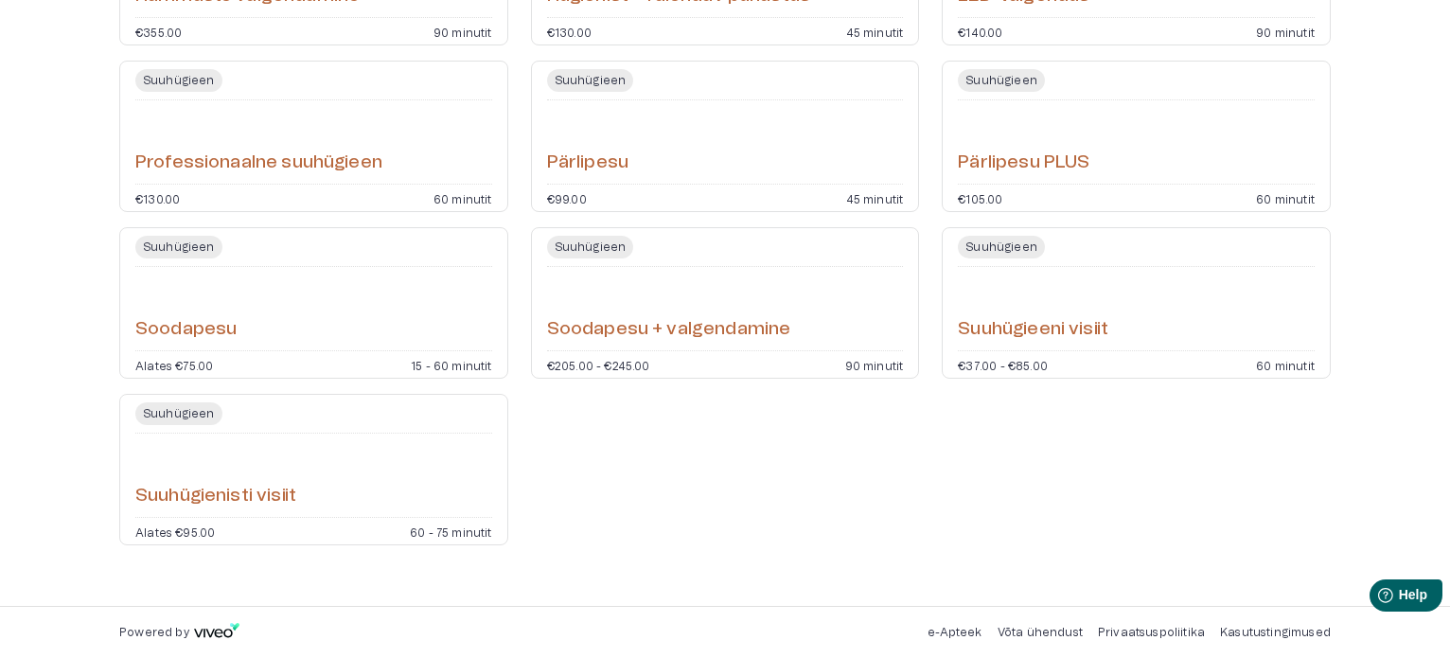
scroll to position [865, 0]
click at [237, 488] on h6 "Suuhügienisti visiit" at bounding box center [215, 496] width 161 height 26
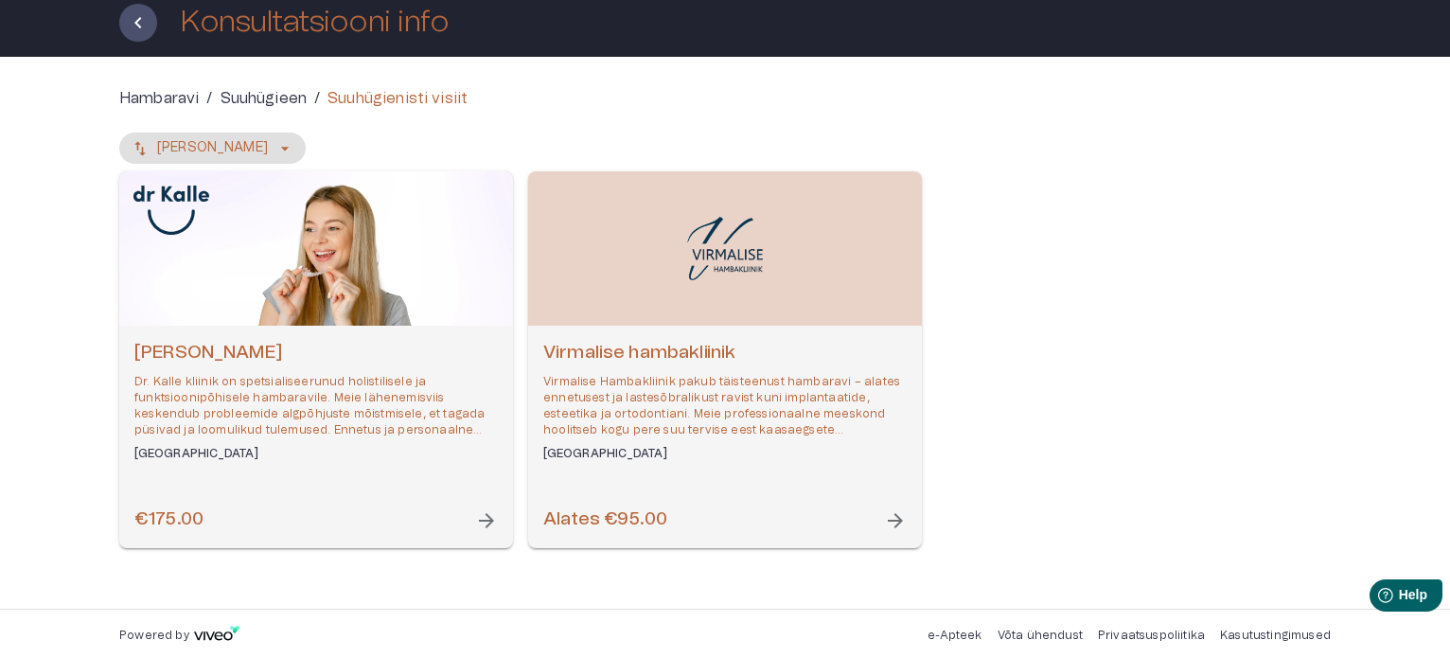
scroll to position [115, 0]
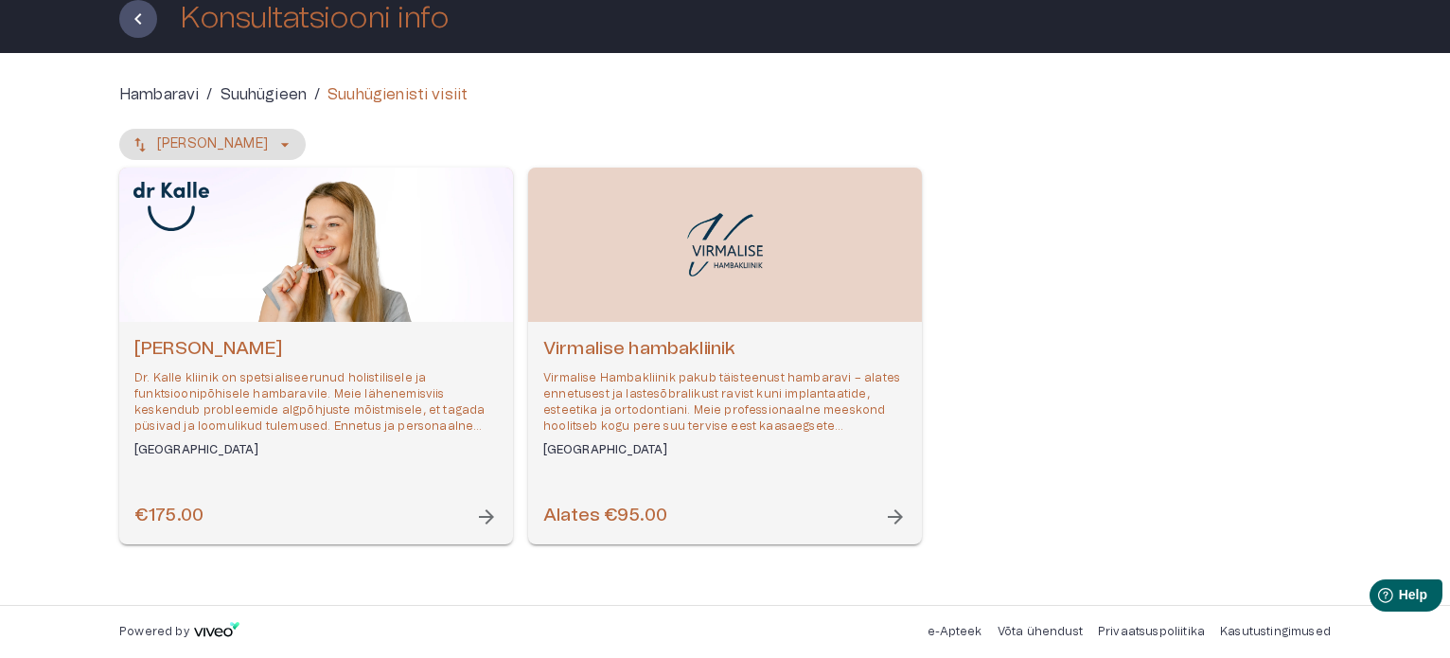
click at [736, 423] on p "Virmalise Hambakliinik pakub täisteenust hambaravi – alates ennetusest ja laste…" at bounding box center [724, 402] width 363 height 65
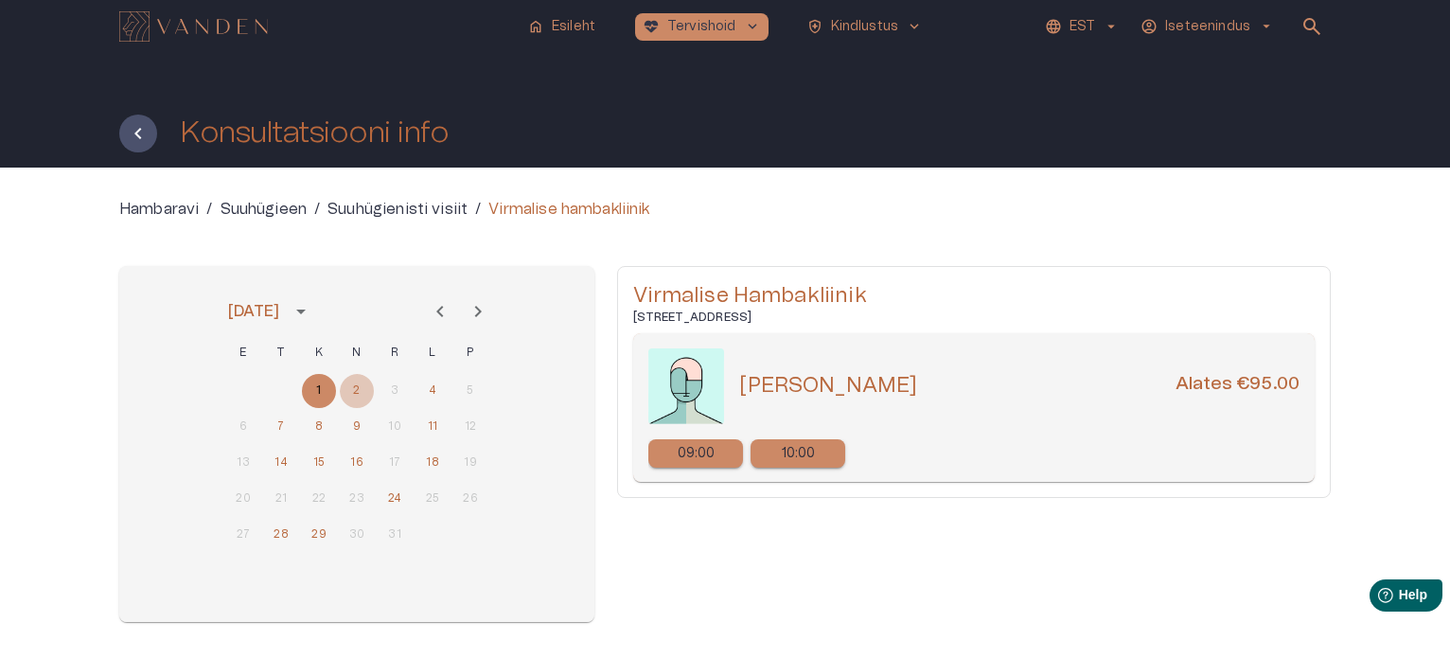
click at [358, 386] on button "2" at bounding box center [357, 391] width 34 height 34
click at [433, 389] on button "4" at bounding box center [432, 391] width 34 height 34
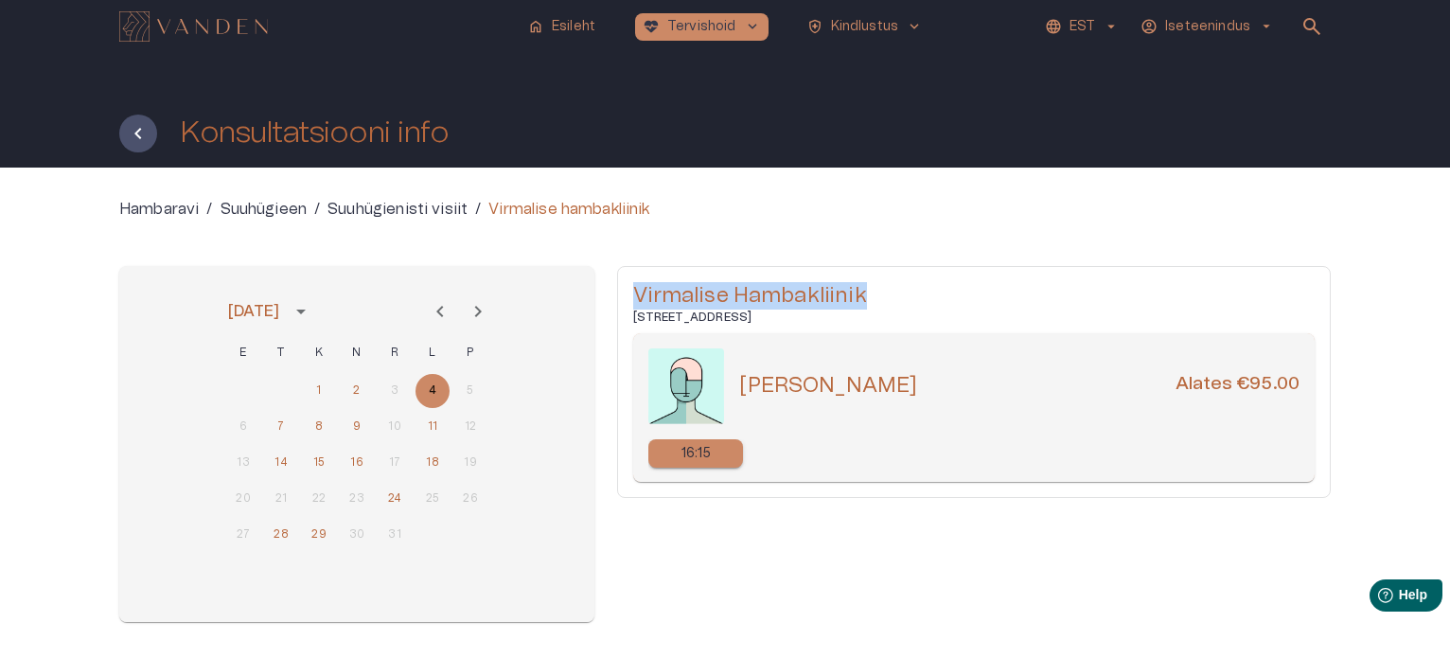
drag, startPoint x: 636, startPoint y: 292, endPoint x: 870, endPoint y: 290, distance: 233.8
click at [870, 290] on h5 "Virmalise Hambakliinik" at bounding box center [973, 295] width 681 height 27
copy h5 "Virmalise Hambakliinik"
click at [352, 385] on button "2" at bounding box center [357, 391] width 34 height 34
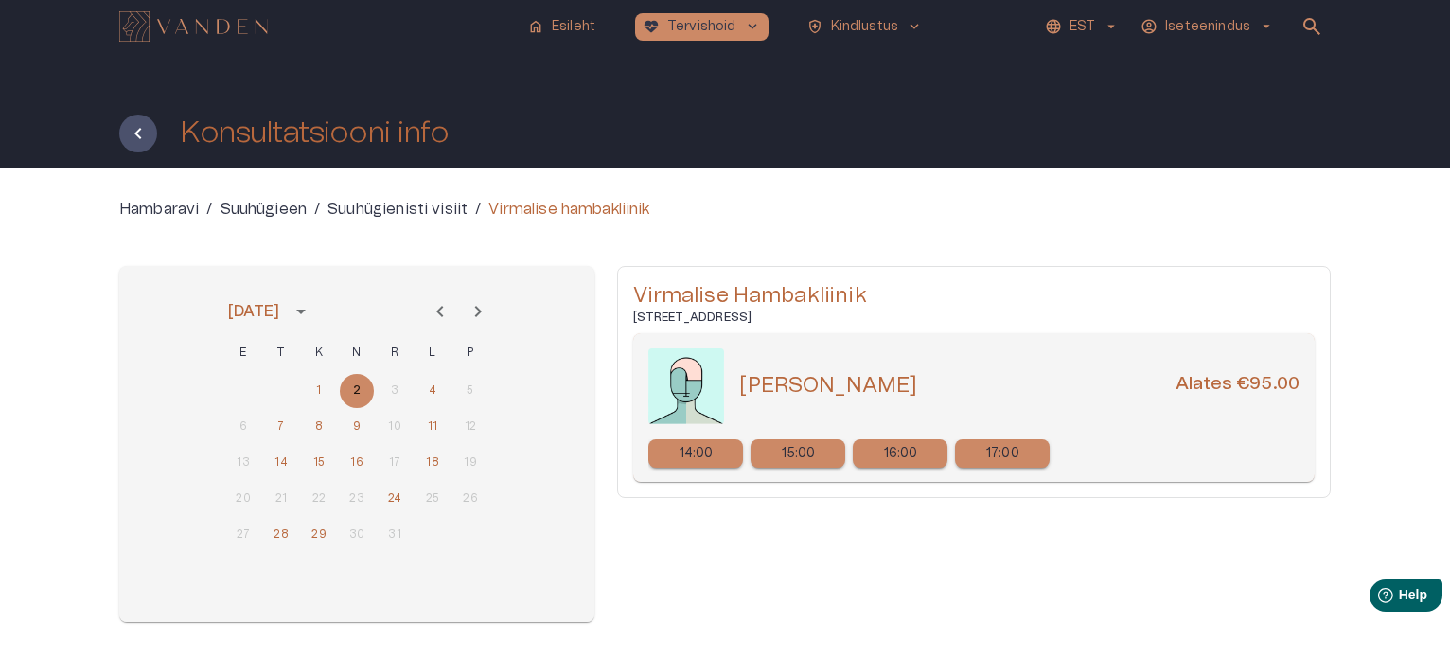
drag, startPoint x: 742, startPoint y: 385, endPoint x: 949, endPoint y: 381, distance: 207.3
click at [917, 381] on h5 "[PERSON_NAME]" at bounding box center [828, 385] width 178 height 27
copy h5 "[PERSON_NAME]"
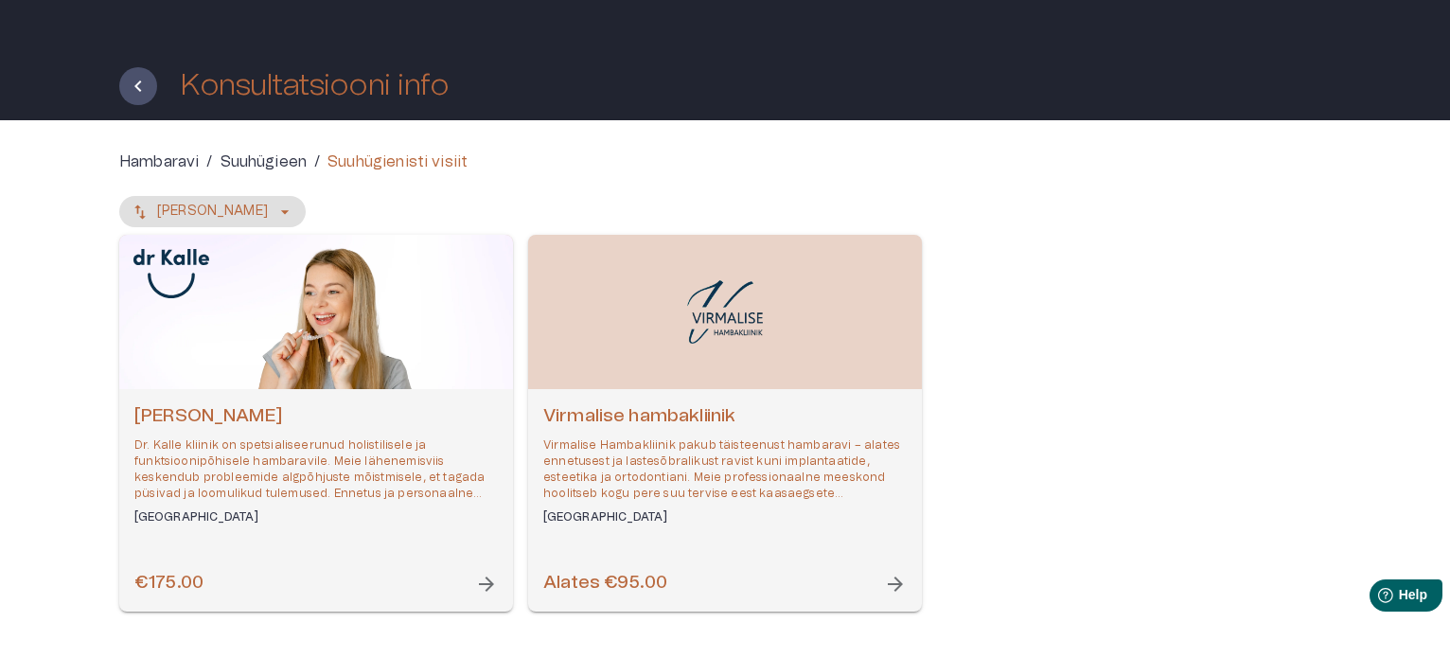
scroll to position [115, 0]
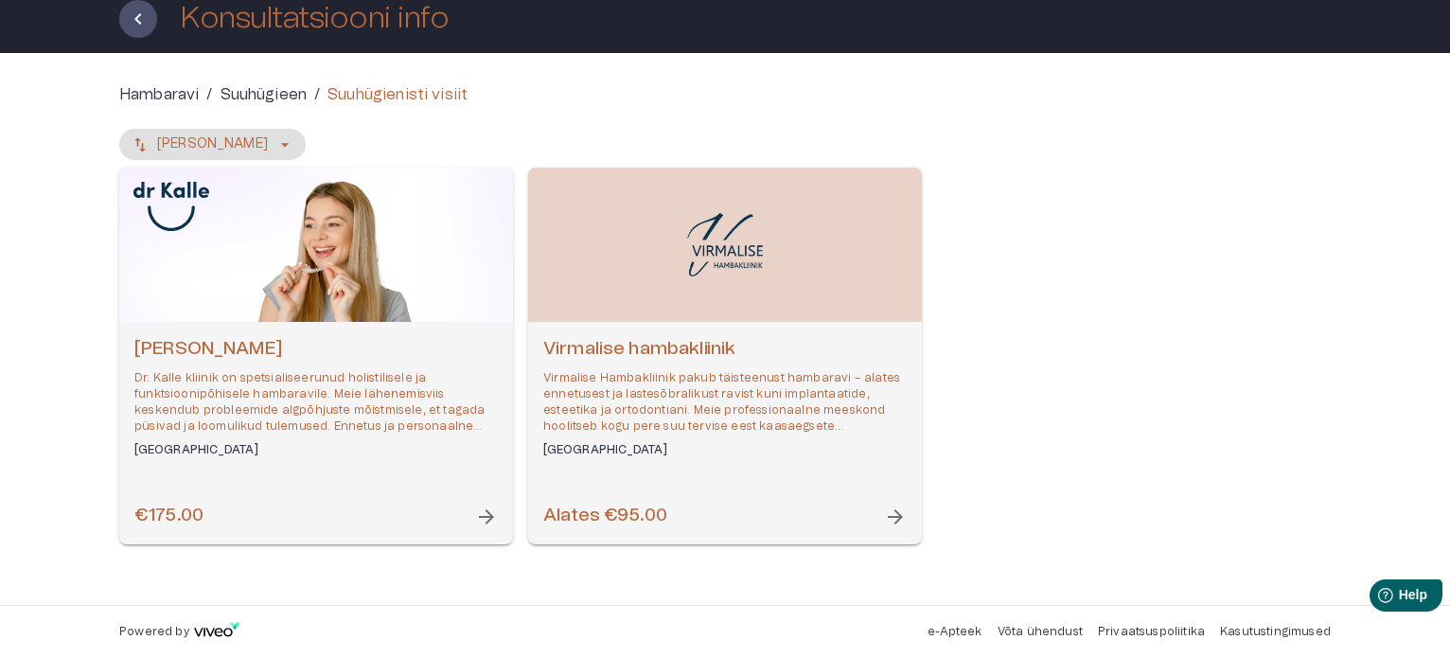
click at [343, 242] on div "Open selected supplier available booking dates" at bounding box center [316, 245] width 394 height 154
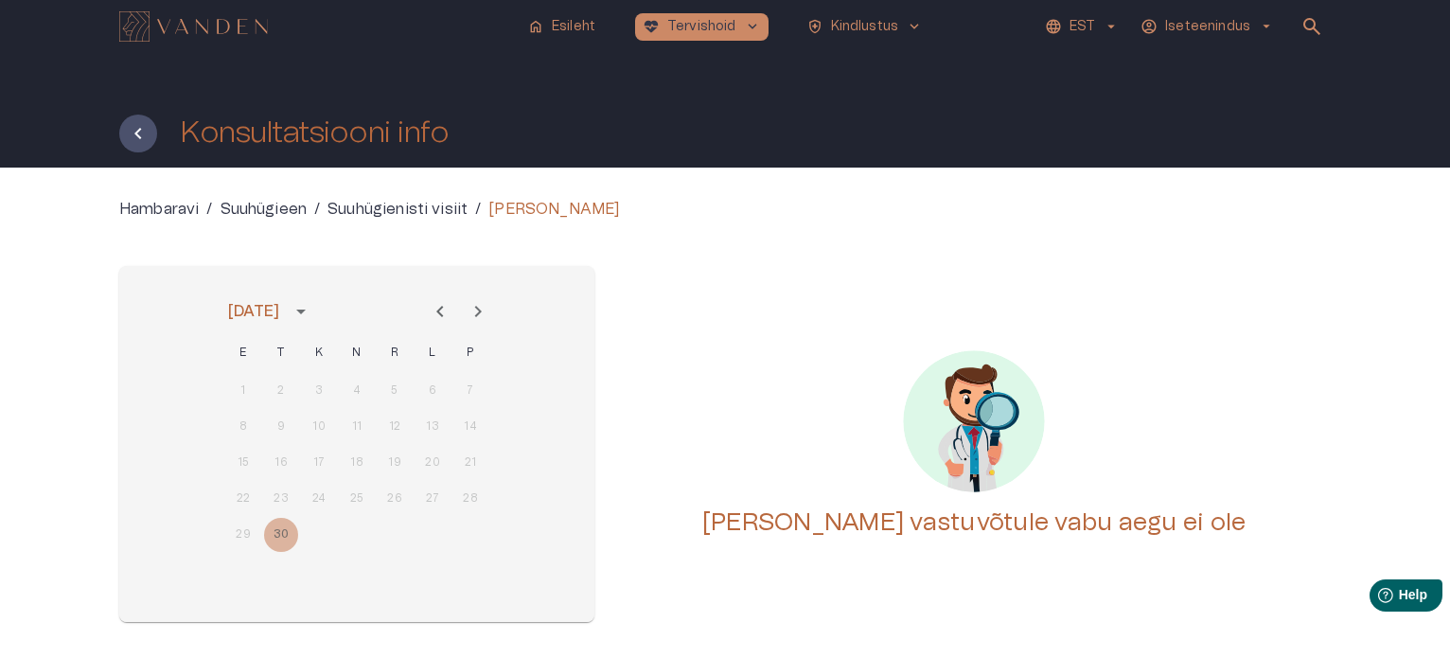
click at [480, 309] on icon "Next month" at bounding box center [478, 311] width 7 height 11
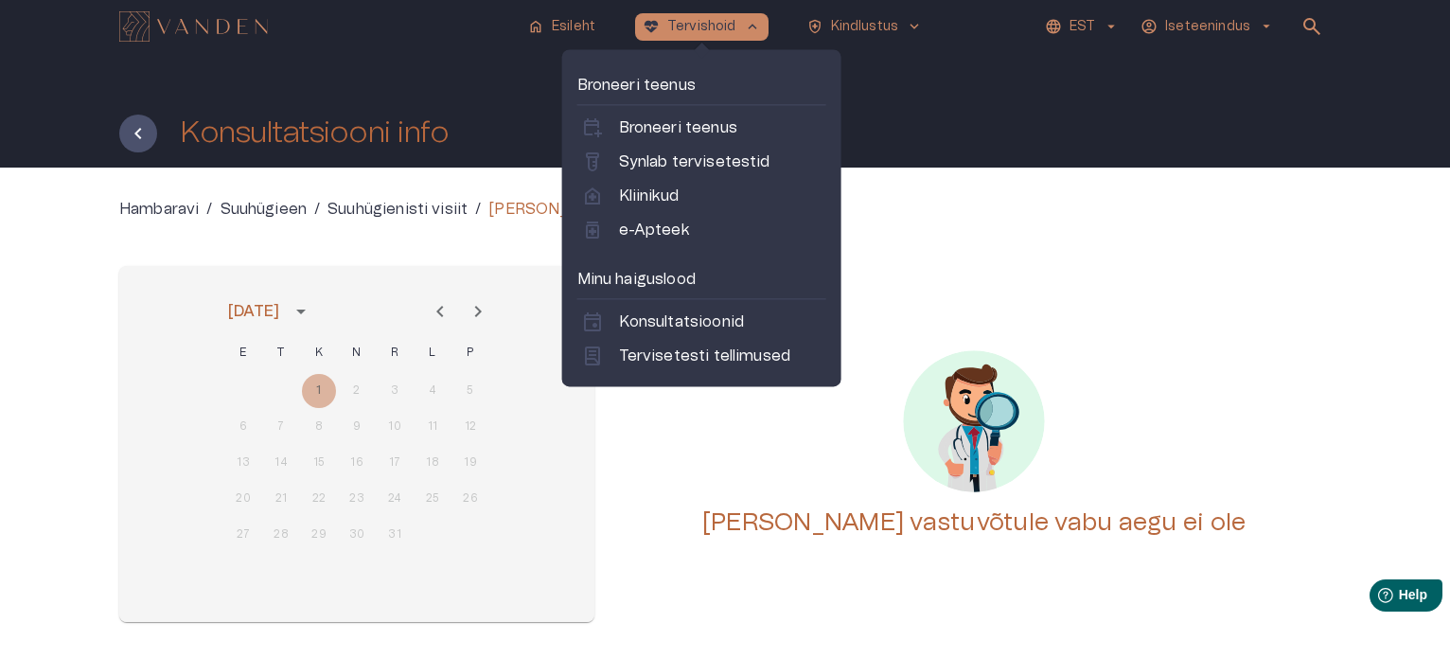
scroll to position [115, 0]
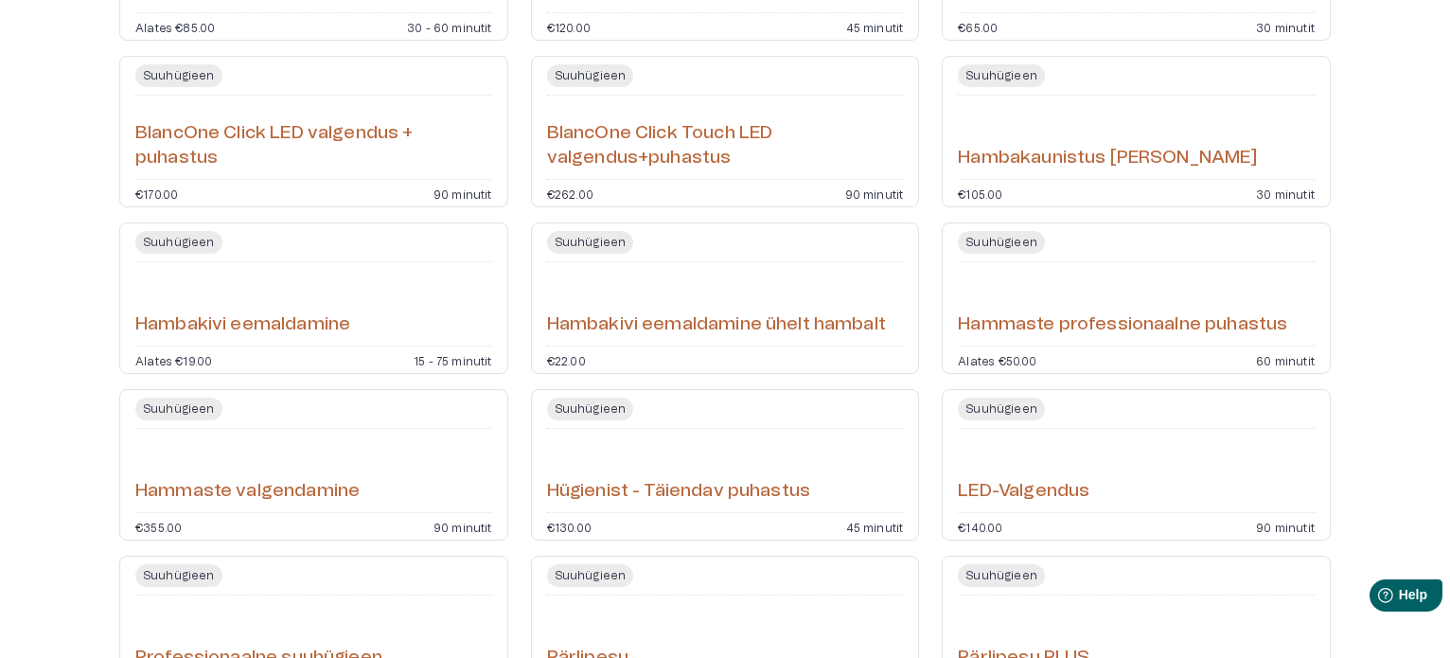
scroll to position [379, 0]
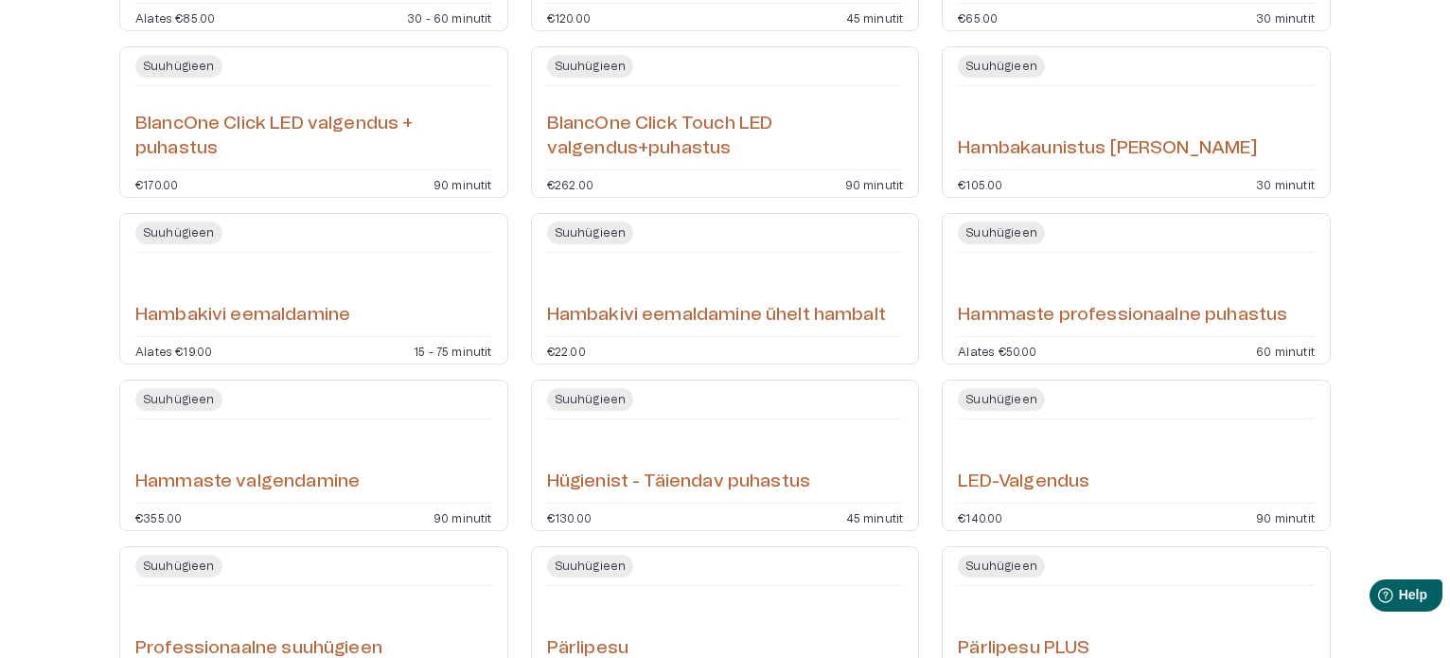
click at [1057, 316] on h6 "Hammaste professionaalne puhastus" at bounding box center [1122, 316] width 329 height 26
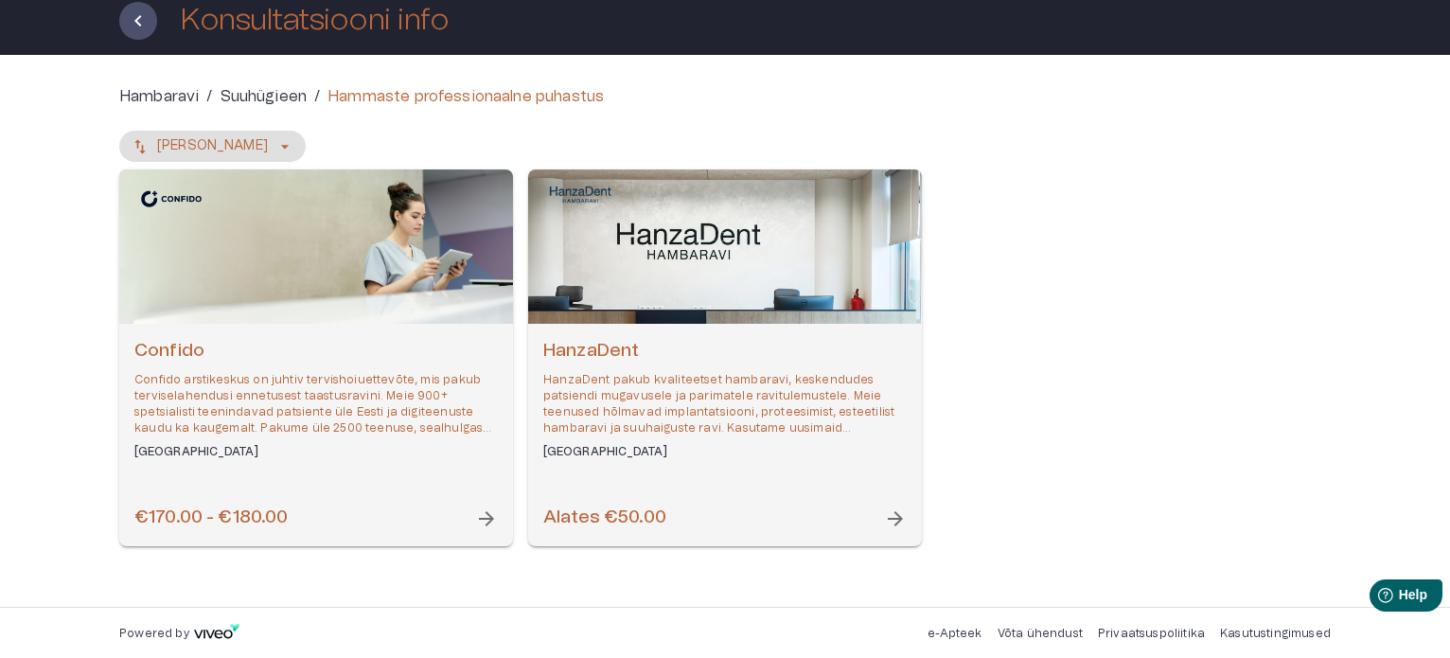
scroll to position [115, 0]
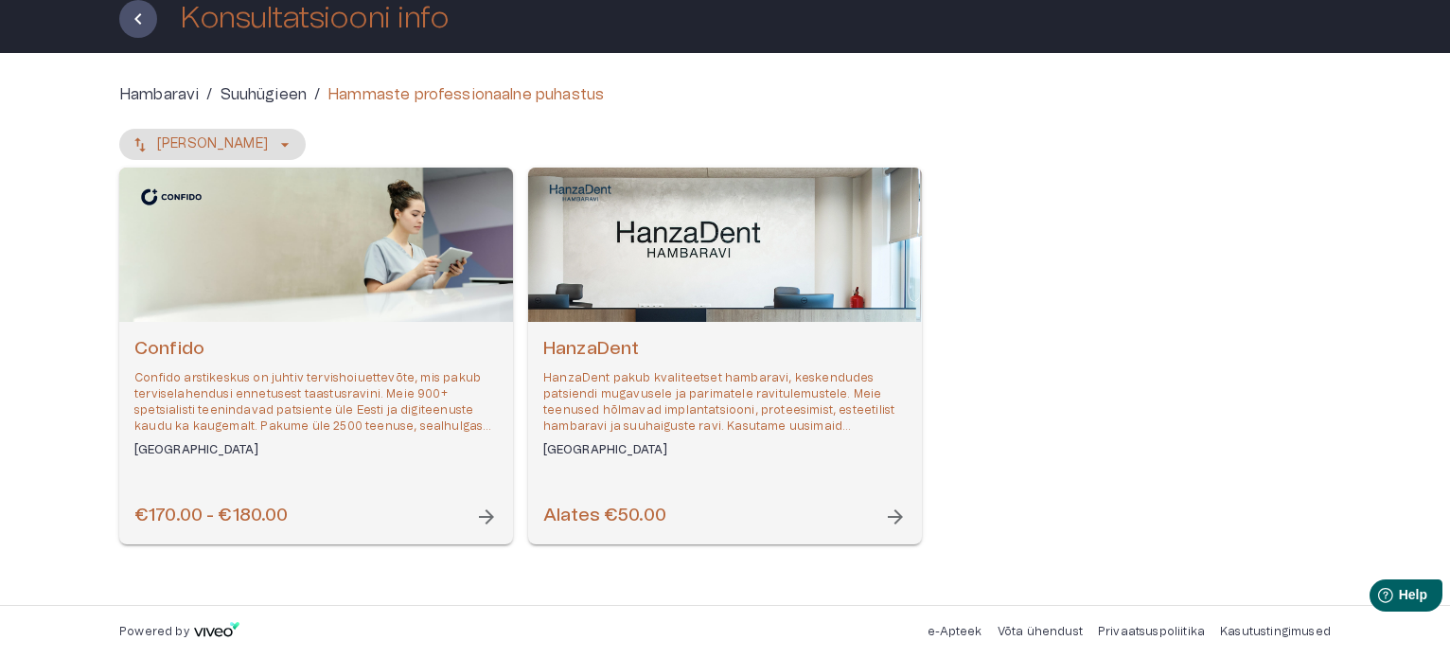
click at [276, 415] on p "Confido arstikeskus on juhtiv tervishoiuettevõte, mis pakub terviselahendusi en…" at bounding box center [315, 402] width 363 height 65
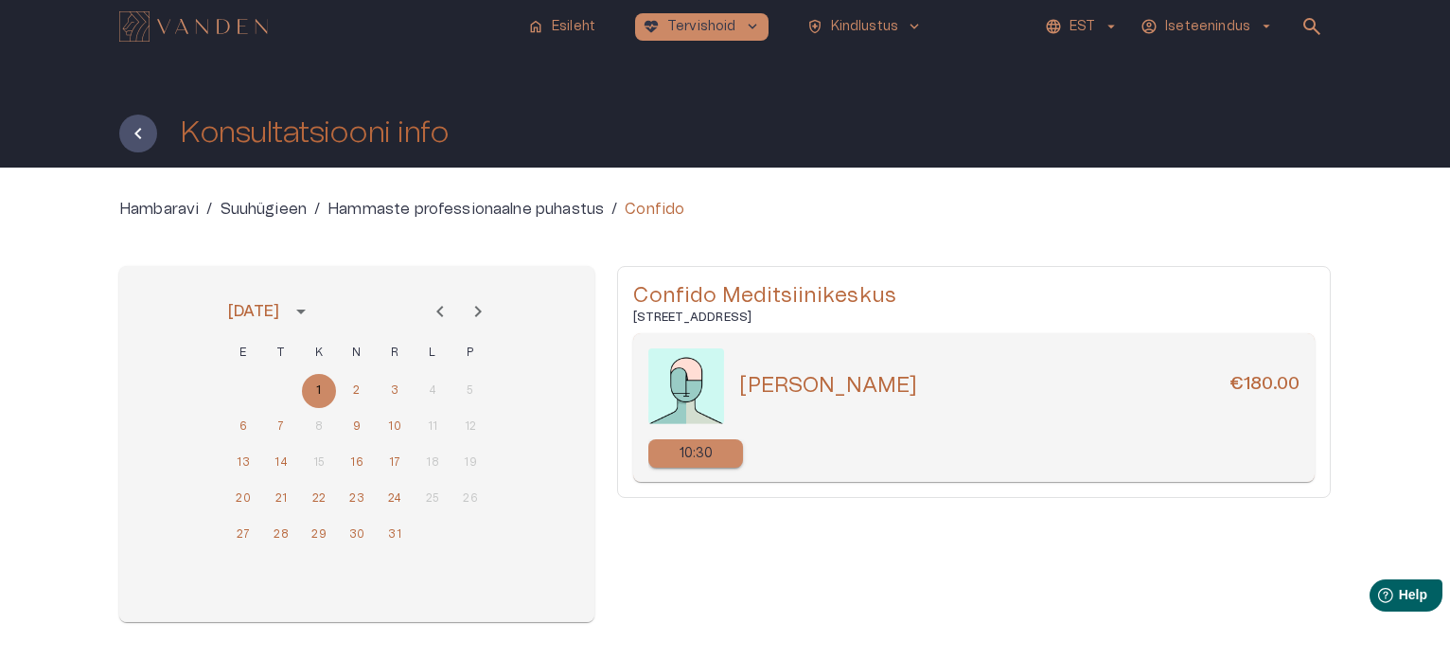
scroll to position [78, 0]
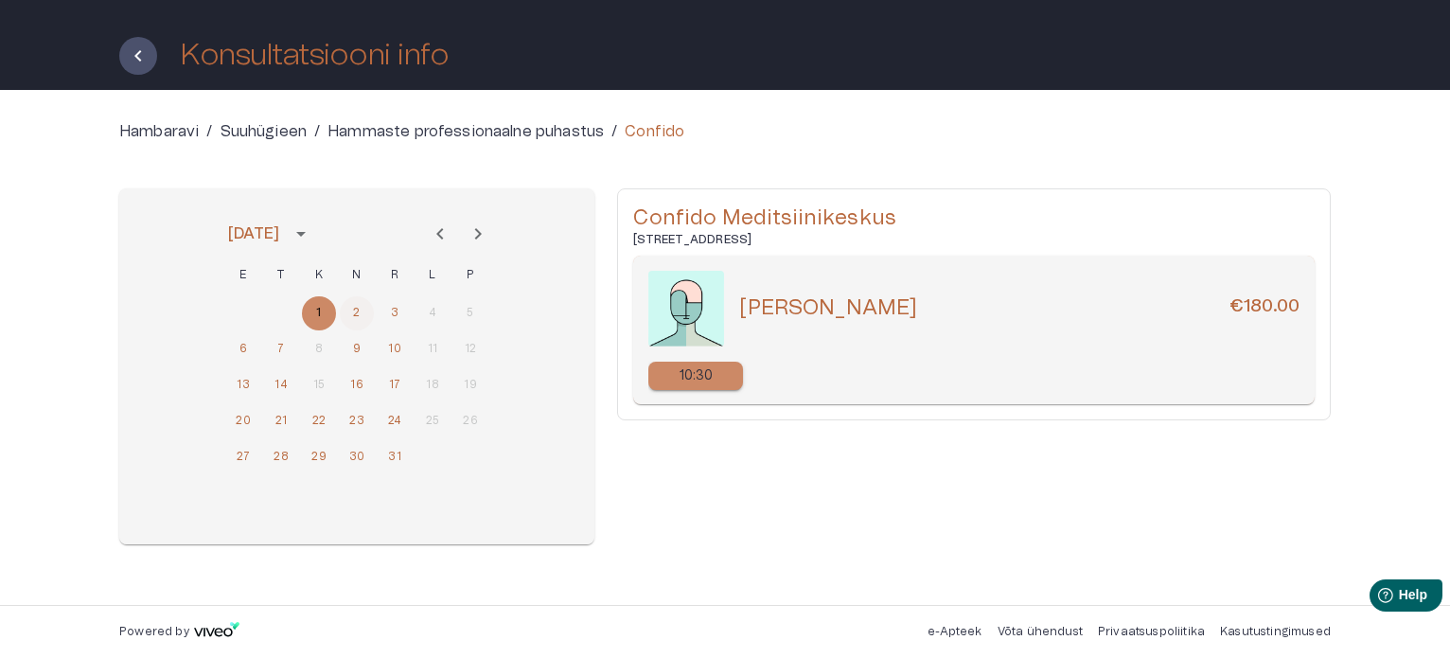
click at [361, 309] on button "2" at bounding box center [357, 313] width 34 height 34
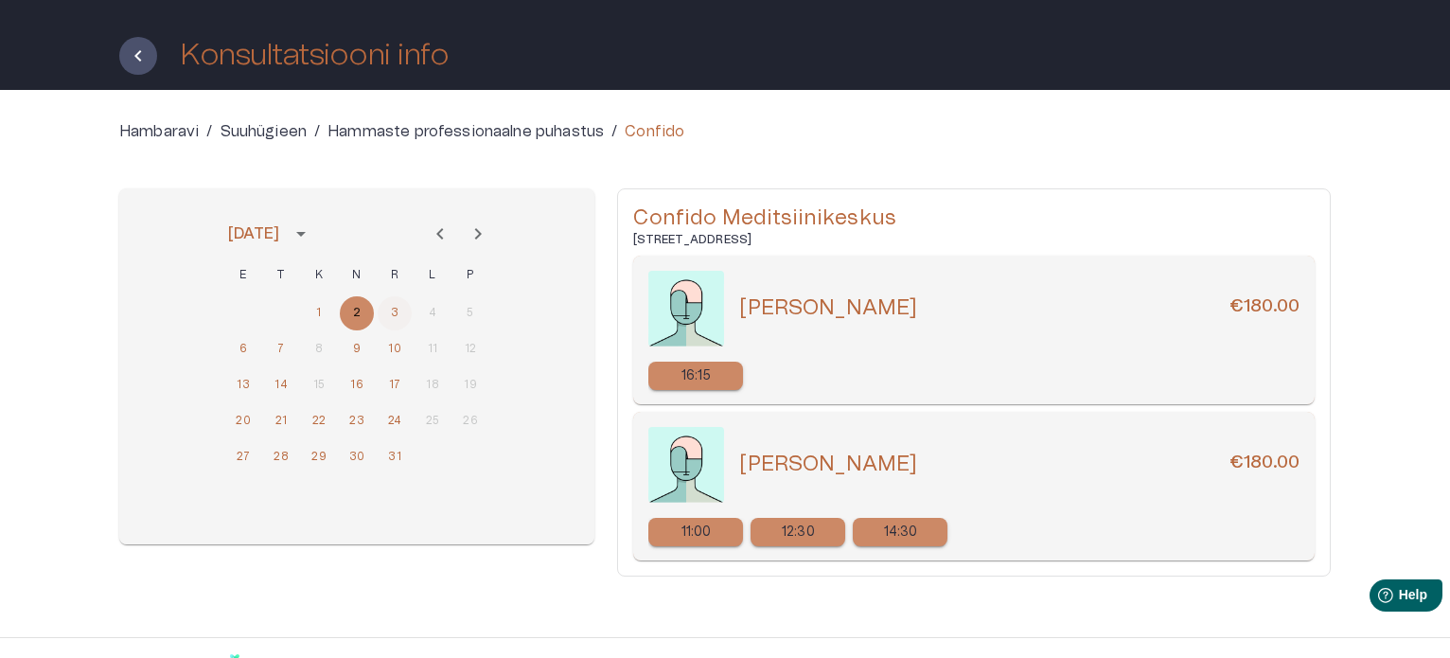
click at [397, 309] on button "3" at bounding box center [395, 313] width 34 height 34
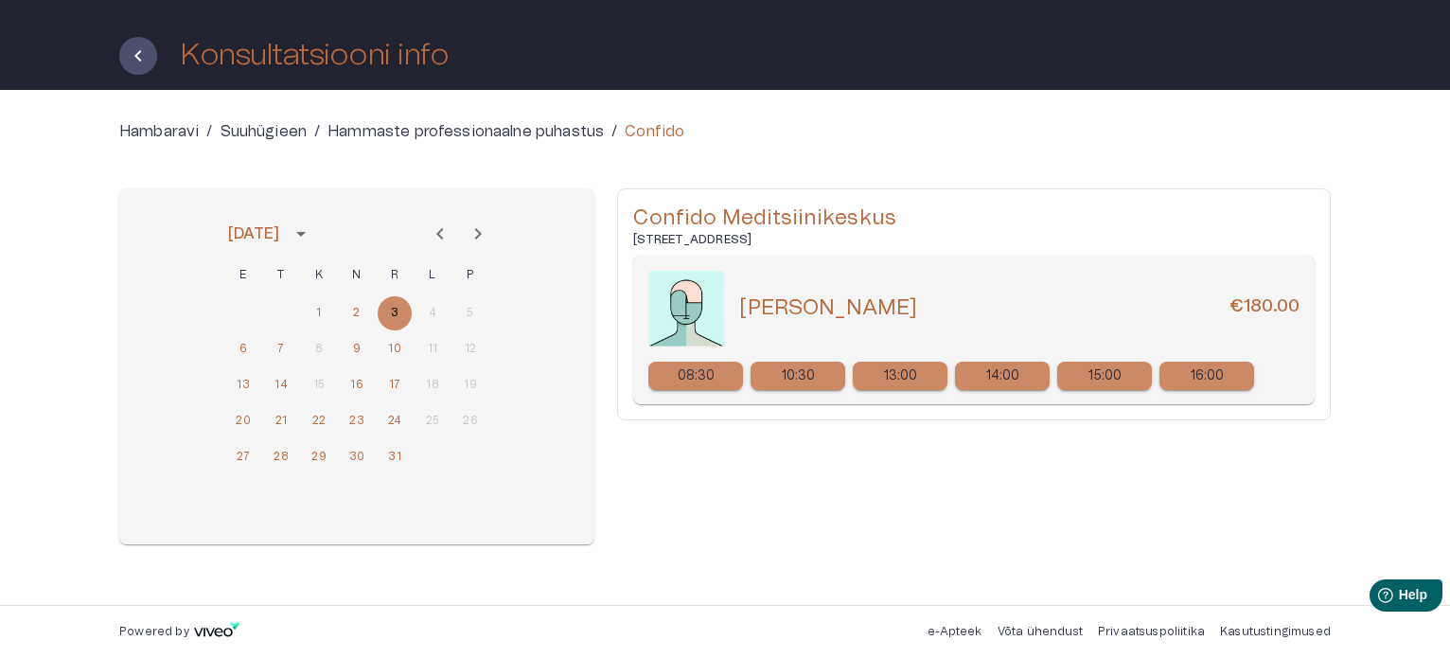
scroll to position [115, 0]
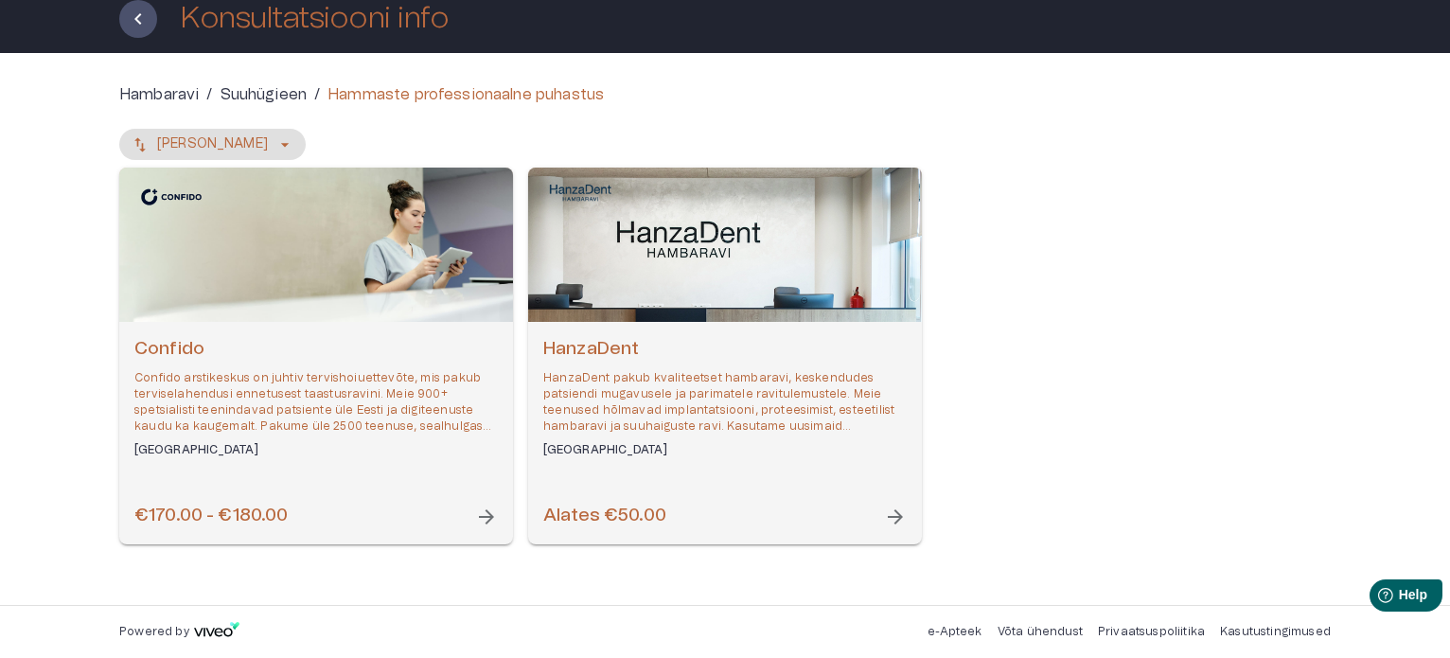
click at [606, 342] on h6 "HanzaDent" at bounding box center [724, 350] width 363 height 26
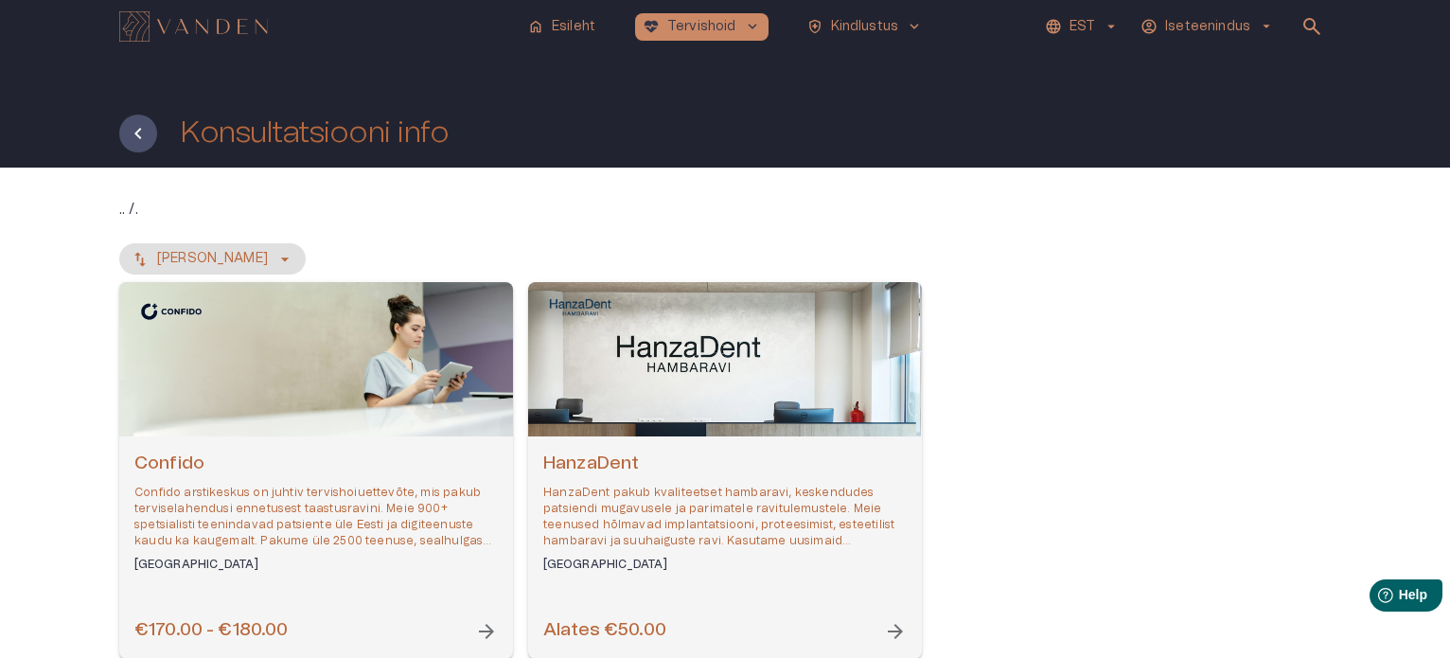
scroll to position [115, 0]
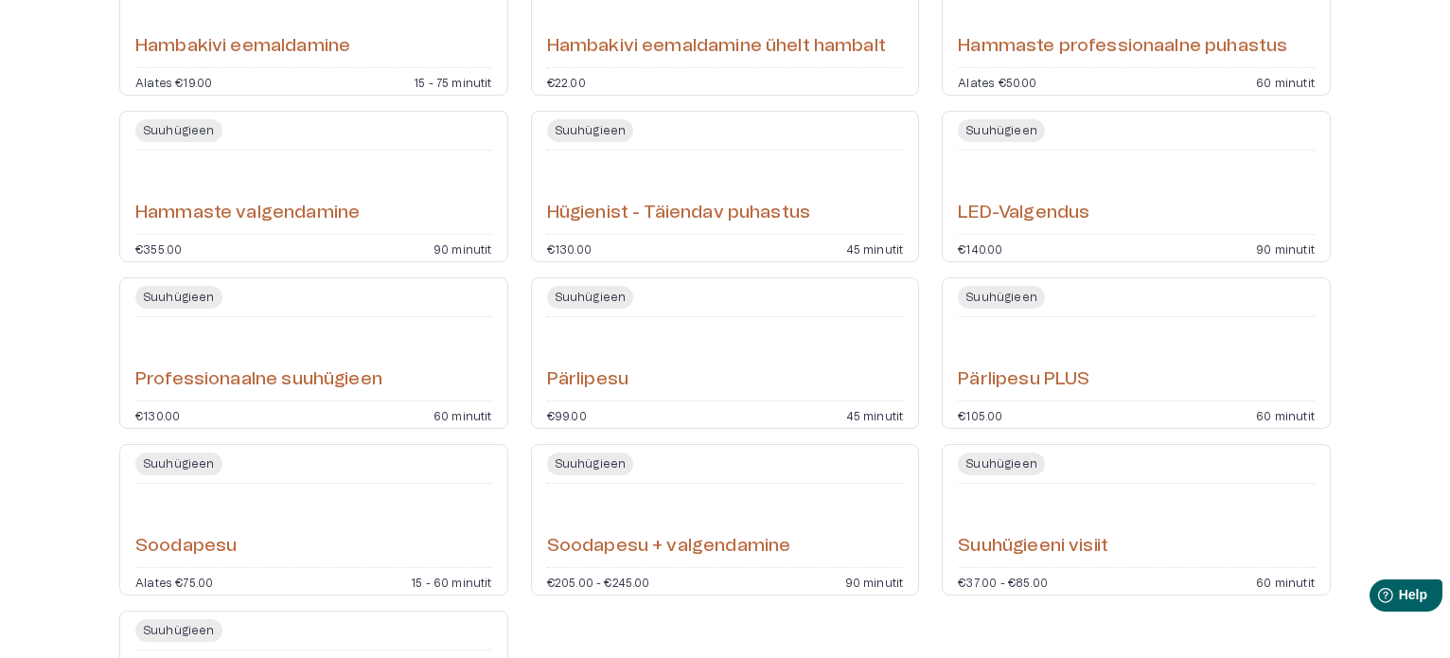
scroll to position [865, 0]
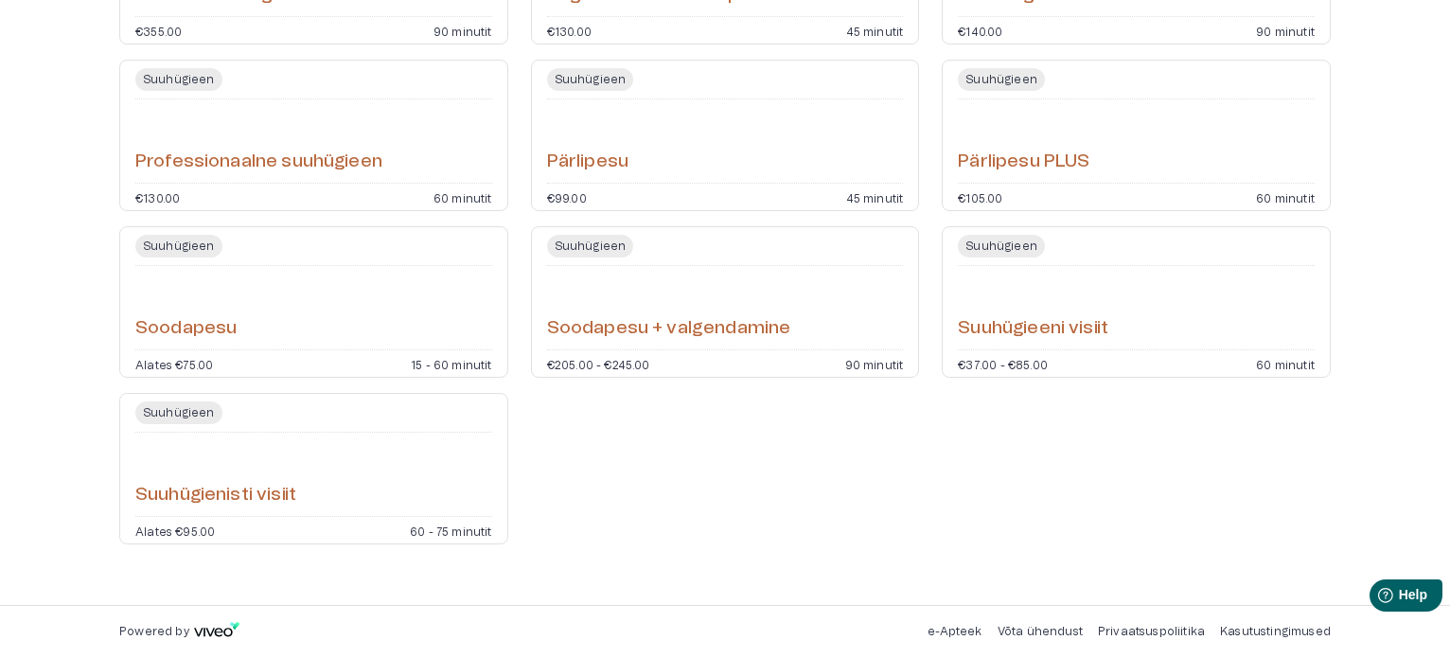
click at [238, 328] on div "Soodapesu" at bounding box center [313, 308] width 357 height 68
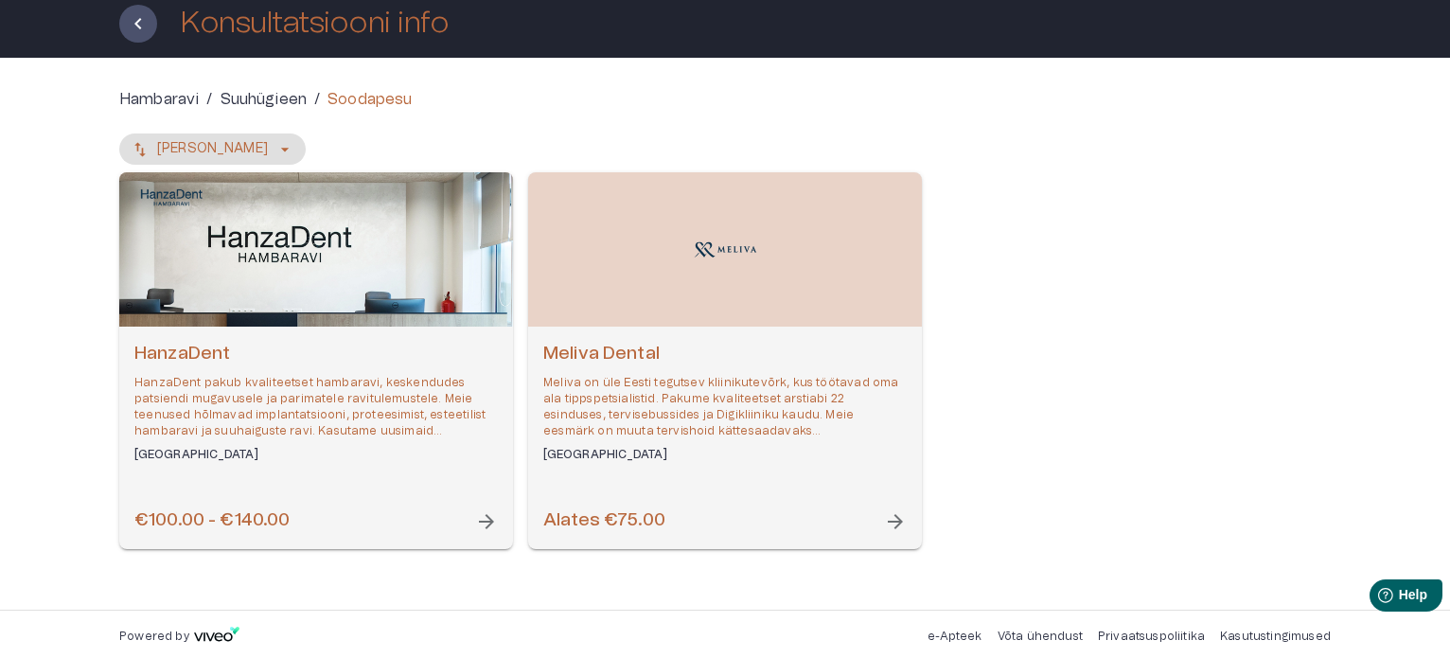
scroll to position [115, 0]
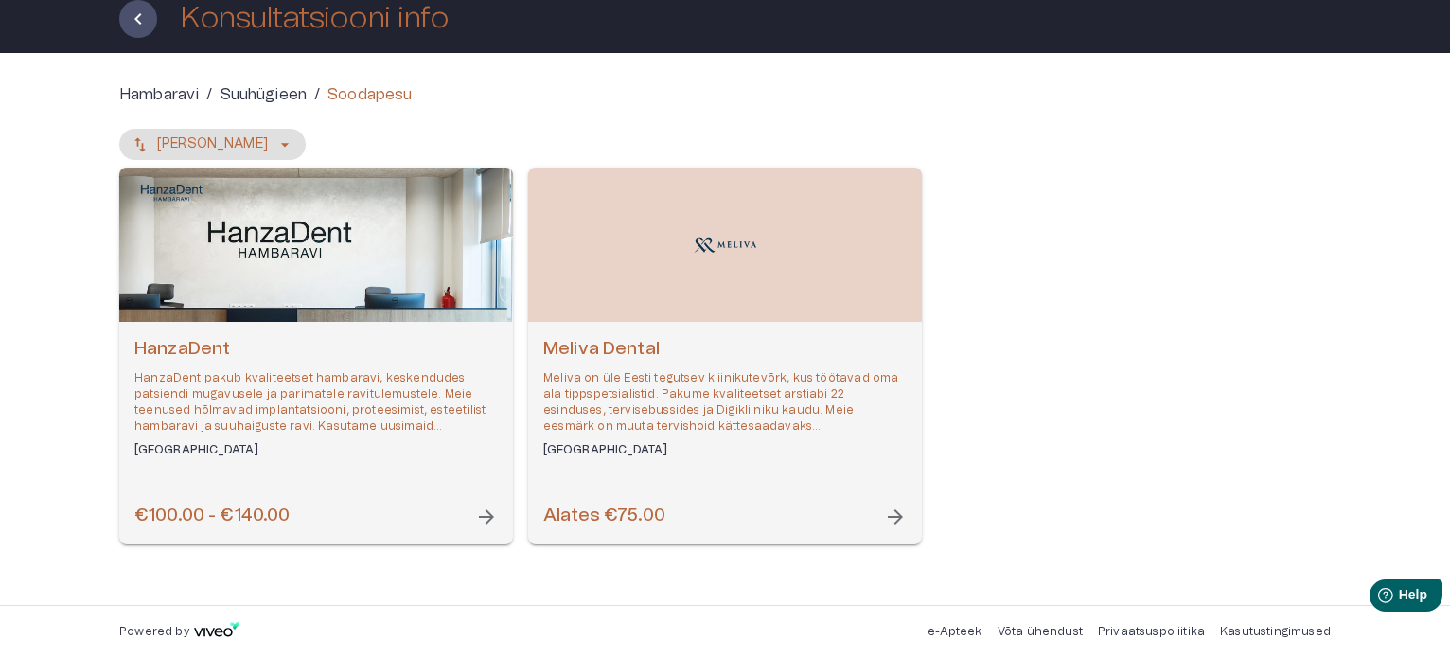
click at [635, 515] on h6 "Alates €75.00" at bounding box center [604, 516] width 122 height 26
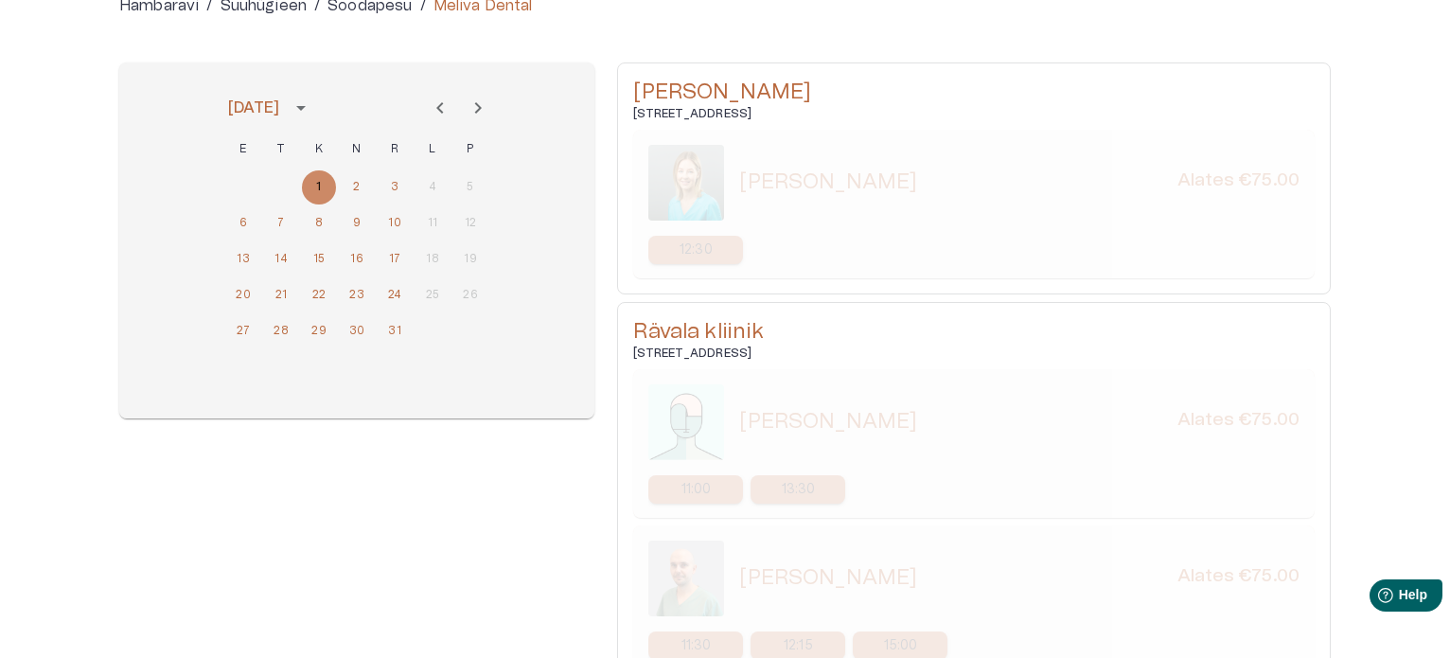
scroll to position [176, 0]
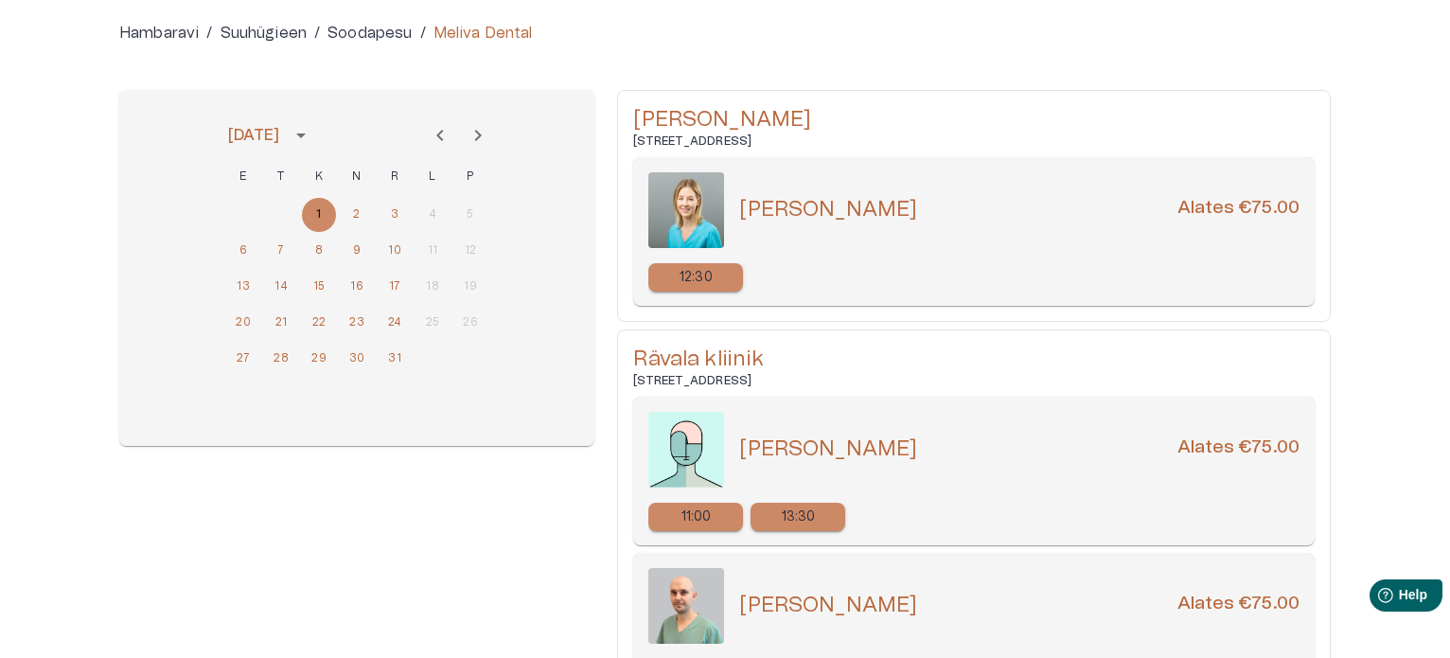
scroll to position [115, 0]
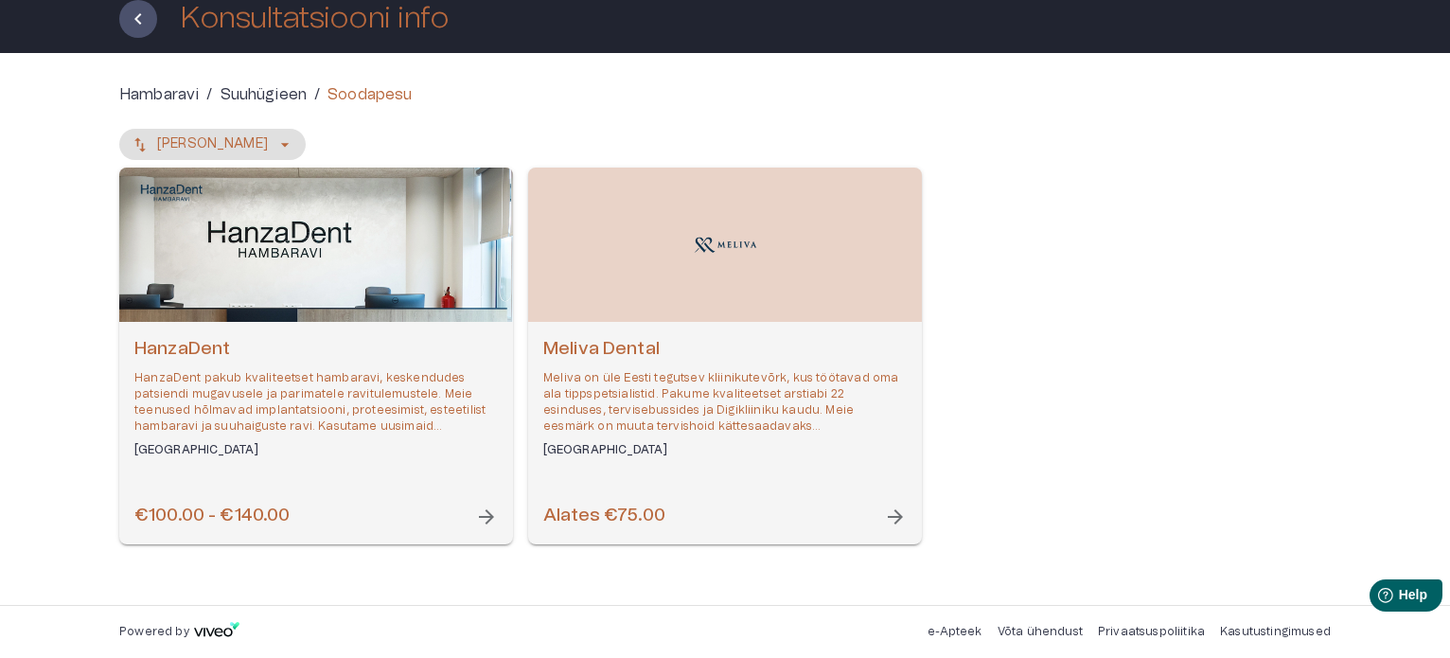
scroll to position [865, 0]
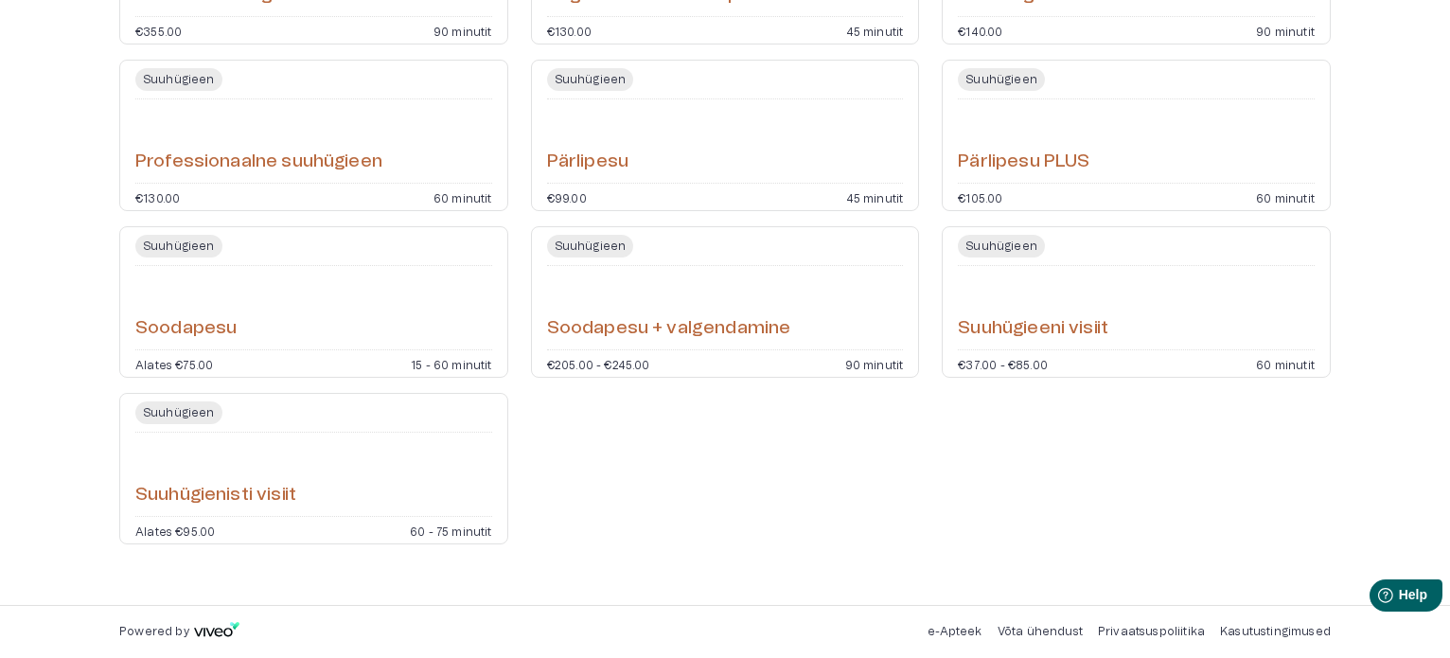
click at [214, 490] on h6 "Suuhügienisti visiit" at bounding box center [215, 496] width 161 height 26
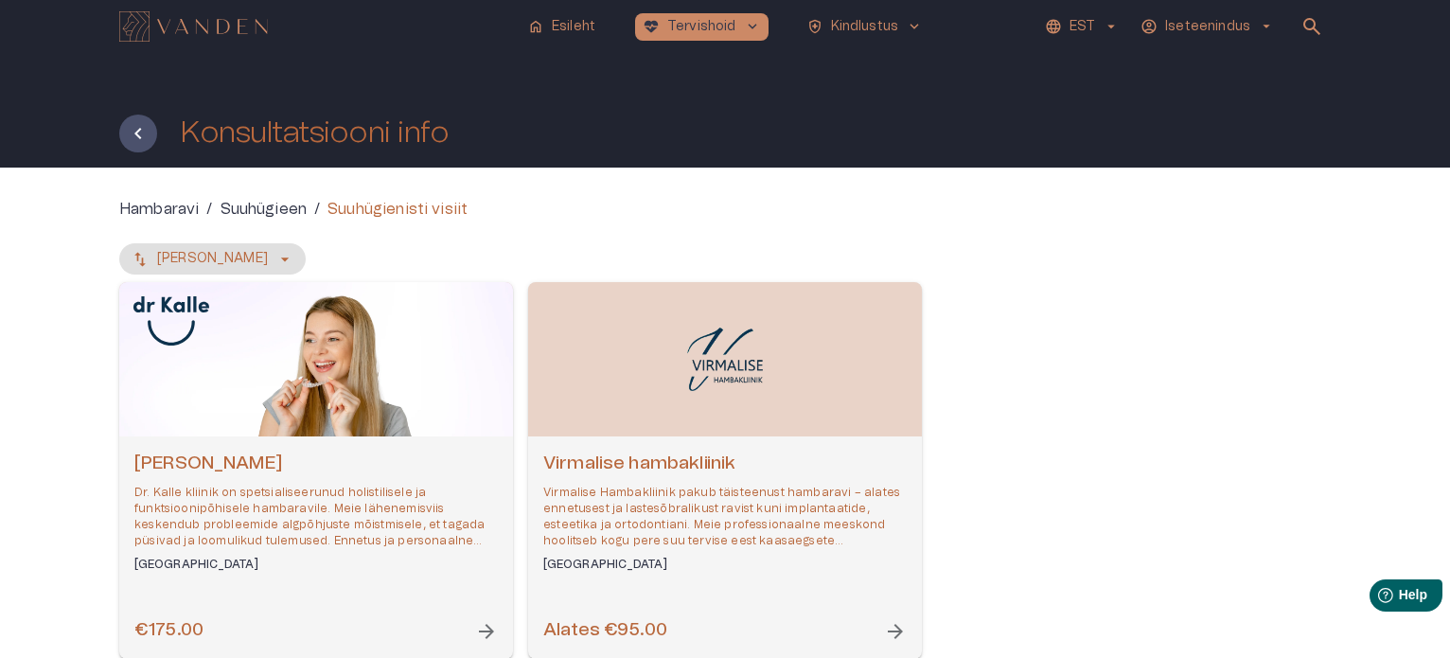
scroll to position [865, 0]
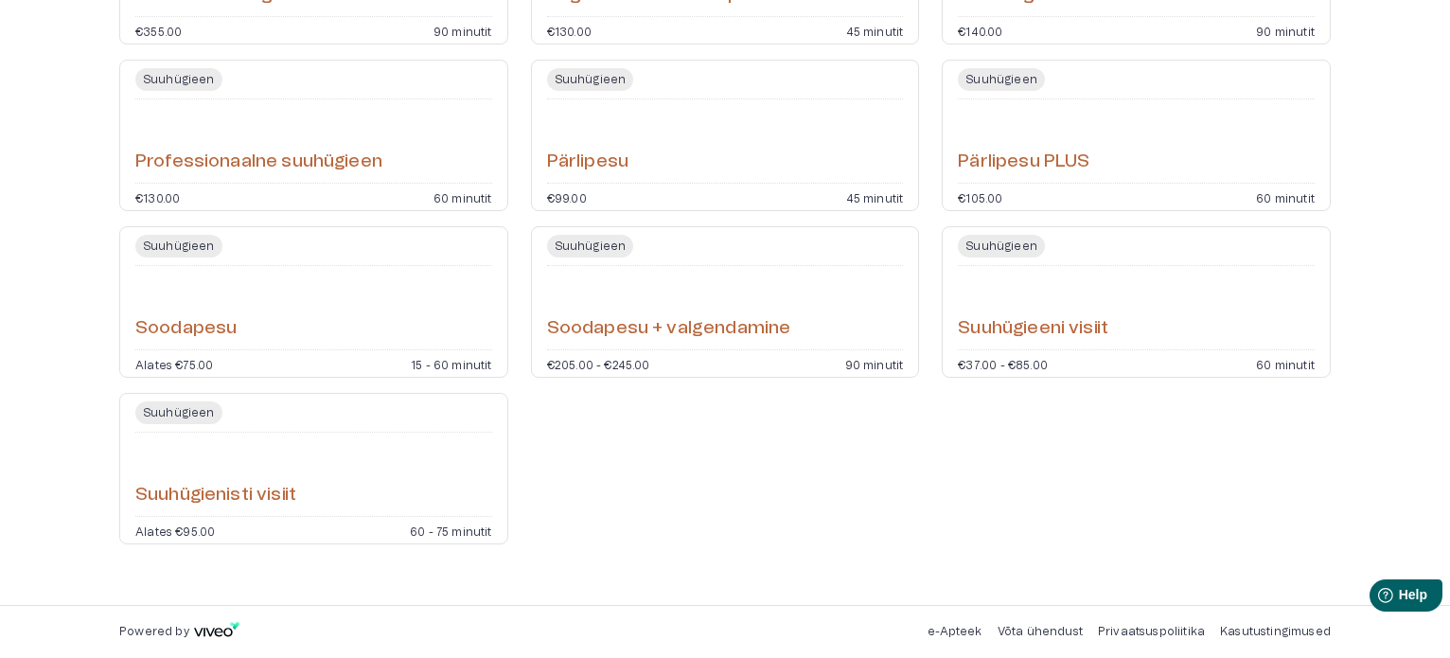
click at [1053, 318] on h6 "Suuhügieeni visiit" at bounding box center [1033, 329] width 150 height 26
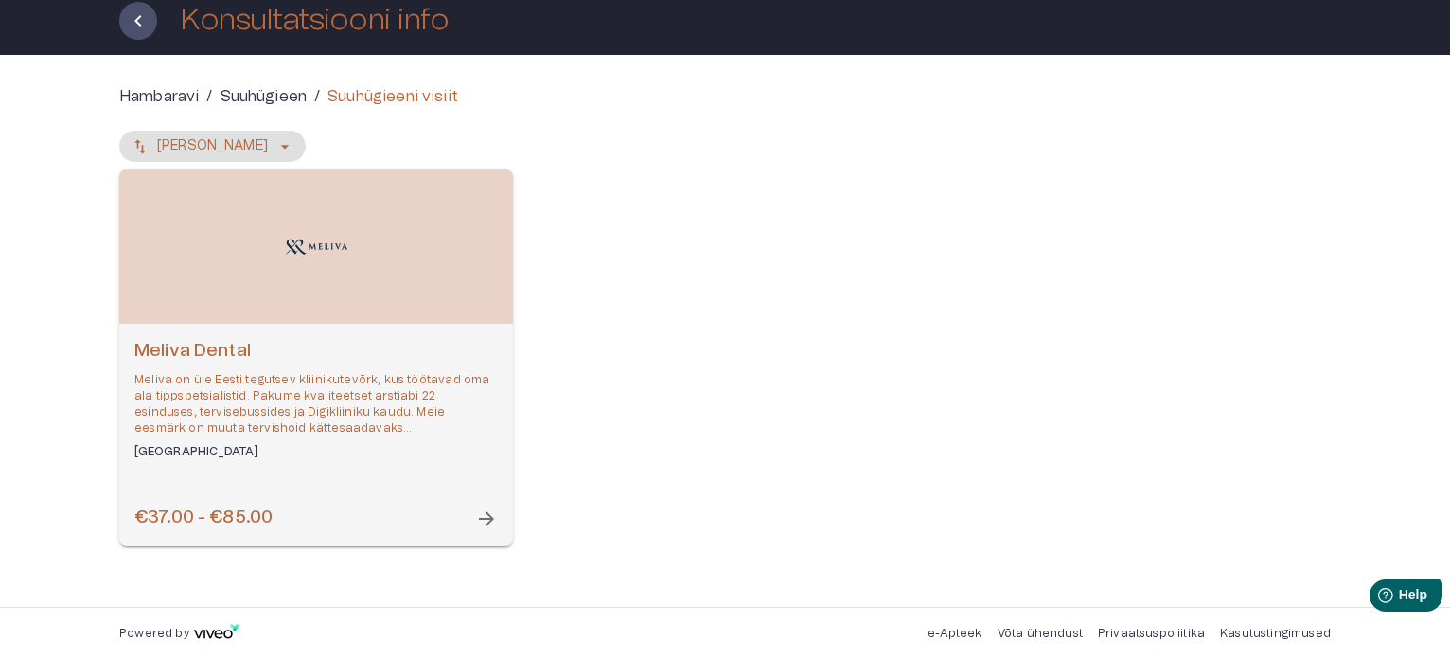
scroll to position [115, 0]
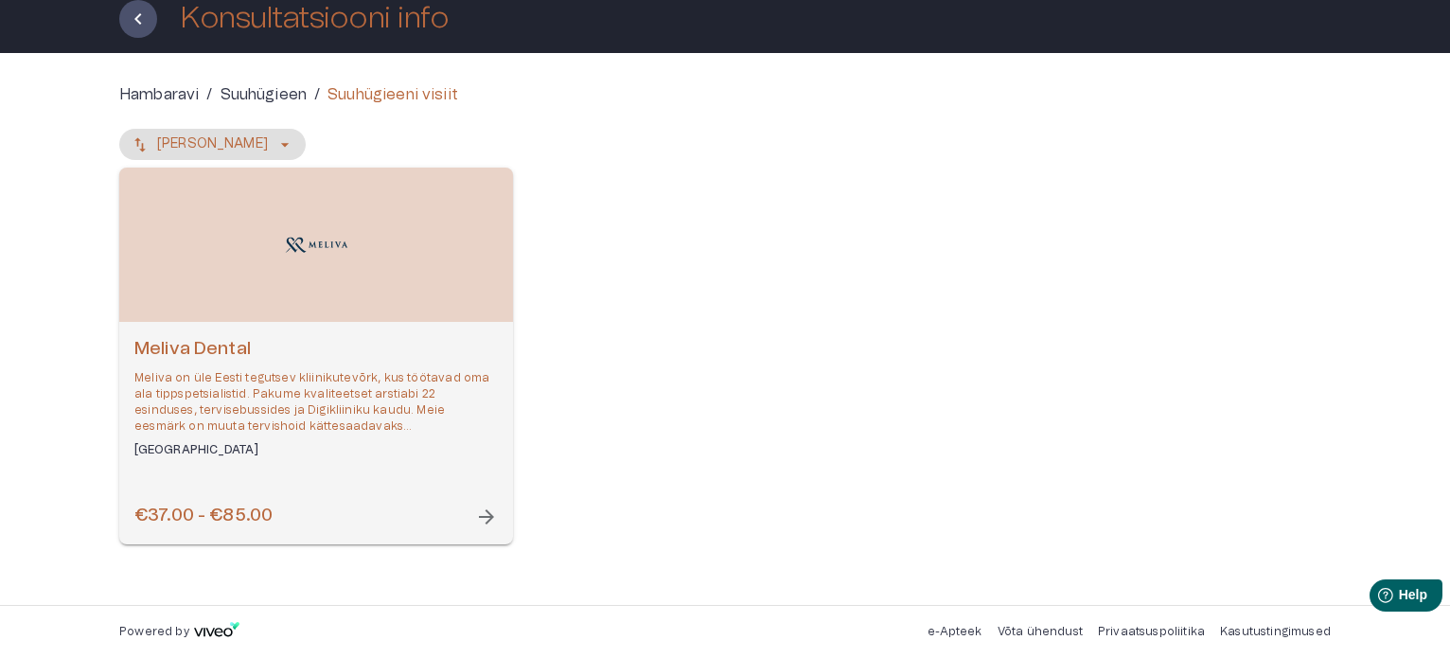
click at [254, 521] on h6 "€37.00 - €85.00" at bounding box center [203, 516] width 138 height 26
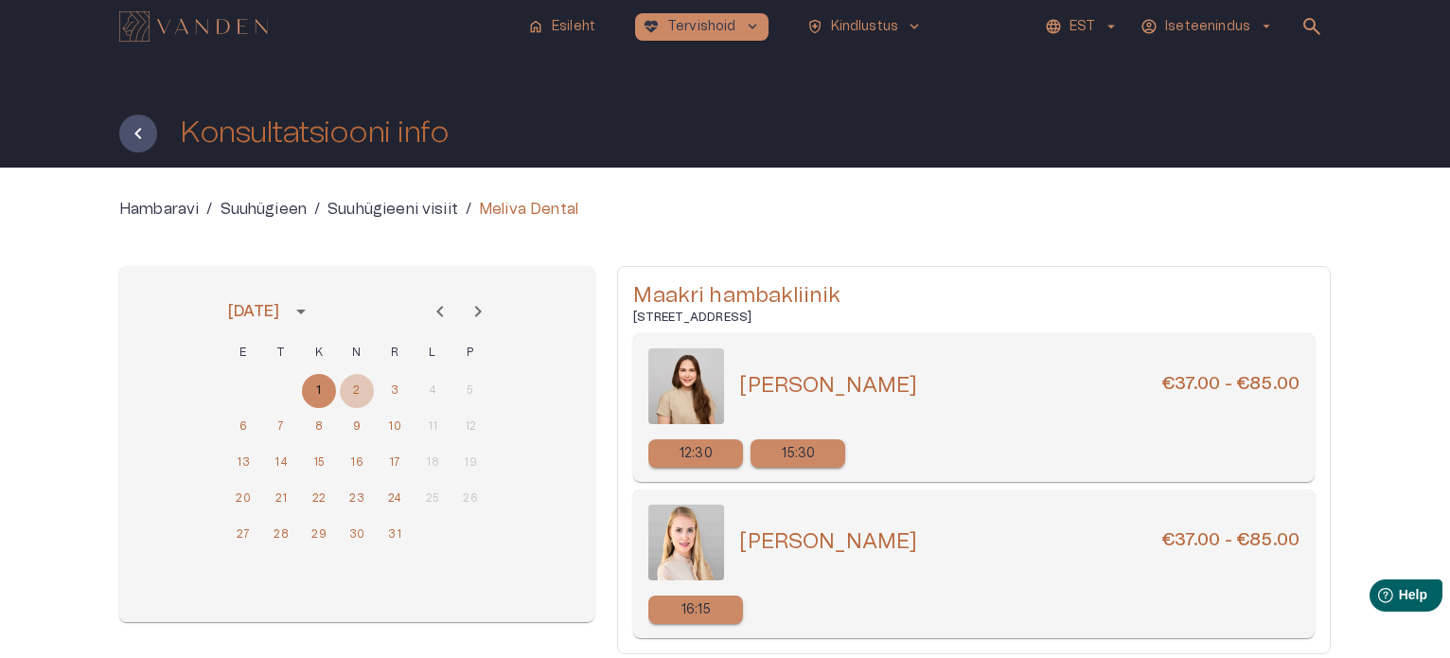
click at [356, 388] on button "2" at bounding box center [357, 391] width 34 height 34
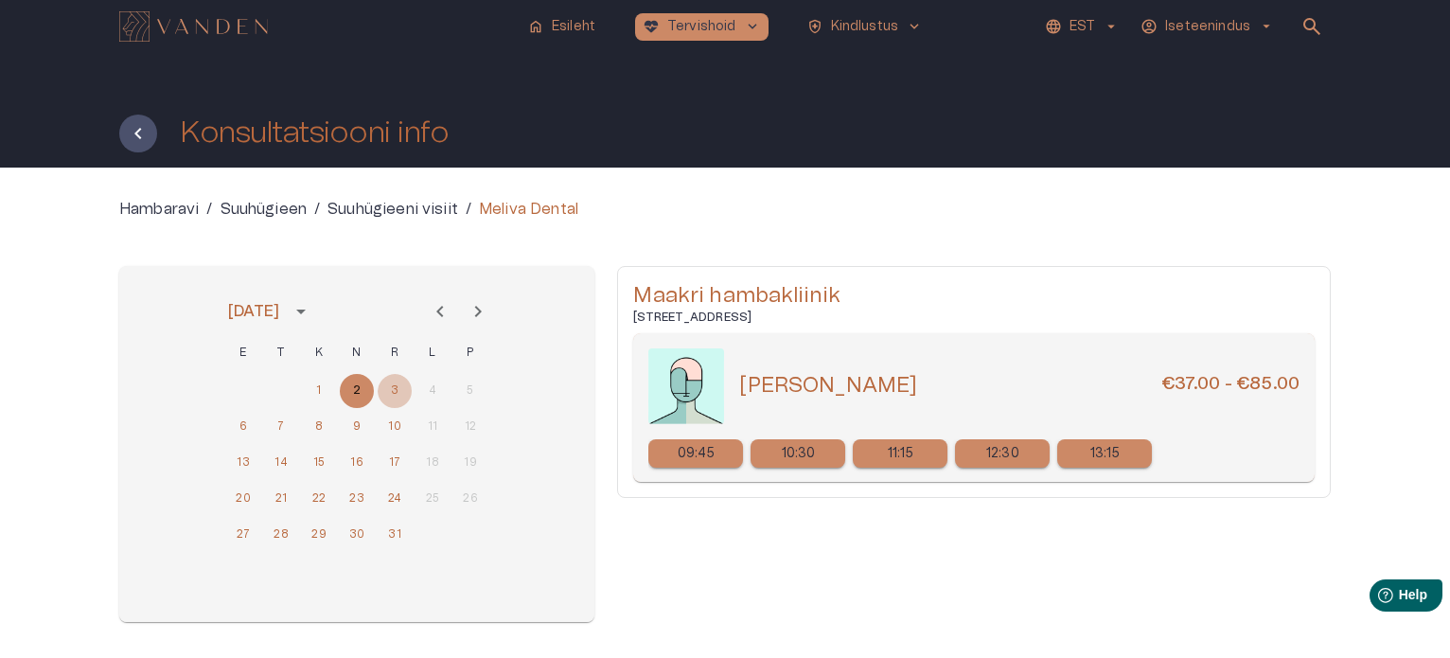
click at [393, 389] on button "3" at bounding box center [395, 391] width 34 height 34
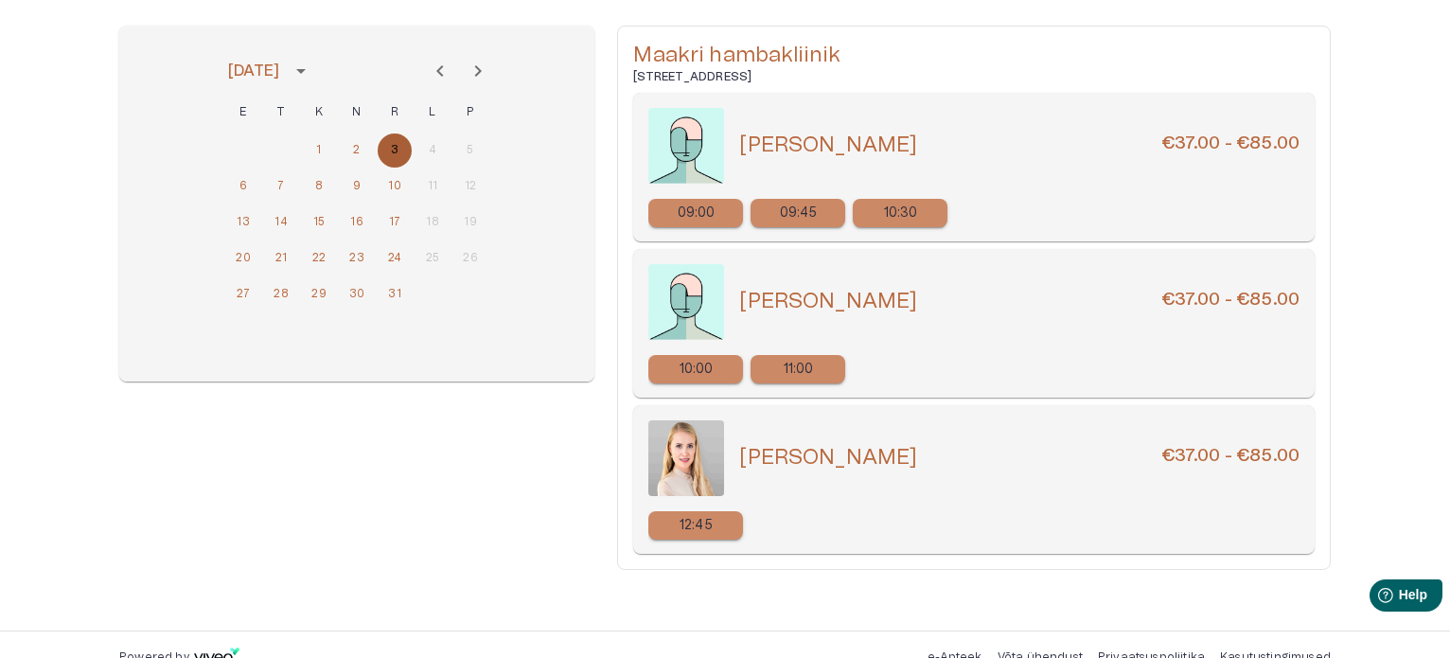
scroll to position [266, 0]
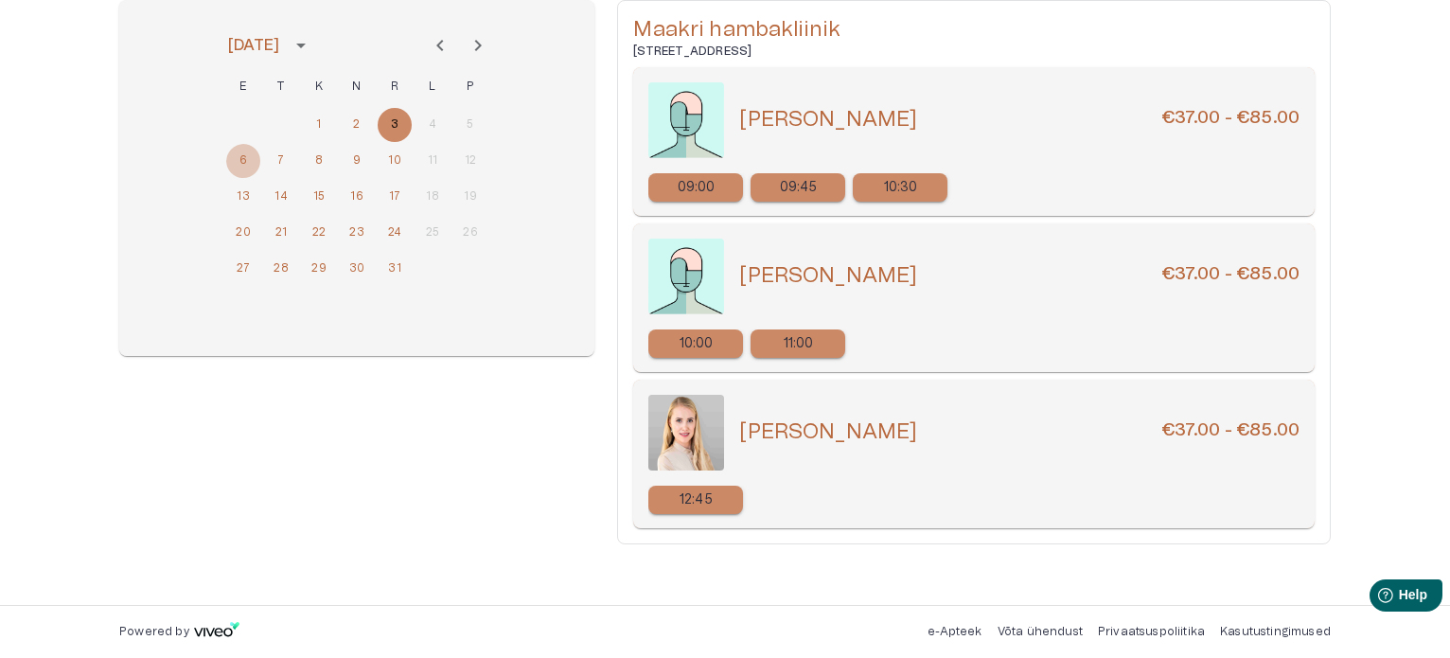
click at [245, 158] on button "6" at bounding box center [243, 161] width 34 height 34
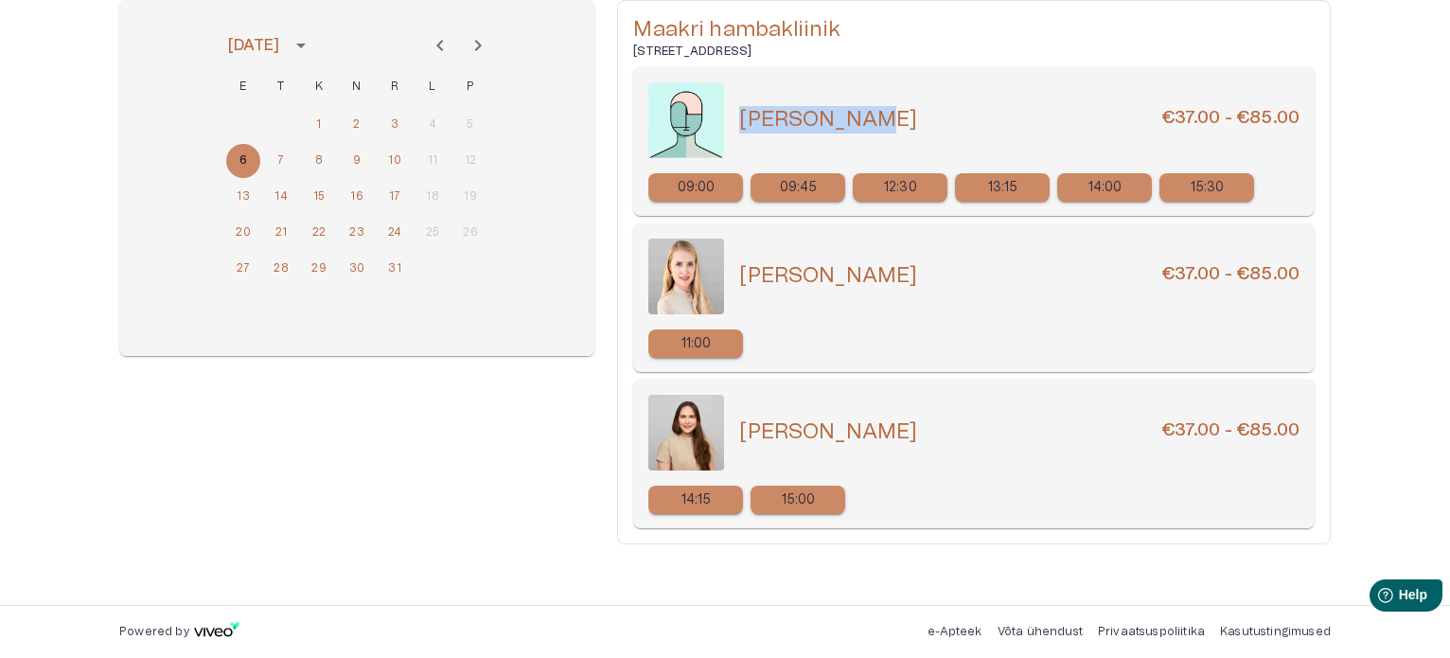
drag, startPoint x: 742, startPoint y: 115, endPoint x: 854, endPoint y: 119, distance: 111.7
click at [854, 119] on div "[PERSON_NAME] €37.00 - €85.00" at bounding box center [1019, 119] width 560 height 27
click at [280, 154] on button "7" at bounding box center [281, 161] width 34 height 34
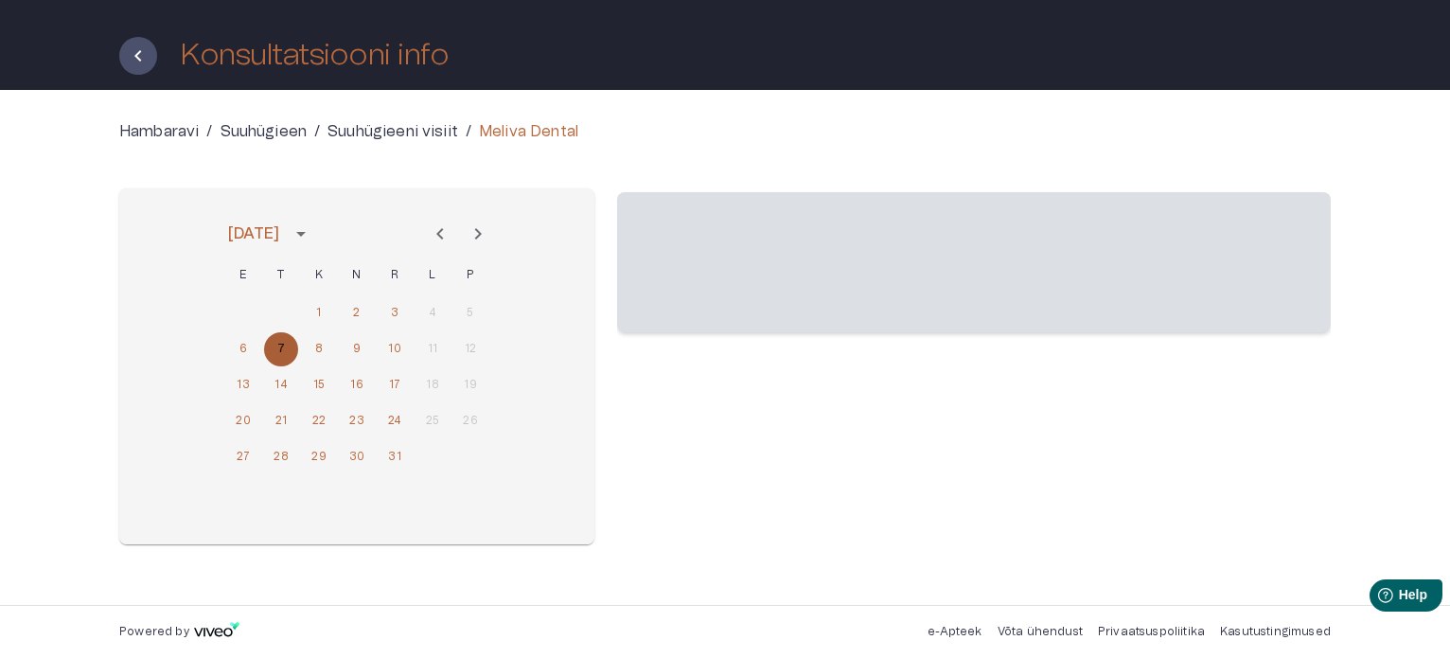
scroll to position [152, 0]
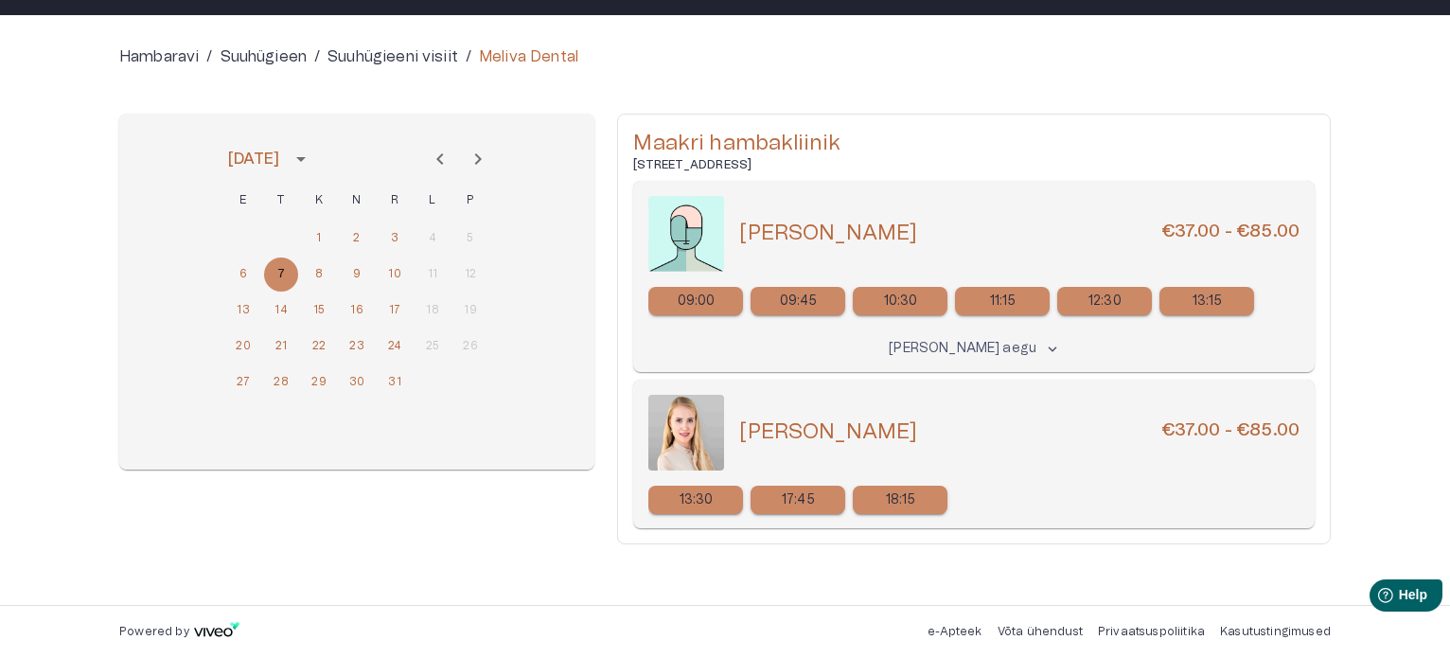
click at [909, 497] on p "18:15" at bounding box center [901, 500] width 30 height 20
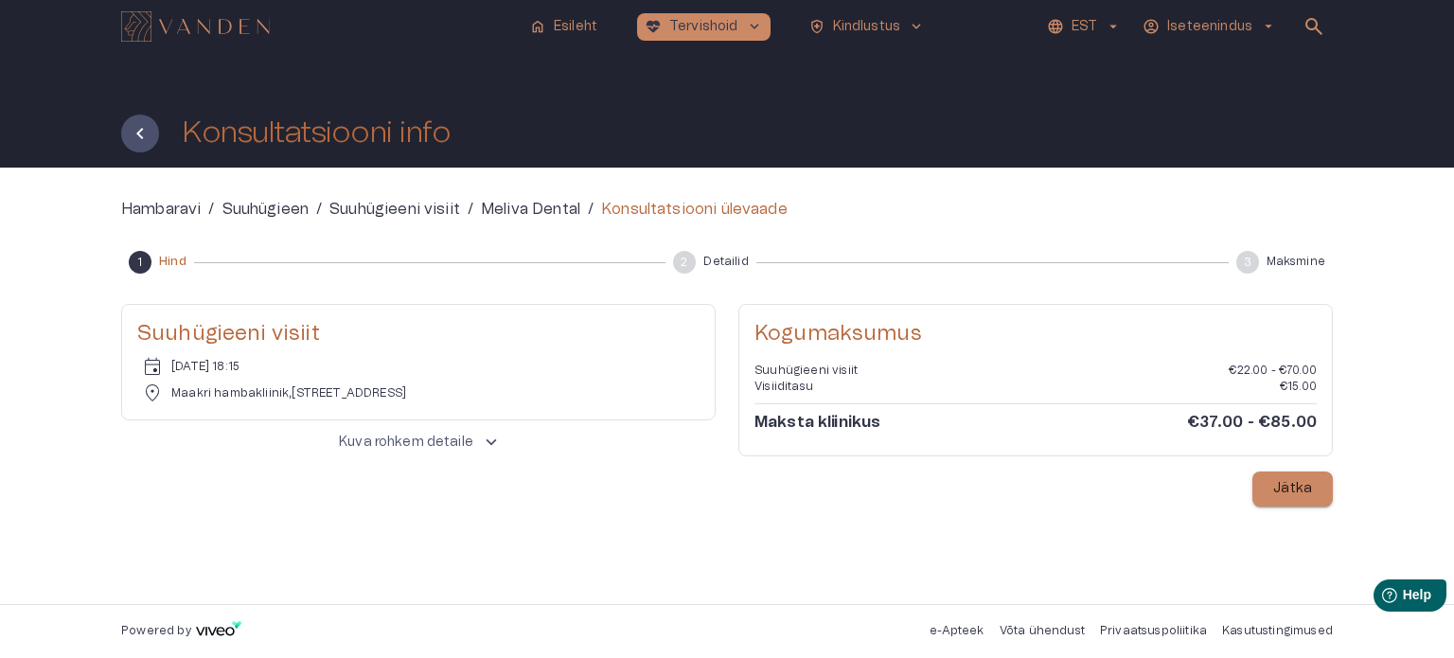
click at [1292, 488] on p "Jätka" at bounding box center [1292, 489] width 39 height 20
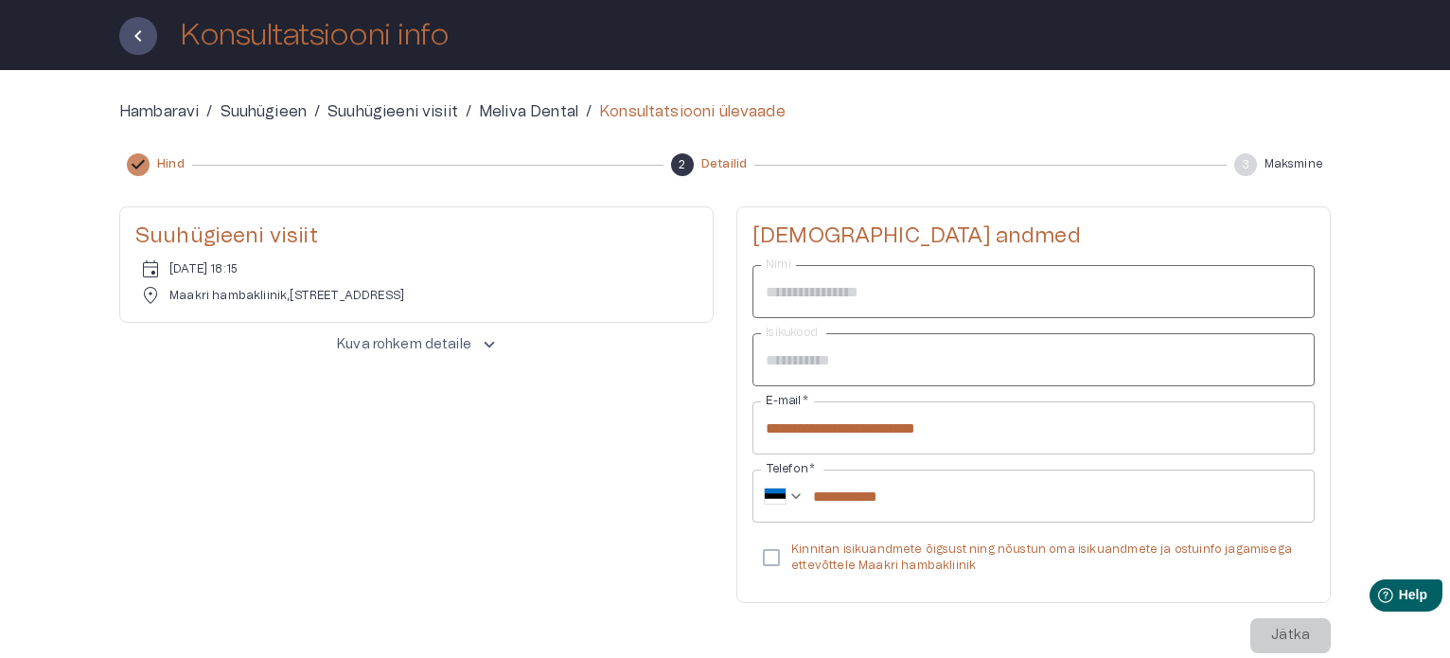
scroll to position [206, 0]
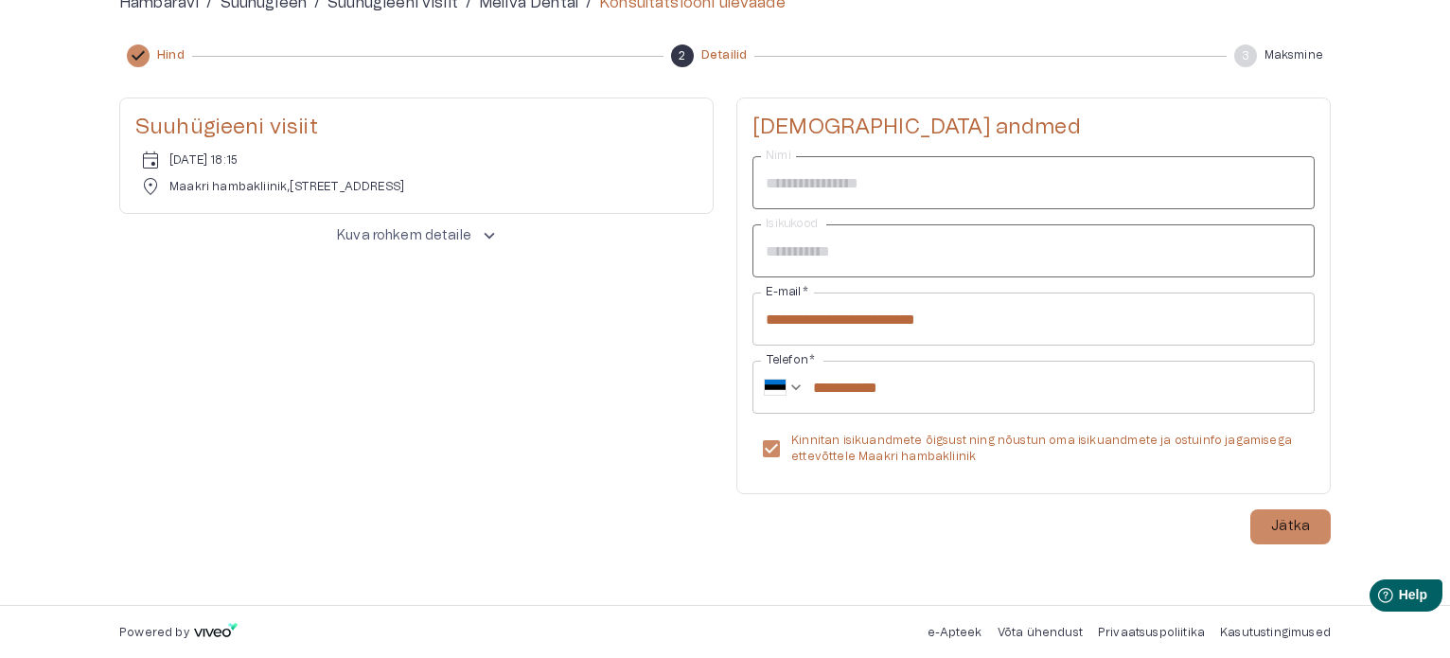
drag, startPoint x: 1297, startPoint y: 526, endPoint x: 627, endPoint y: 625, distance: 677.3
click at [632, 451] on div "**********" at bounding box center [725, 123] width 1450 height 658
click at [1298, 529] on p "Jätka" at bounding box center [1290, 527] width 39 height 20
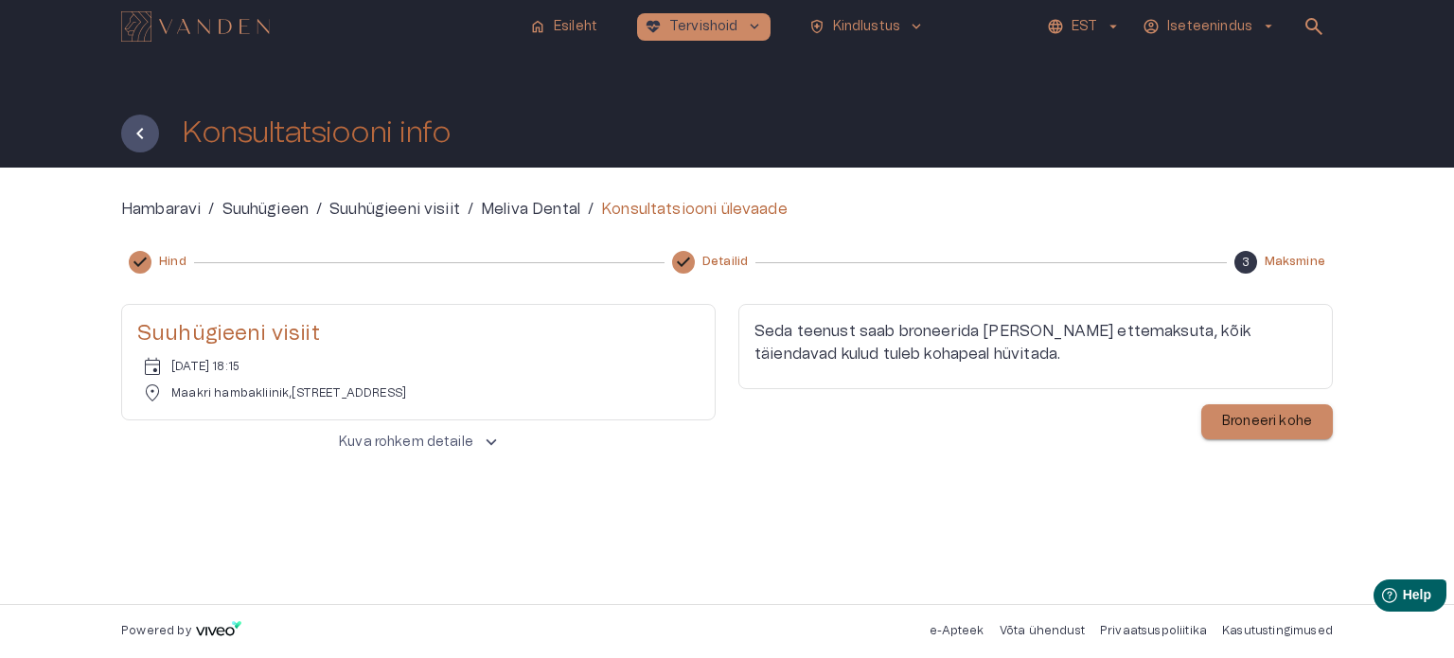
click at [1247, 420] on p "Broneeri kohe" at bounding box center [1267, 422] width 90 height 20
